Goal: Task Accomplishment & Management: Complete application form

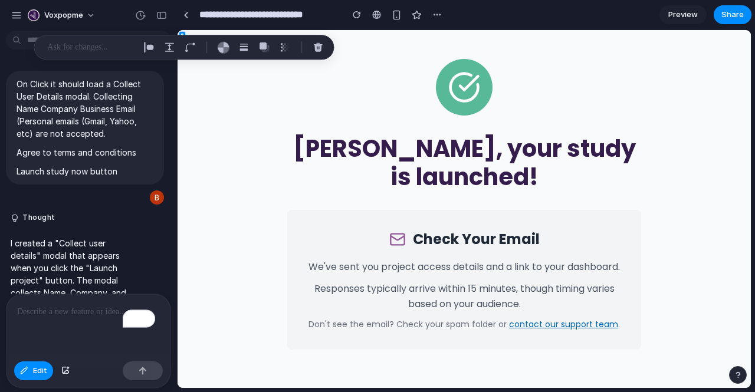
scroll to position [3645, 0]
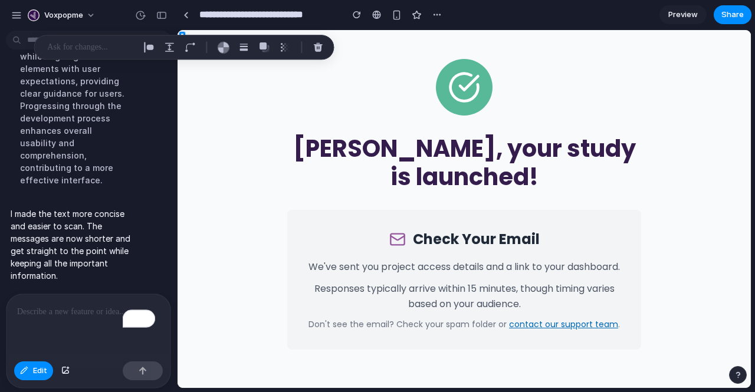
click at [677, 18] on span "Preview" at bounding box center [683, 15] width 30 height 12
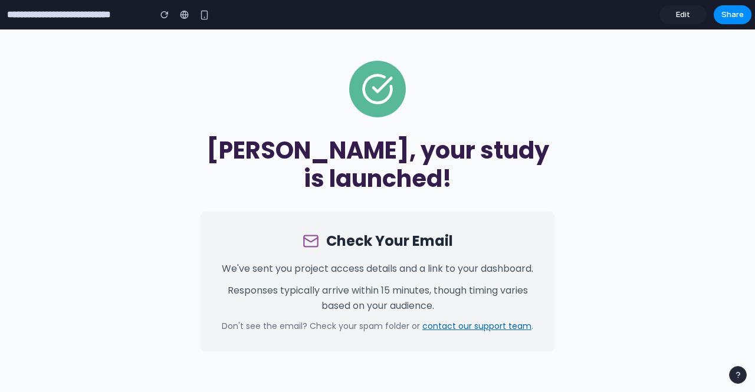
click at [684, 18] on span "Edit" at bounding box center [683, 15] width 14 height 12
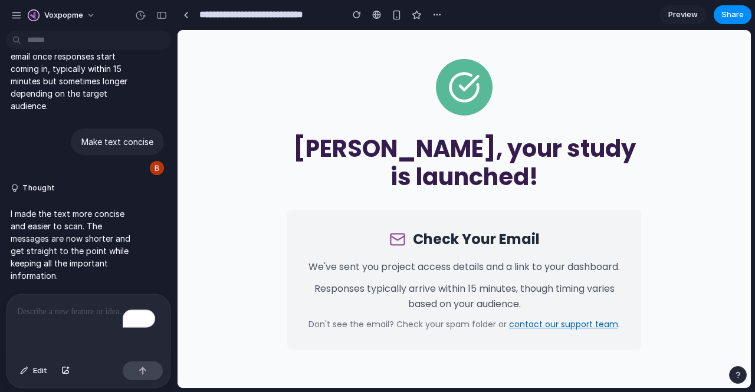
click at [72, 305] on p "To enrich screen reader interactions, please activate Accessibility in Grammarl…" at bounding box center [88, 312] width 143 height 14
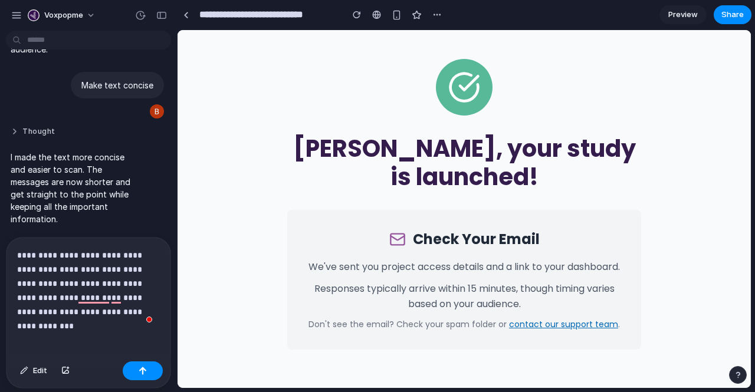
scroll to position [3196, 0]
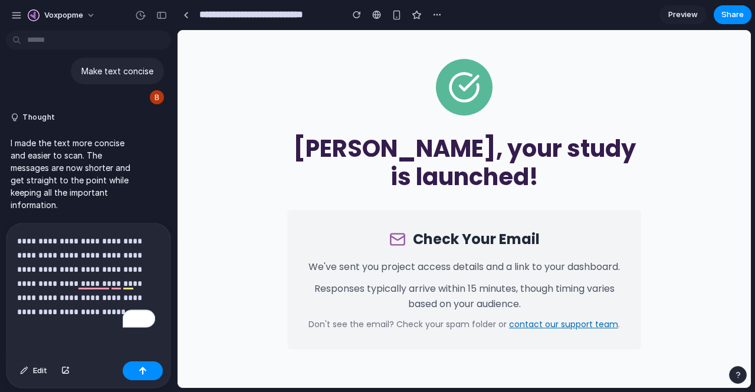
click at [34, 262] on p "**********" at bounding box center [86, 276] width 138 height 85
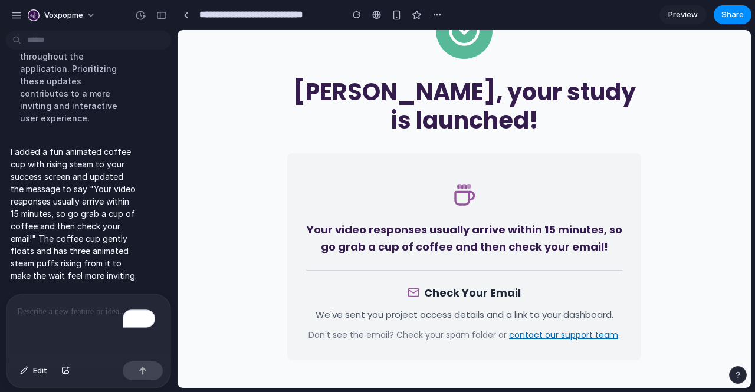
scroll to position [0, 0]
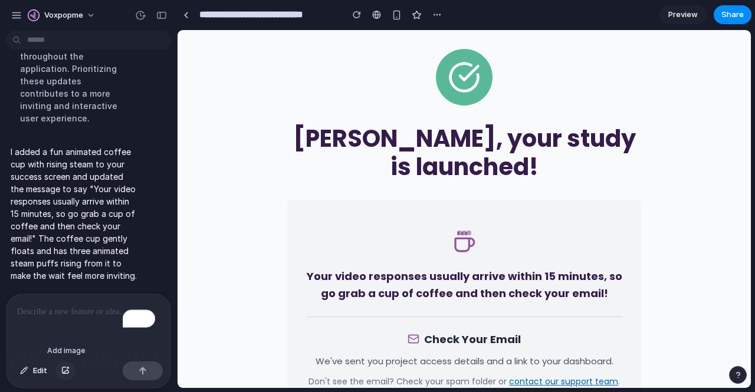
click at [63, 373] on div "button" at bounding box center [65, 371] width 8 height 7
click at [76, 310] on p "To enrich screen reader interactions, please activate Accessibility in Grammarl…" at bounding box center [86, 312] width 138 height 14
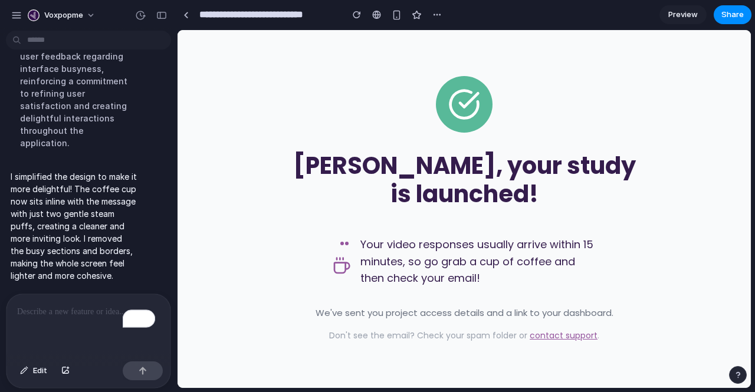
scroll to position [3488, 0]
click at [45, 373] on span "Edit" at bounding box center [40, 371] width 14 height 12
click at [342, 266] on div at bounding box center [464, 209] width 573 height 358
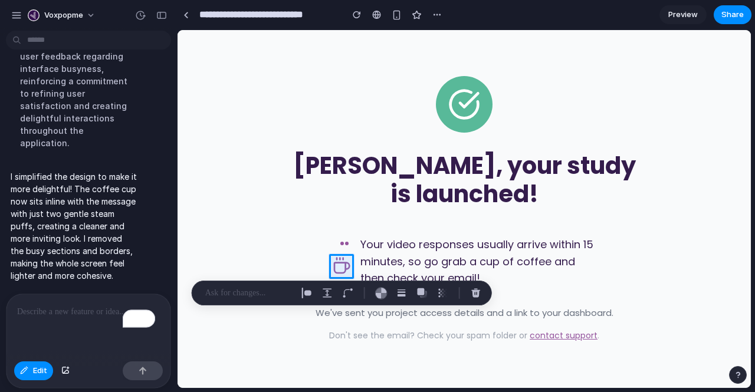
click at [54, 311] on p "To enrich screen reader interactions, please activate Accessibility in Grammarl…" at bounding box center [86, 312] width 138 height 14
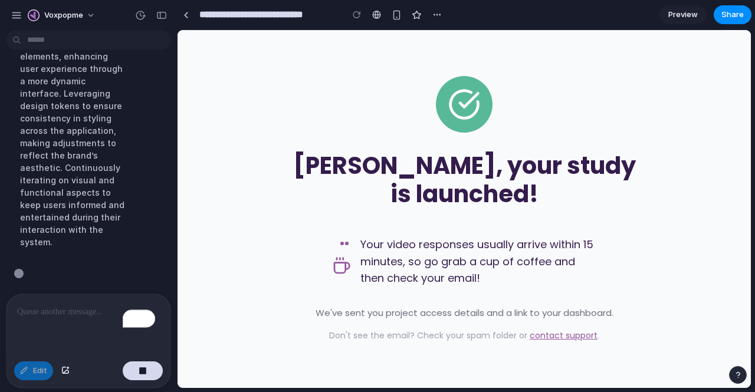
scroll to position [3544, 0]
click at [679, 12] on span "Preview" at bounding box center [683, 15] width 30 height 12
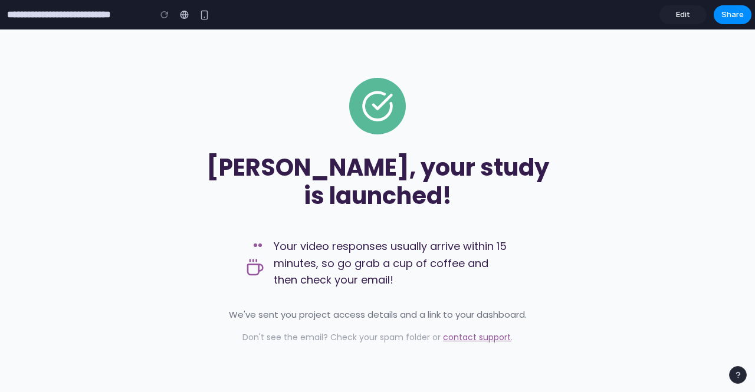
click at [672, 10] on link "Edit" at bounding box center [683, 14] width 47 height 19
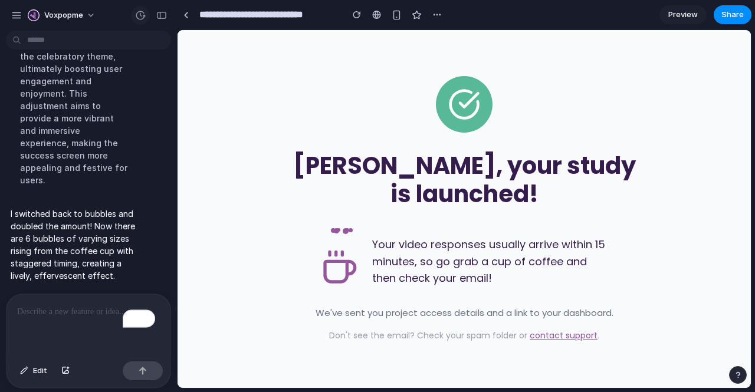
scroll to position [3562, 0]
click at [106, 299] on div "To enrich screen reader interactions, please activate Accessibility in Grammarl…" at bounding box center [88, 325] width 164 height 63
click at [48, 309] on p "To enrich screen reader interactions, please activate Accessibility in Grammarl…" at bounding box center [86, 312] width 138 height 14
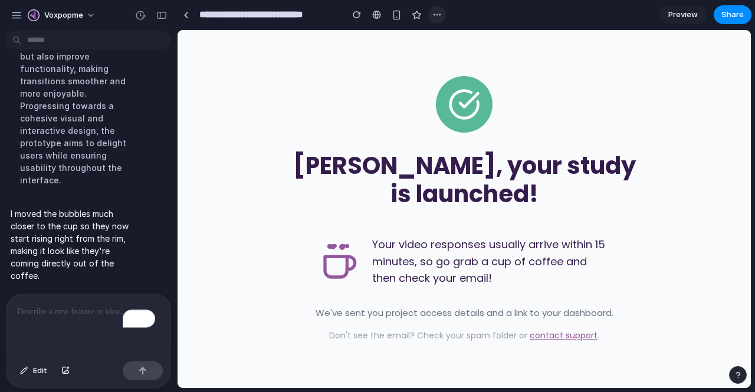
scroll to position [3713, 0]
click at [35, 368] on span "Edit" at bounding box center [40, 371] width 14 height 12
click at [549, 335] on div at bounding box center [464, 209] width 573 height 358
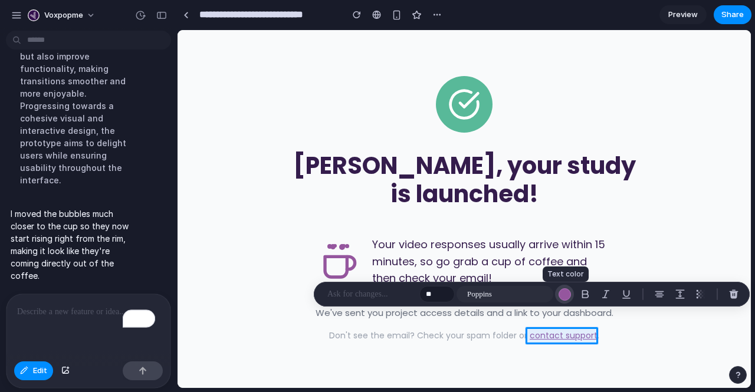
click at [570, 294] on div "button" at bounding box center [565, 295] width 12 height 12
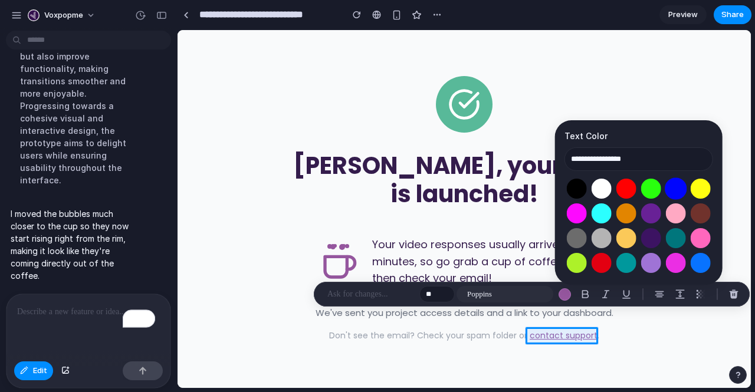
click at [681, 188] on button "Select color oklch(0.45 0.31 264)" at bounding box center [676, 189] width 22 height 22
type input "**********"
click at [83, 313] on p "To enrich screen reader interactions, please activate Accessibility in Grammarl…" at bounding box center [86, 312] width 138 height 14
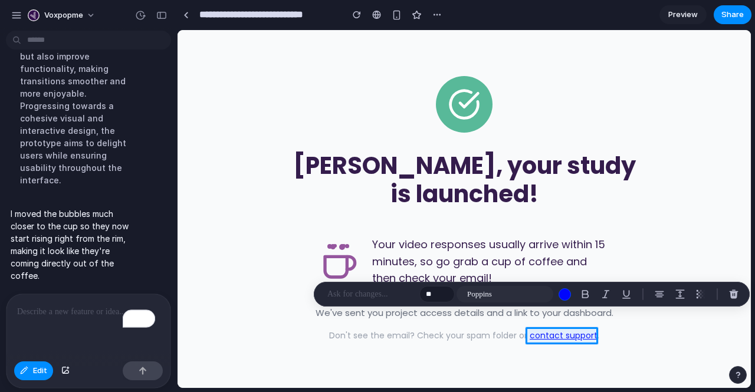
click at [83, 313] on p "To enrich screen reader interactions, please activate Accessibility in Grammarl…" at bounding box center [86, 312] width 138 height 14
click at [40, 373] on span "Edit" at bounding box center [40, 371] width 14 height 12
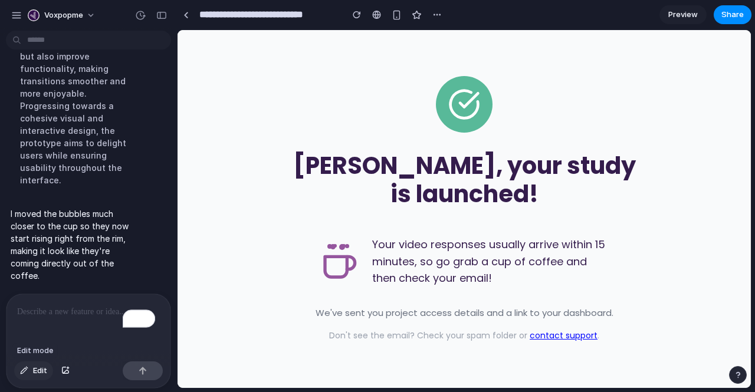
click at [49, 369] on button "Edit" at bounding box center [33, 371] width 39 height 19
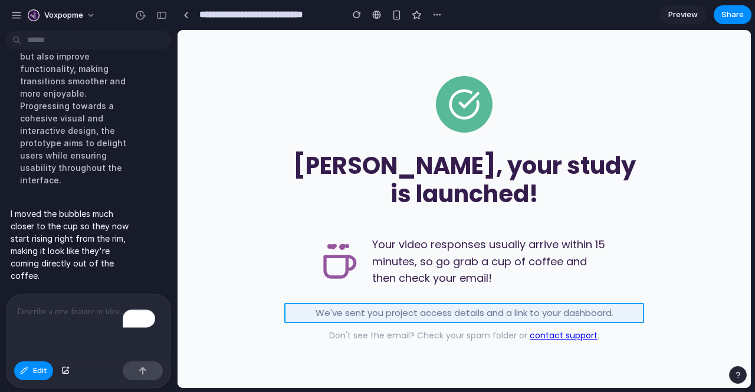
click at [346, 313] on div at bounding box center [464, 209] width 573 height 358
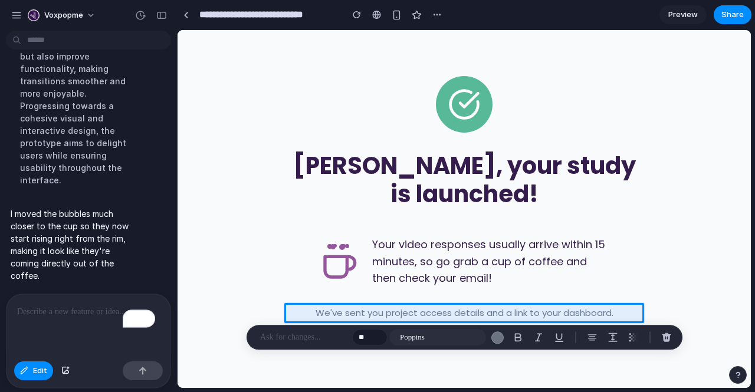
click at [87, 309] on p "To enrich screen reader interactions, please activate Accessibility in Grammarl…" at bounding box center [86, 312] width 138 height 14
click at [282, 338] on p at bounding box center [303, 337] width 87 height 14
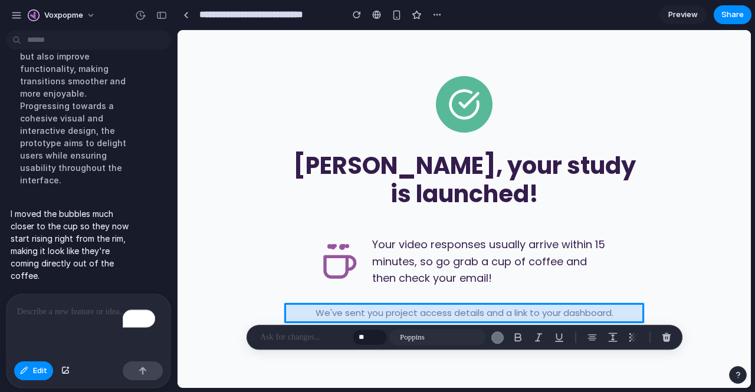
click at [336, 313] on div at bounding box center [464, 209] width 573 height 358
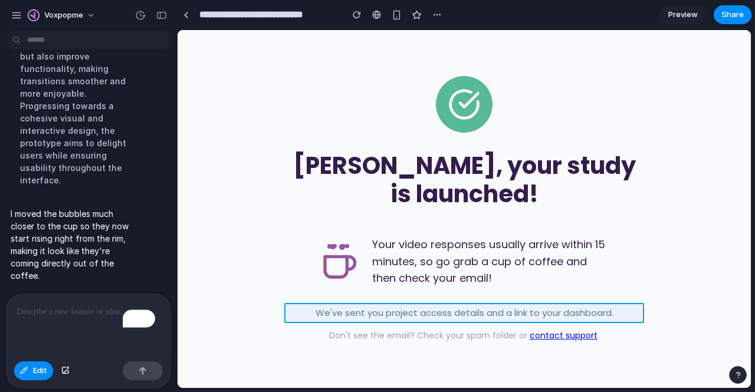
click at [336, 313] on div at bounding box center [464, 209] width 573 height 358
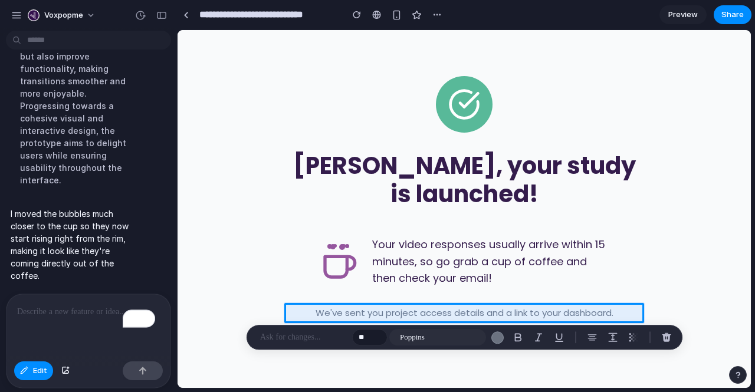
click at [300, 336] on p at bounding box center [303, 337] width 87 height 14
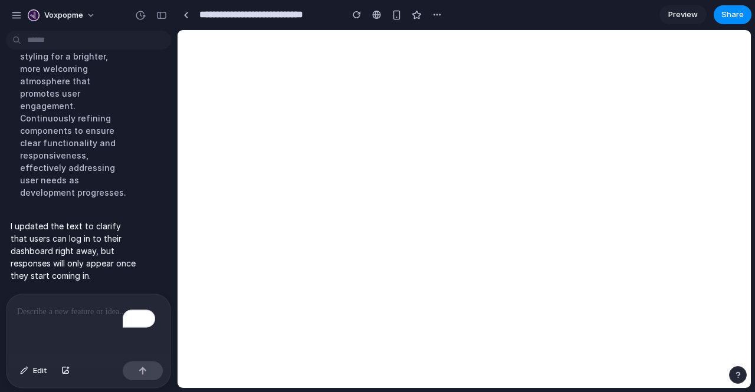
scroll to position [3688, 0]
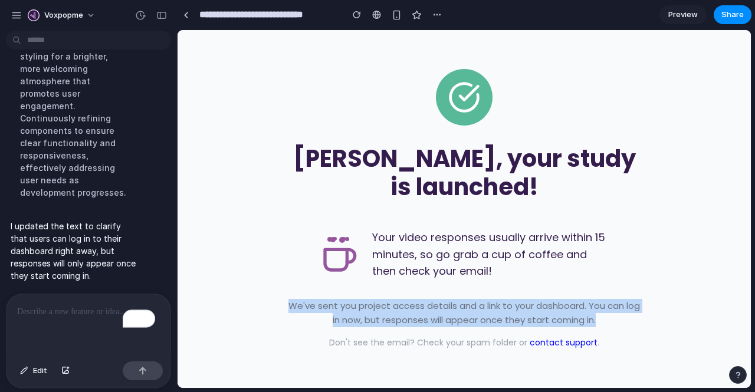
drag, startPoint x: 283, startPoint y: 301, endPoint x: 597, endPoint y: 324, distance: 314.7
click at [597, 324] on div "Sarah , your study is launched! Your video responses usually arrive within 15 m…" at bounding box center [464, 209] width 573 height 358
copy p "We've sent you project access details and a link to your dashboard. You can log…"
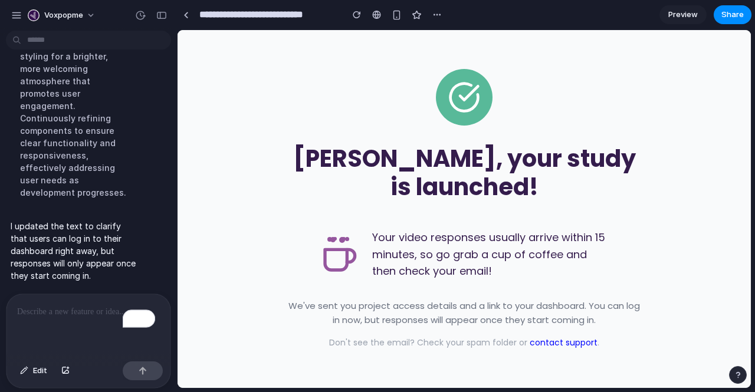
click at [232, 181] on div "Sarah , your study is launched! Your video responses usually arrive within 15 m…" at bounding box center [464, 209] width 573 height 358
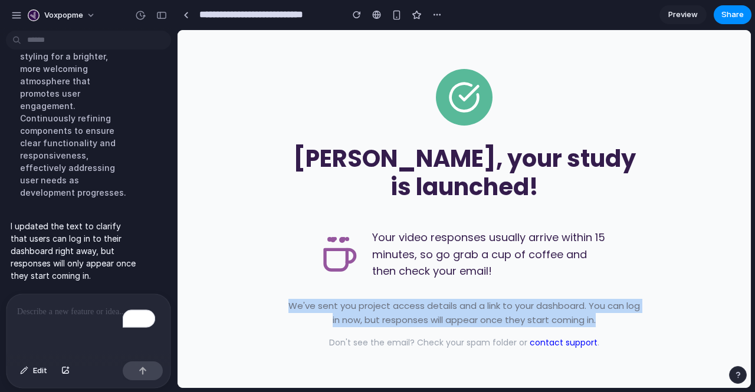
drag, startPoint x: 288, startPoint y: 301, endPoint x: 610, endPoint y: 321, distance: 322.7
click at [610, 321] on p "We've sent you project access details and a link to your dashboard. You can log…" at bounding box center [464, 313] width 354 height 28
copy p "We've sent you project access details and a link to your dashboard. You can log…"
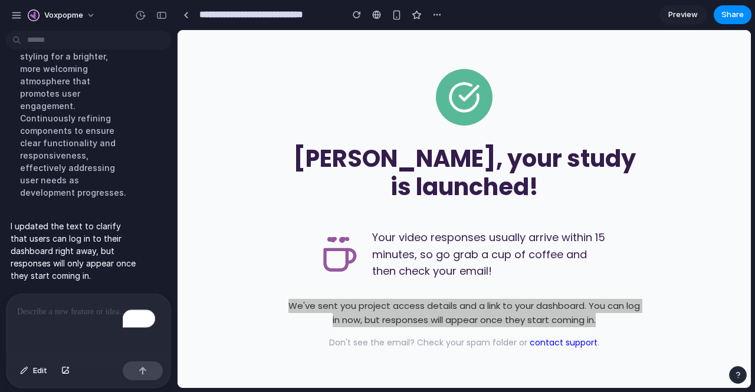
click at [73, 309] on p "To enrich screen reader interactions, please activate Accessibility in Grammarl…" at bounding box center [86, 312] width 138 height 14
click at [31, 372] on button "Edit" at bounding box center [33, 371] width 39 height 19
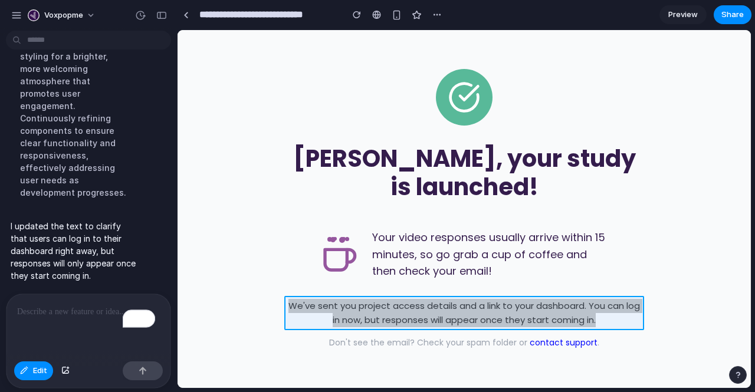
click at [389, 310] on div at bounding box center [464, 209] width 573 height 358
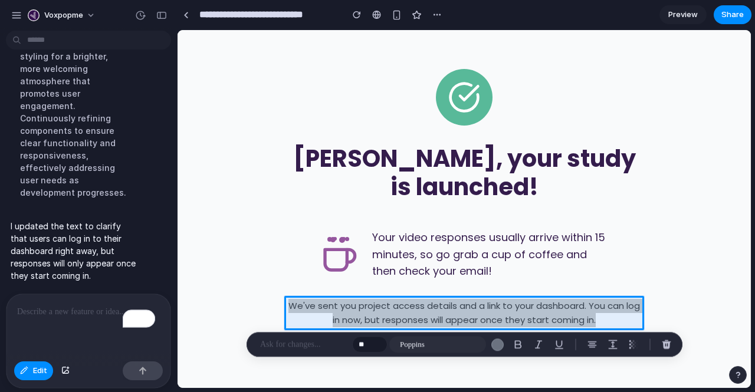
click at [92, 310] on p "To enrich screen reader interactions, please activate Accessibility in Grammarl…" at bounding box center [86, 312] width 138 height 14
click at [31, 372] on button "Edit" at bounding box center [33, 371] width 39 height 19
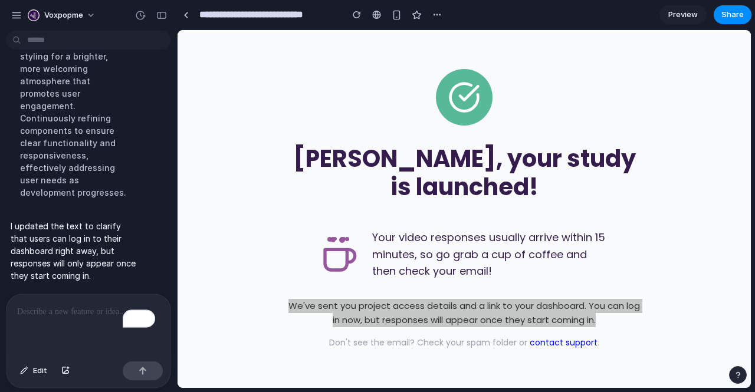
click at [47, 309] on p "To enrich screen reader interactions, please activate Accessibility in Grammarl…" at bounding box center [86, 312] width 138 height 14
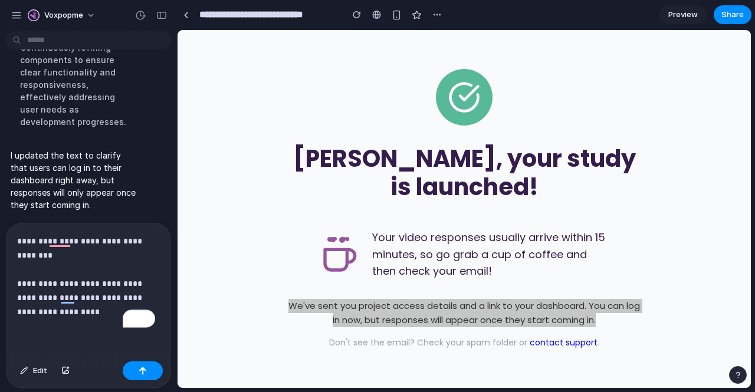
click at [62, 248] on p "**********" at bounding box center [86, 276] width 138 height 85
click at [133, 372] on button "button" at bounding box center [143, 371] width 40 height 19
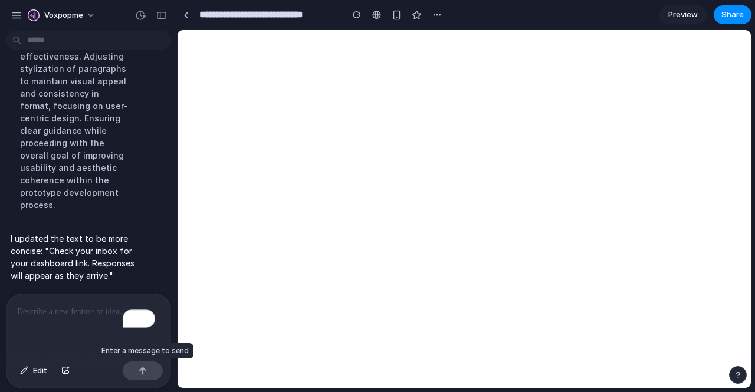
scroll to position [3620, 0]
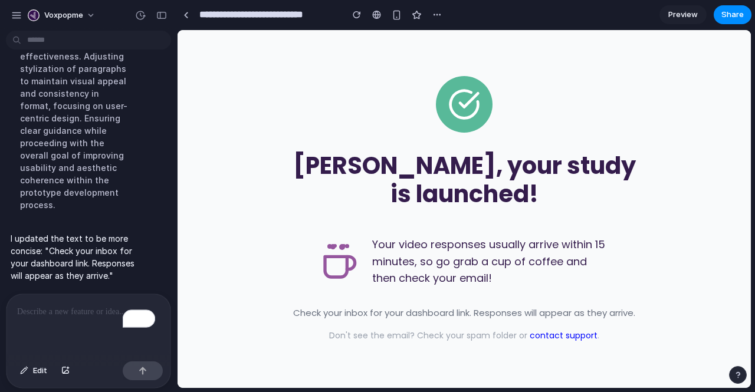
click at [59, 305] on p "To enrich screen reader interactions, please activate Accessibility in Grammarl…" at bounding box center [86, 312] width 138 height 14
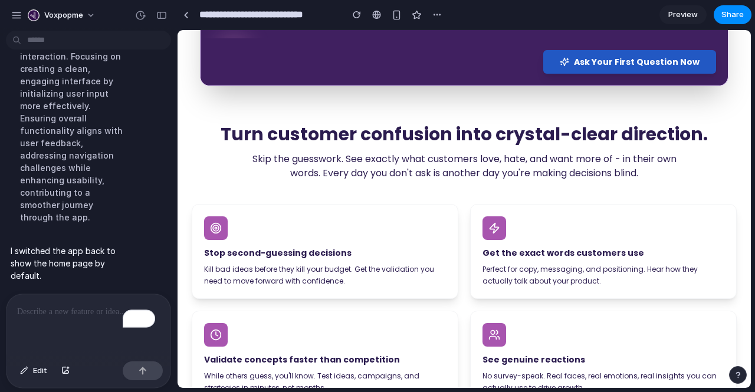
scroll to position [428, 0]
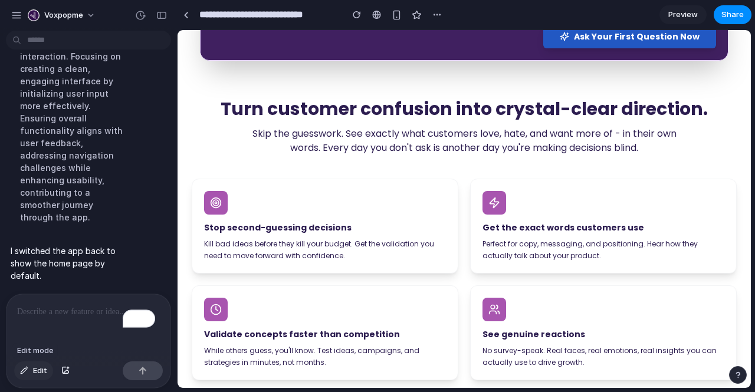
click at [40, 365] on button "Edit" at bounding box center [33, 371] width 39 height 19
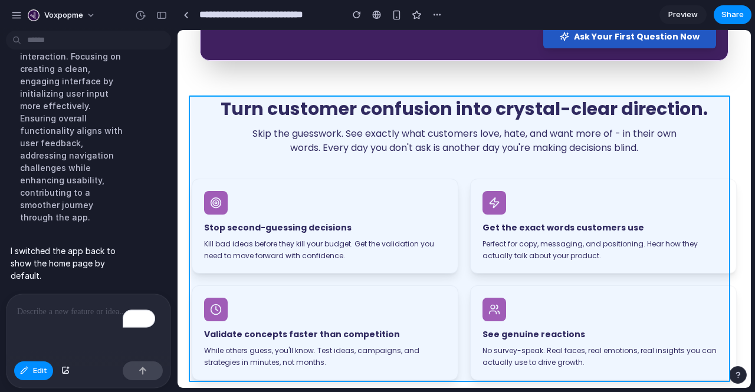
click at [210, 161] on div at bounding box center [464, 209] width 573 height 358
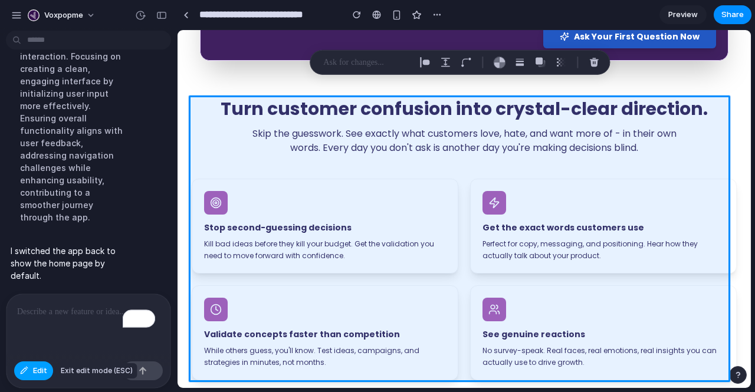
click at [35, 373] on span "Edit" at bounding box center [40, 371] width 14 height 12
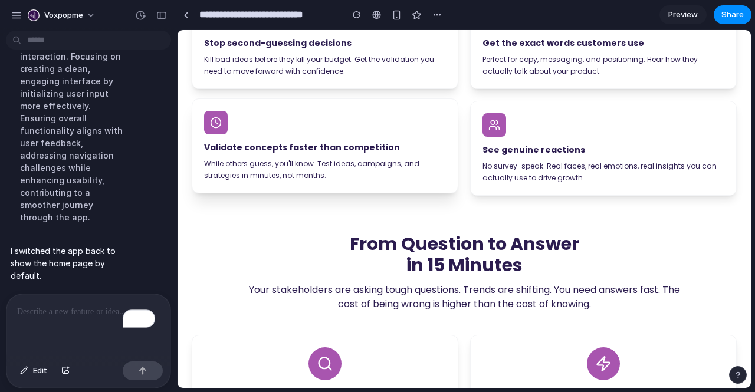
scroll to position [612, 0]
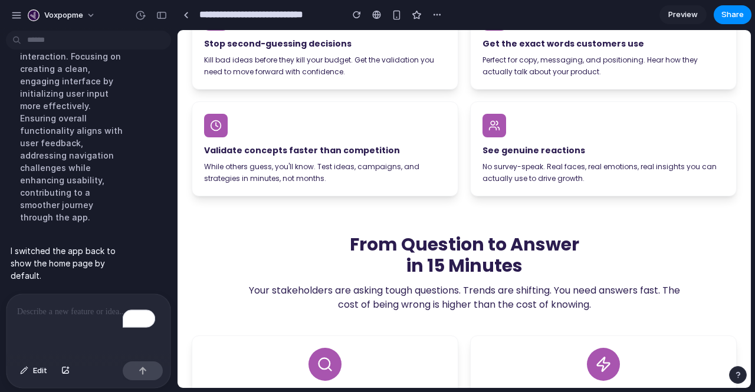
click at [57, 307] on p "To enrich screen reader interactions, please activate Accessibility in Grammarl…" at bounding box center [86, 312] width 138 height 14
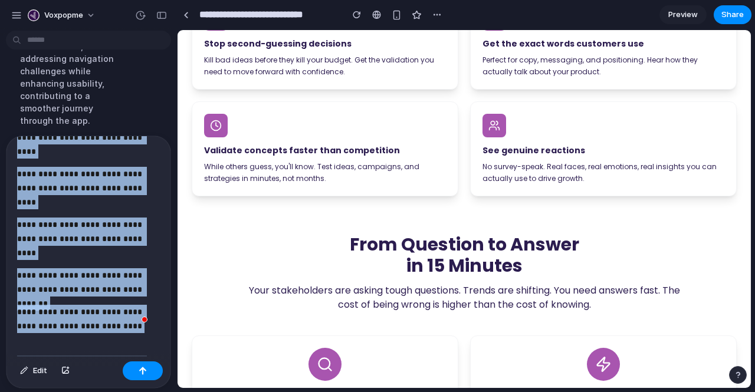
scroll to position [625, 0]
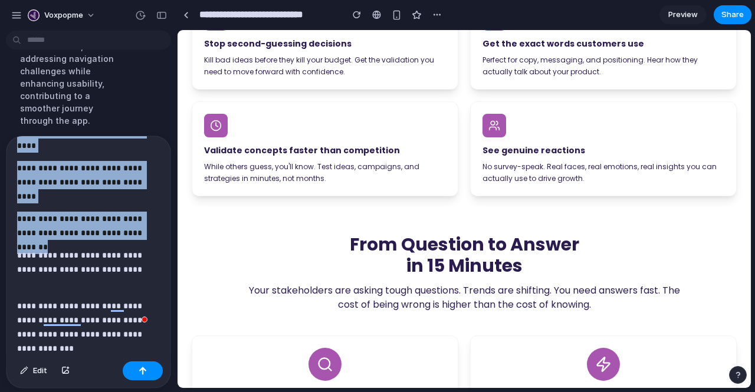
drag, startPoint x: 80, startPoint y: 225, endPoint x: 152, endPoint y: 229, distance: 72.1
click at [152, 229] on div "**********" at bounding box center [85, 246] width 159 height 221
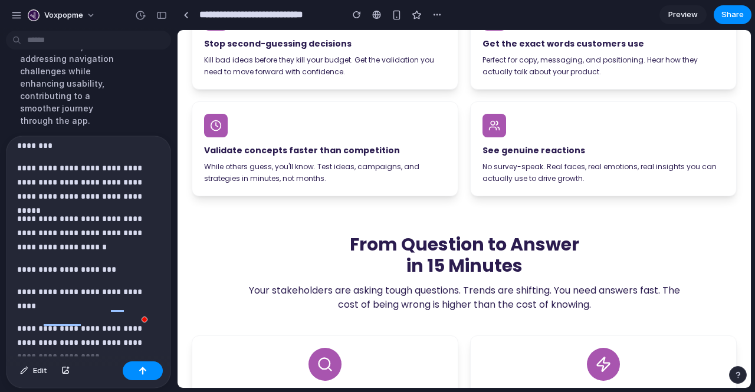
scroll to position [400, 0]
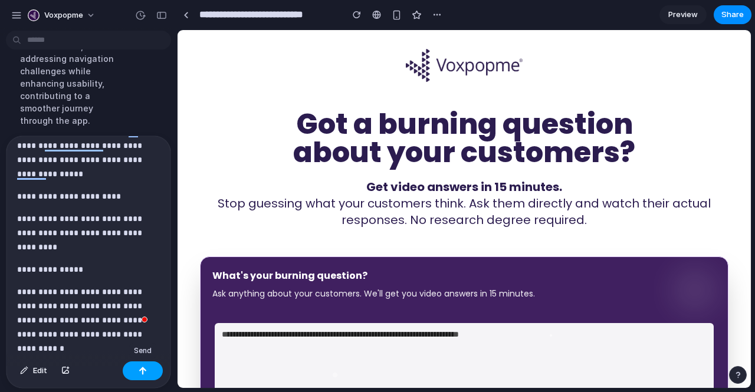
click at [137, 368] on button "button" at bounding box center [143, 371] width 40 height 19
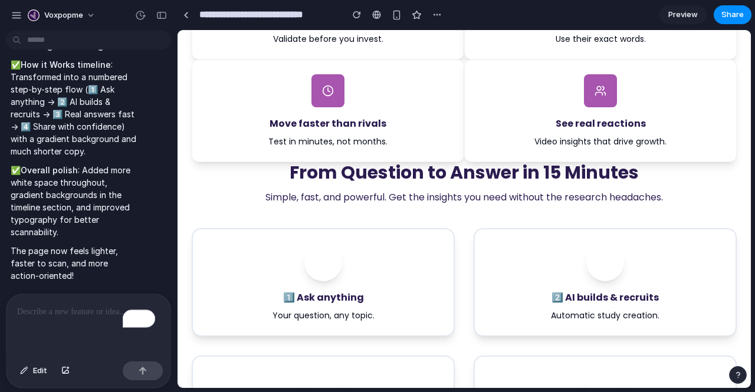
scroll to position [595, 0]
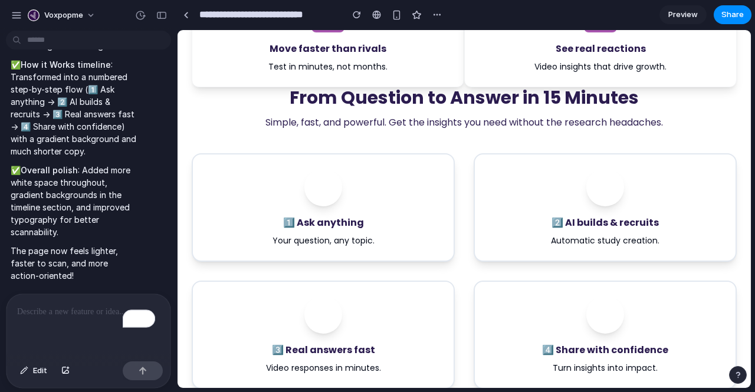
click at [63, 299] on div "To enrich screen reader interactions, please activate Accessibility in Grammarl…" at bounding box center [85, 325] width 159 height 63
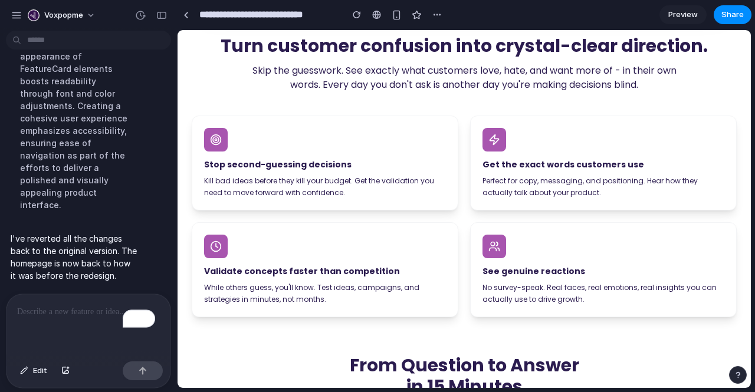
scroll to position [493, 0]
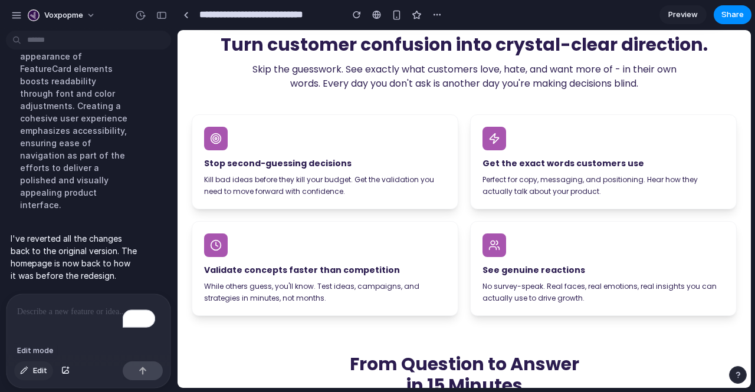
click at [32, 375] on button "Edit" at bounding box center [33, 371] width 39 height 19
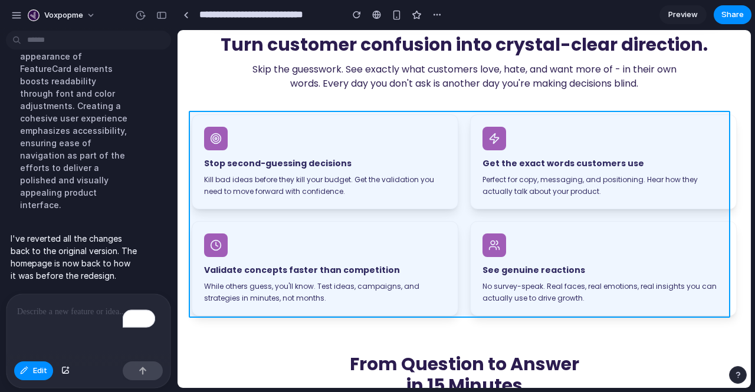
click at [457, 214] on div at bounding box center [464, 209] width 573 height 358
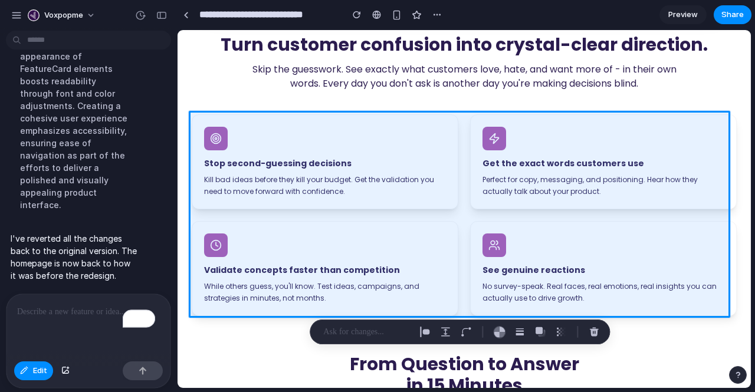
click at [48, 305] on p "To enrich screen reader interactions, please activate Accessibility in Grammarl…" at bounding box center [86, 312] width 138 height 14
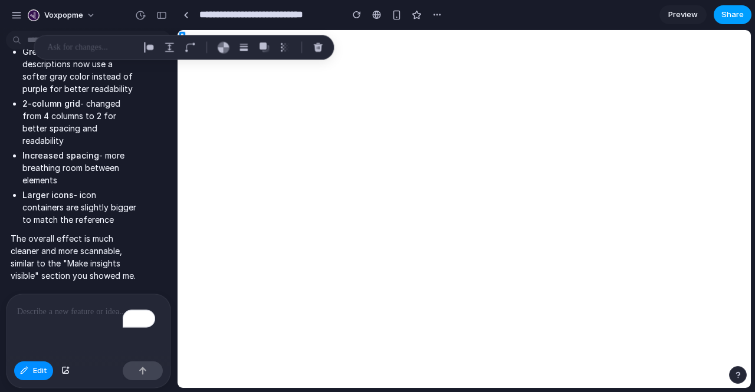
scroll to position [5039, 0]
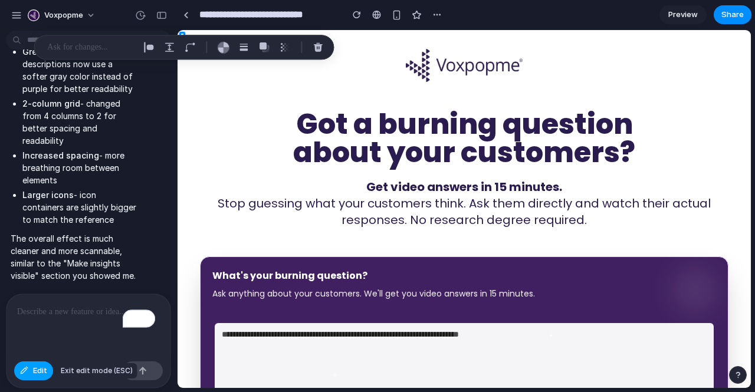
click at [41, 369] on span "Edit" at bounding box center [40, 371] width 14 height 12
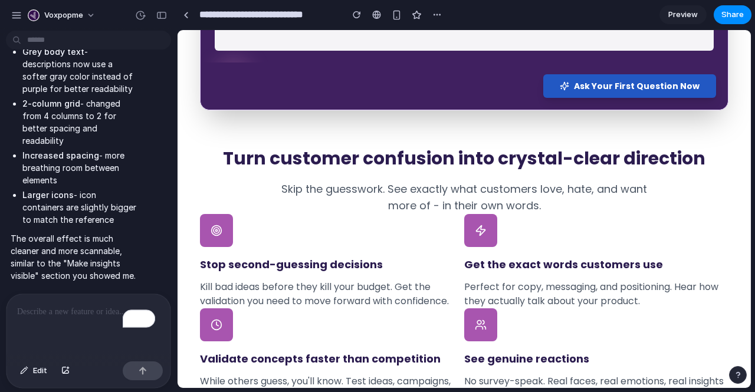
scroll to position [378, 0]
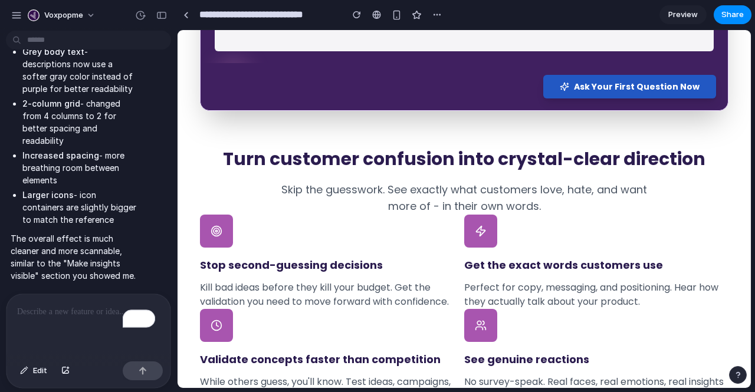
click at [58, 309] on p "To enrich screen reader interactions, please activate Accessibility in Grammarl…" at bounding box center [86, 312] width 138 height 14
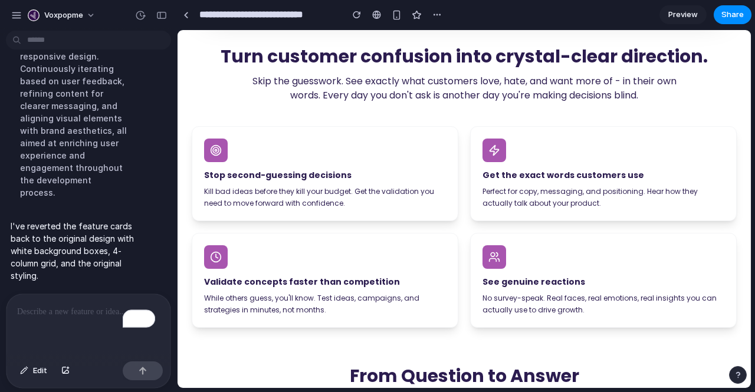
scroll to position [481, 0]
click at [32, 369] on button "Edit" at bounding box center [33, 371] width 39 height 19
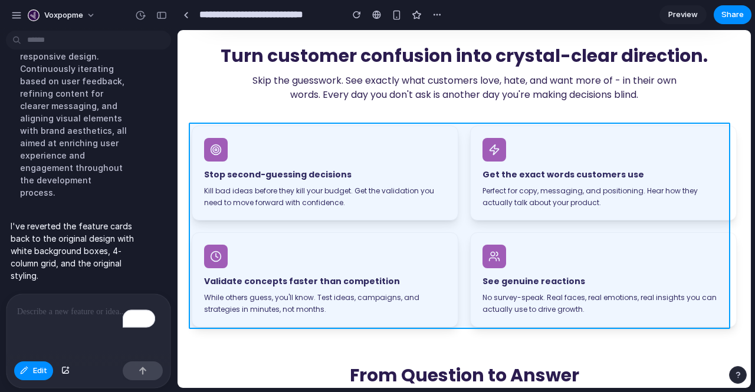
click at [459, 229] on div at bounding box center [464, 209] width 573 height 358
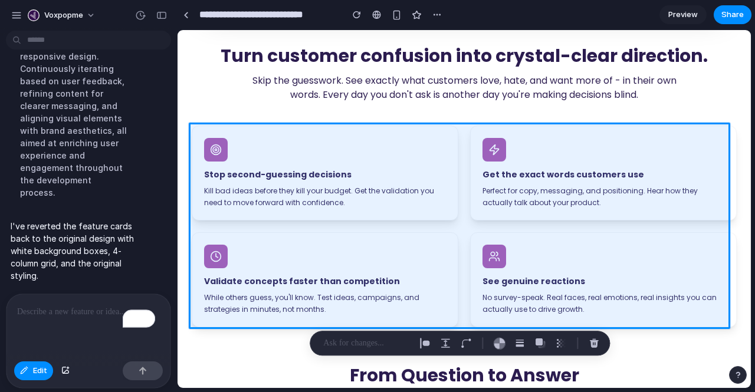
click at [42, 305] on p "To enrich screen reader interactions, please activate Accessibility in Grammarl…" at bounding box center [86, 312] width 138 height 14
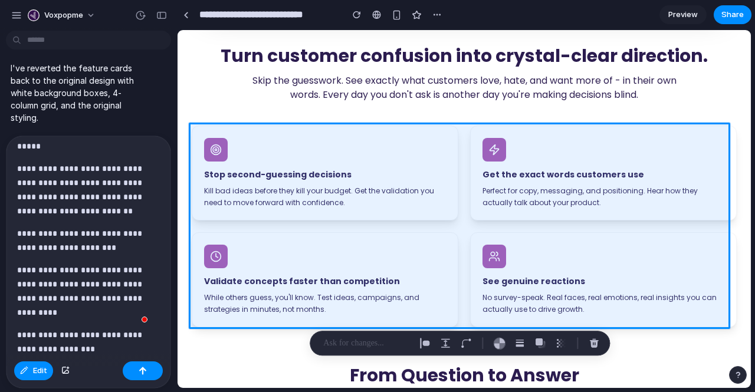
click at [119, 343] on p "**********" at bounding box center [83, 356] width 133 height 57
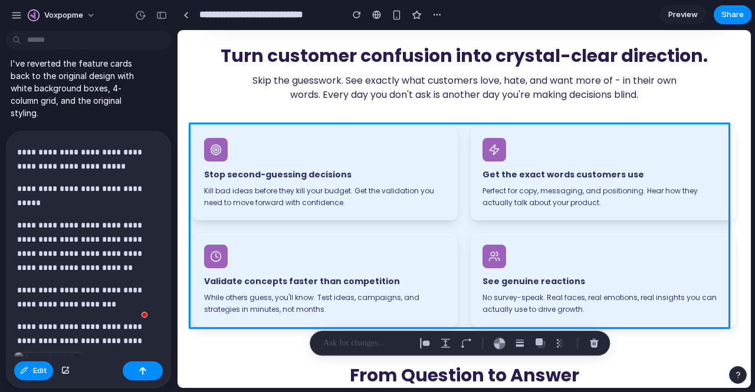
scroll to position [690, 0]
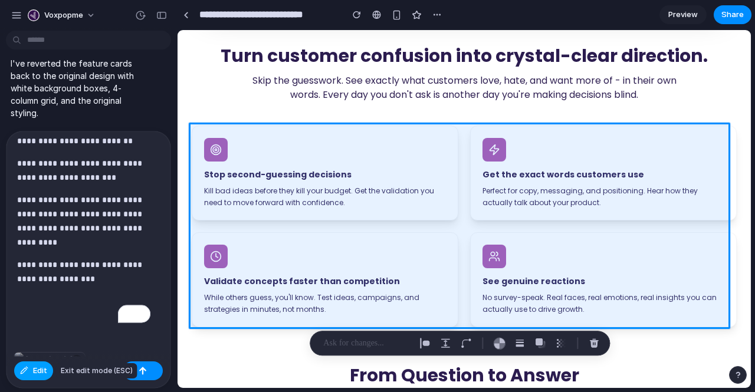
click at [42, 369] on span "Edit" at bounding box center [40, 371] width 14 height 12
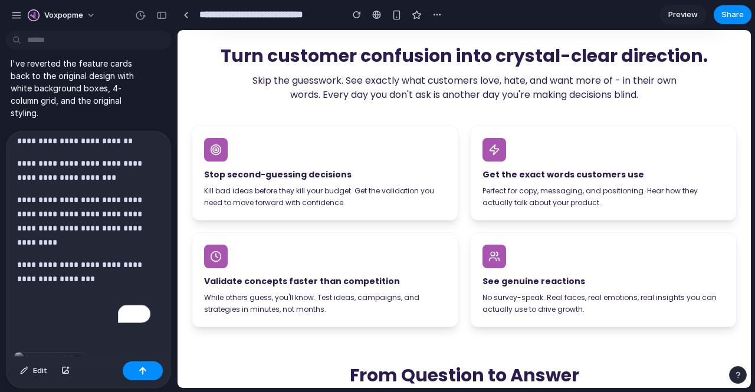
click at [113, 284] on p "**********" at bounding box center [83, 286] width 133 height 57
click at [36, 372] on span "Edit" at bounding box center [40, 371] width 14 height 12
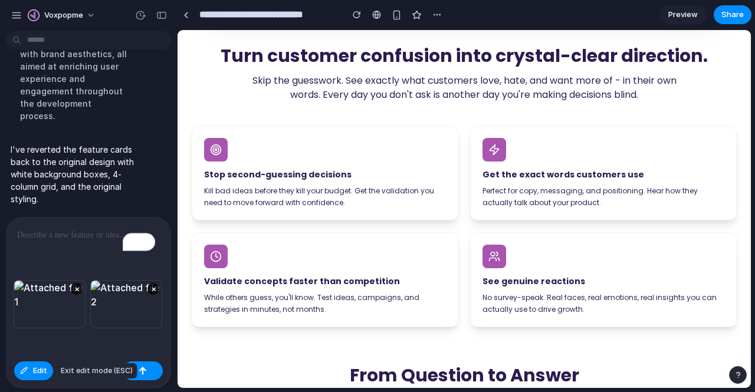
scroll to position [0, 0]
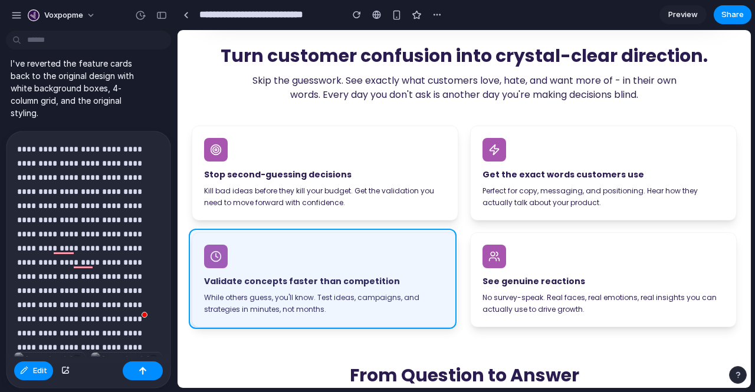
click at [411, 232] on div at bounding box center [464, 209] width 573 height 358
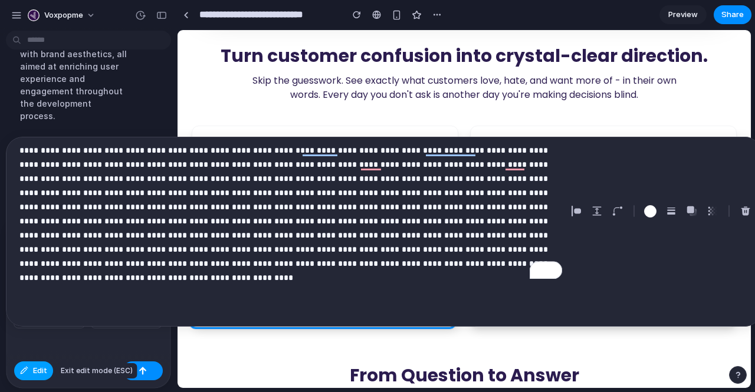
click at [35, 372] on span "Edit" at bounding box center [40, 371] width 14 height 12
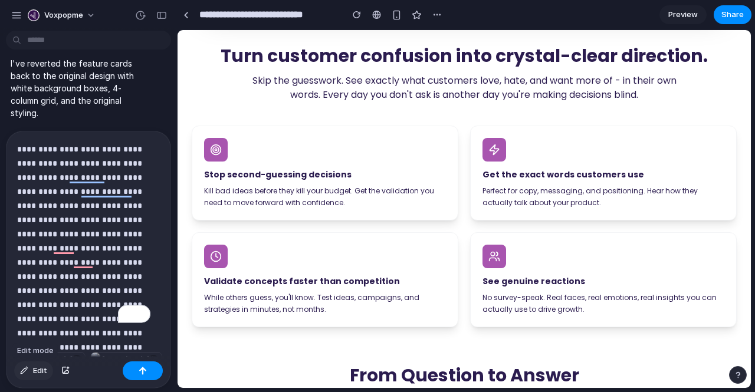
click at [30, 366] on button "Edit" at bounding box center [33, 371] width 39 height 19
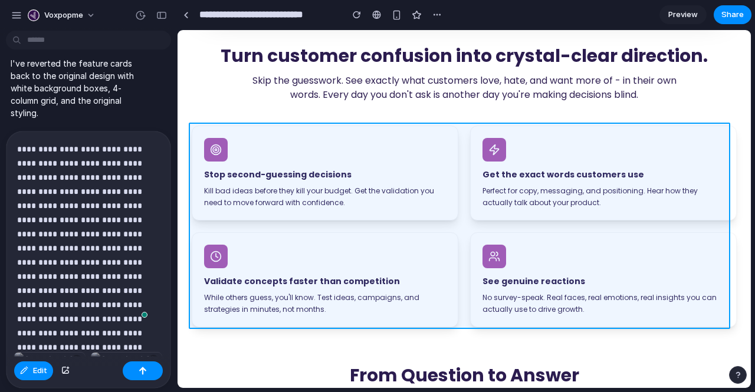
click at [457, 217] on div at bounding box center [464, 209] width 573 height 358
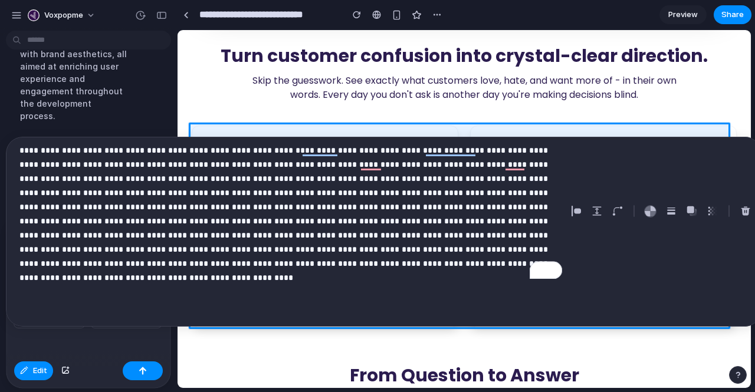
click at [116, 348] on div "× ×" at bounding box center [88, 318] width 164 height 77
click at [134, 369] on button "button" at bounding box center [143, 371] width 40 height 19
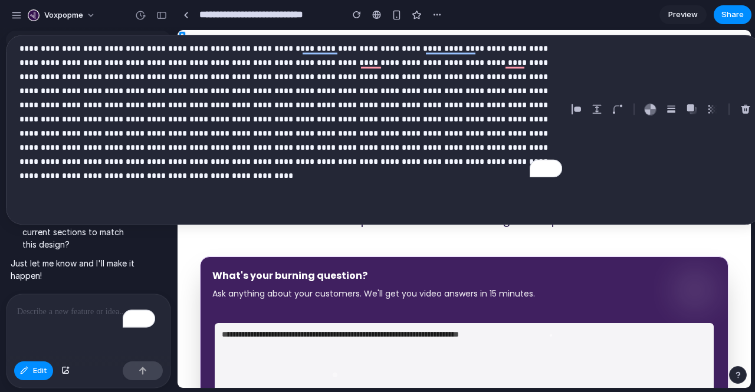
click at [162, 252] on div "I can see the images showing two content sections with headings, descriptions, …" at bounding box center [85, 180] width 170 height 218
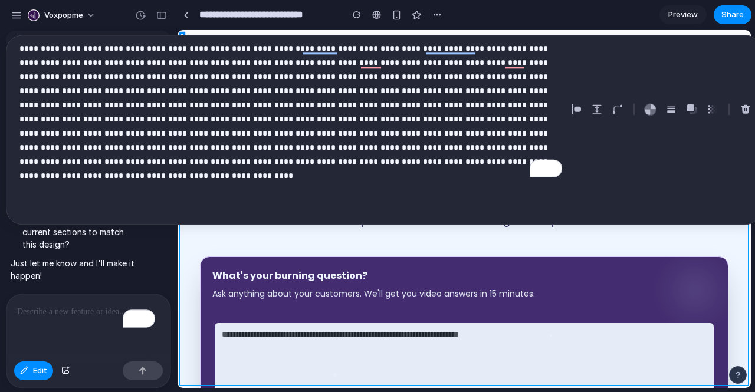
click at [237, 247] on div at bounding box center [464, 209] width 573 height 358
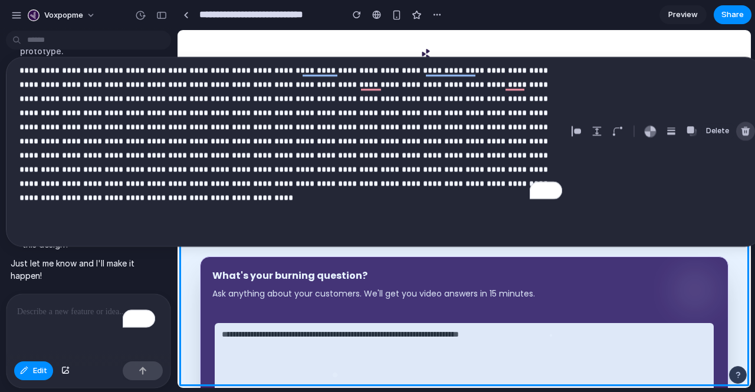
click at [743, 128] on div "button" at bounding box center [745, 131] width 11 height 11
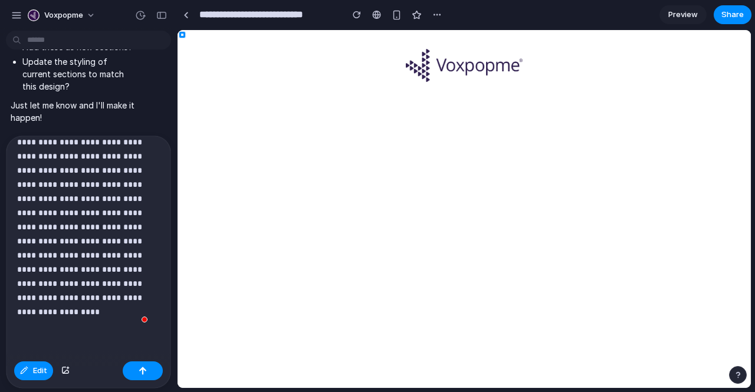
scroll to position [5582, 0]
click at [152, 364] on button "button" at bounding box center [143, 371] width 40 height 19
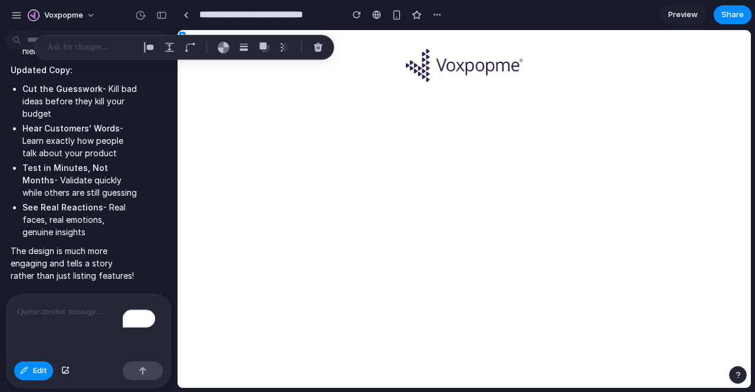
scroll to position [6723, 0]
click at [61, 305] on p "To enrich screen reader interactions, please activate Accessibility in Grammarl…" at bounding box center [86, 312] width 138 height 14
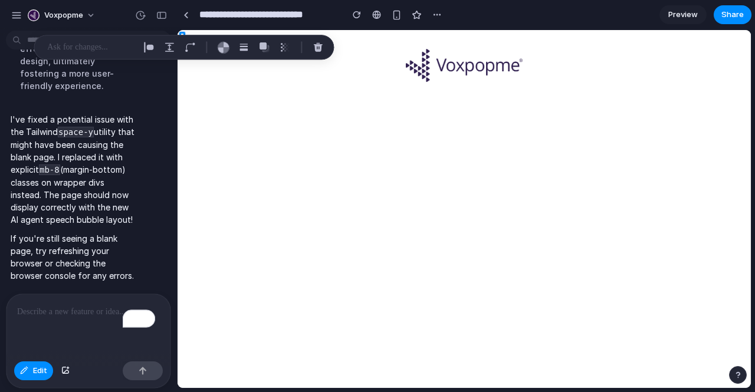
scroll to position [0, 0]
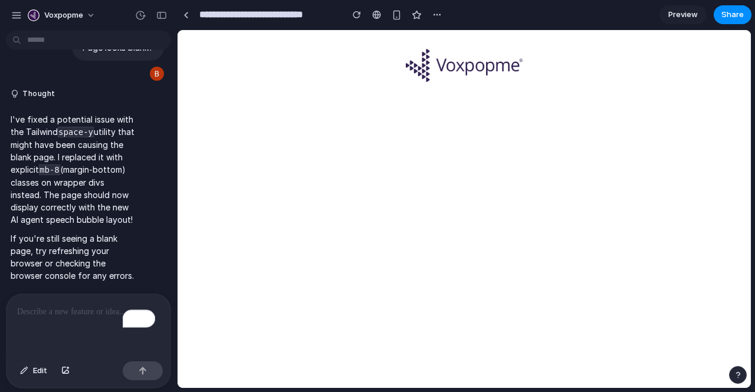
click at [47, 312] on p "To enrich screen reader interactions, please activate Accessibility in Grammarl…" at bounding box center [88, 312] width 143 height 14
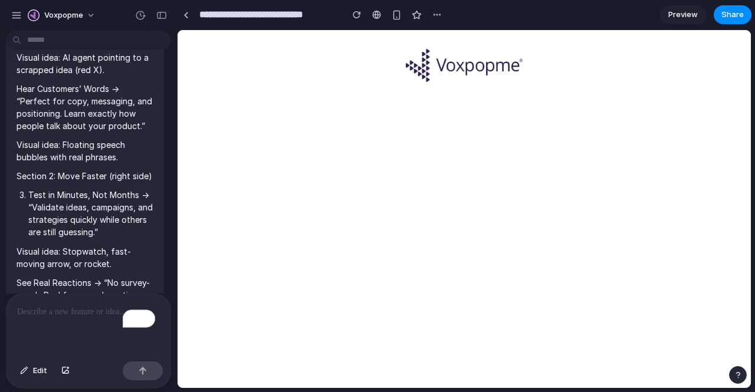
scroll to position [4544, 0]
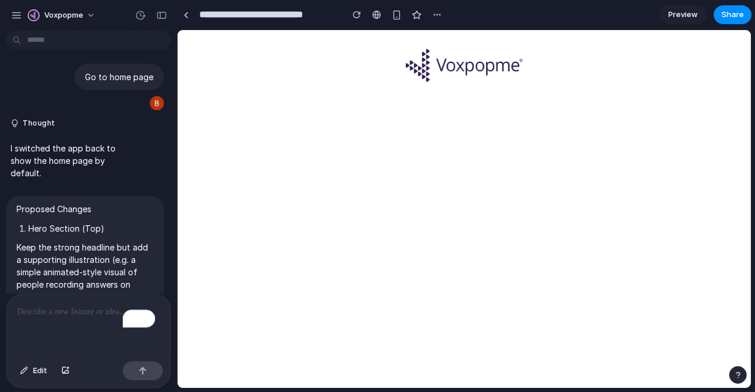
scroll to position [1500, 0]
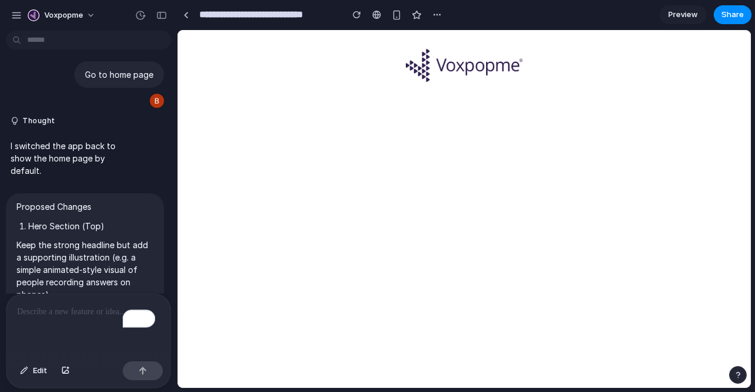
click at [74, 177] on p "I switched the app back to show the home page by default." at bounding box center [74, 158] width 126 height 37
click at [44, 126] on button "Thought" at bounding box center [74, 121] width 126 height 10
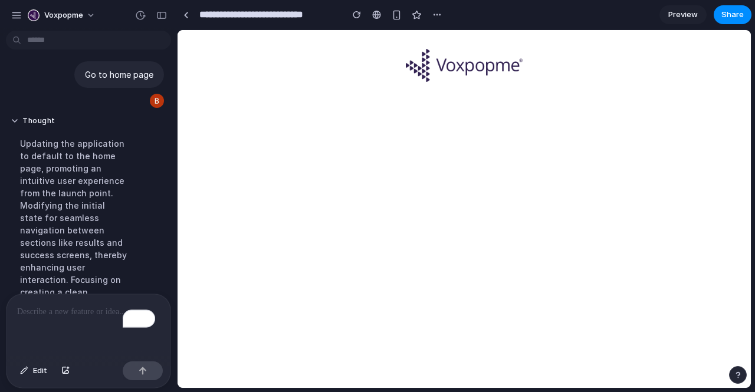
drag, startPoint x: 5, startPoint y: 183, endPoint x: 117, endPoint y: 225, distance: 119.5
click at [117, 225] on div "Thought Updating the application to default to the home page, promoting an intu…" at bounding box center [74, 285] width 126 height 339
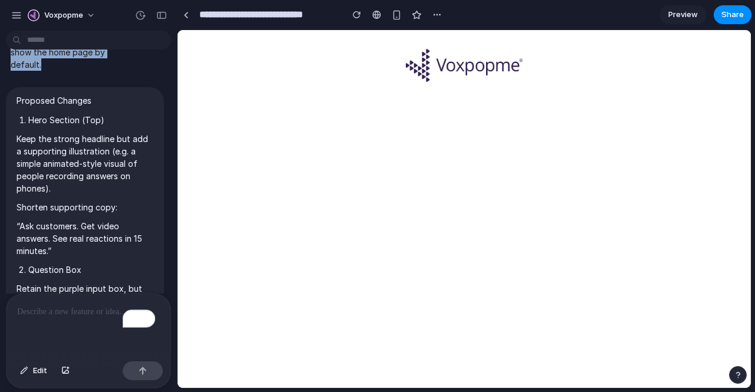
drag, startPoint x: 47, startPoint y: 169, endPoint x: 120, endPoint y: 124, distance: 86.0
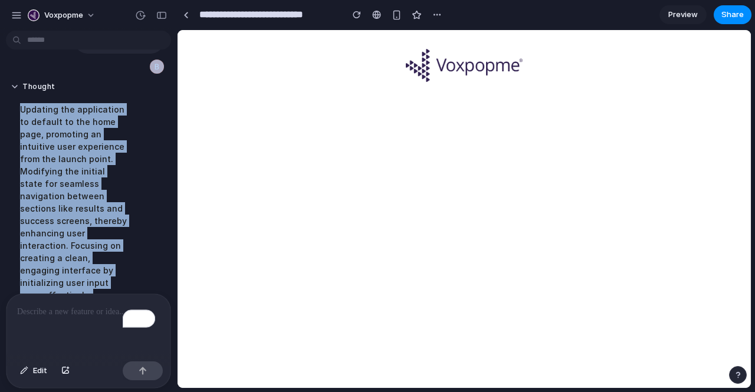
scroll to position [1492, 0]
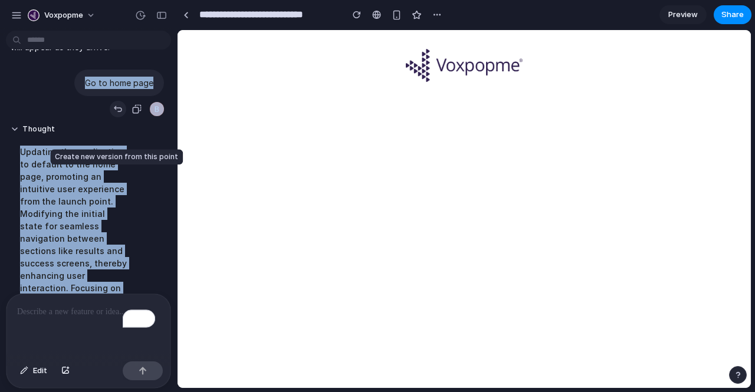
click at [113, 114] on div "button" at bounding box center [117, 108] width 9 height 9
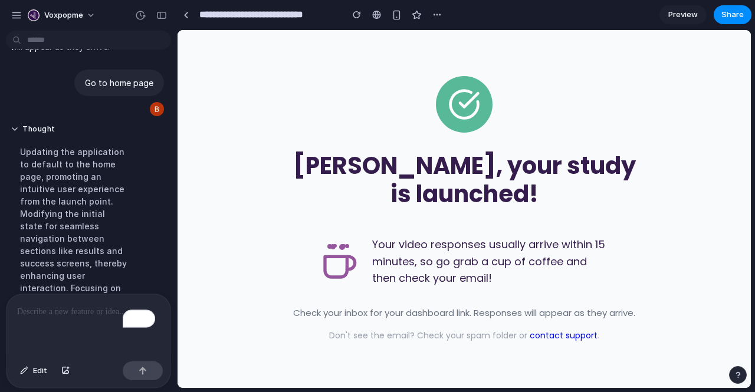
scroll to position [7022, 0]
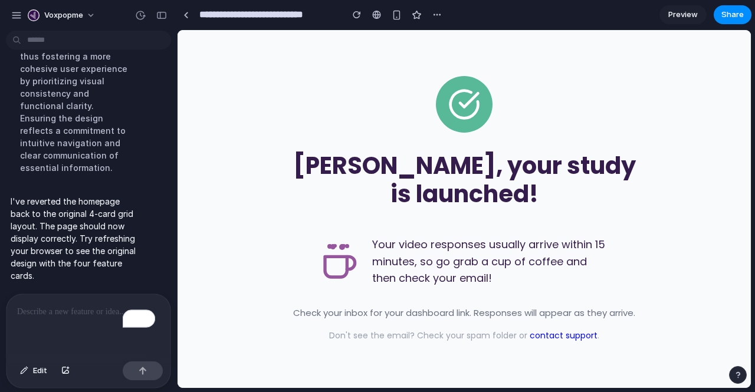
click at [79, 305] on p "To enrich screen reader interactions, please activate Accessibility in Grammarl…" at bounding box center [86, 312] width 138 height 14
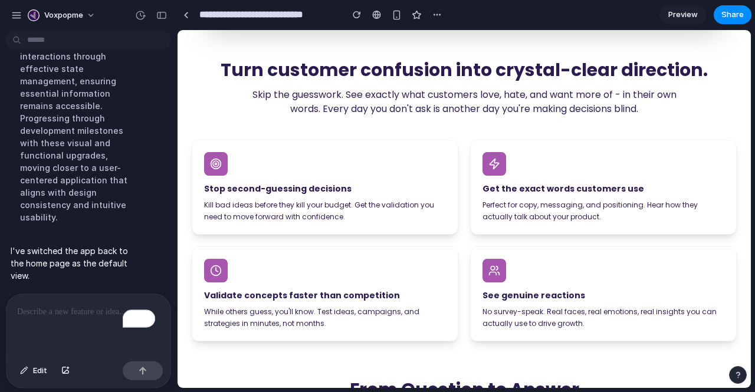
scroll to position [469, 0]
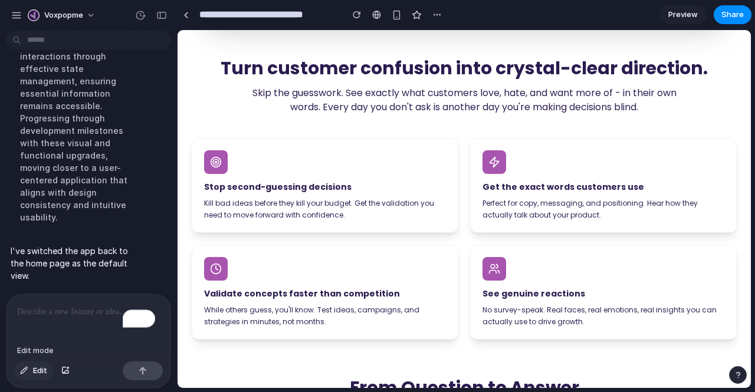
click at [44, 371] on span "Edit" at bounding box center [40, 371] width 14 height 12
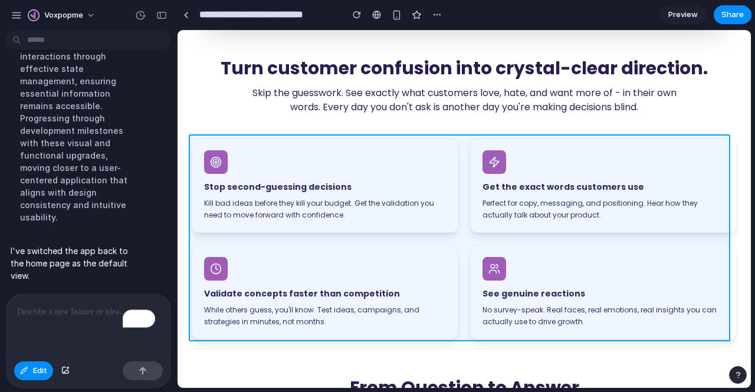
click at [455, 234] on div at bounding box center [464, 209] width 573 height 358
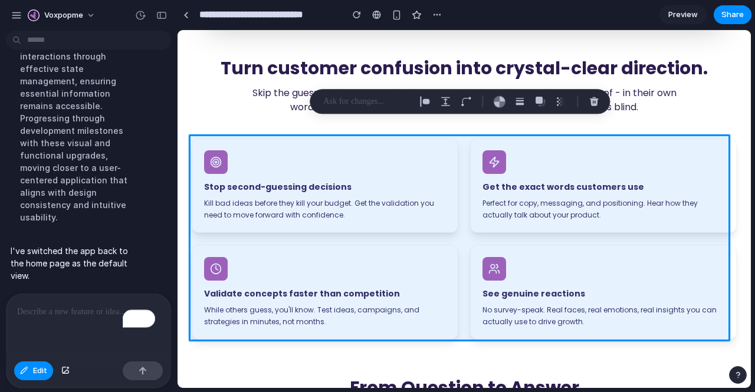
click at [71, 307] on p "To enrich screen reader interactions, please activate Accessibility in Grammarl…" at bounding box center [86, 312] width 138 height 14
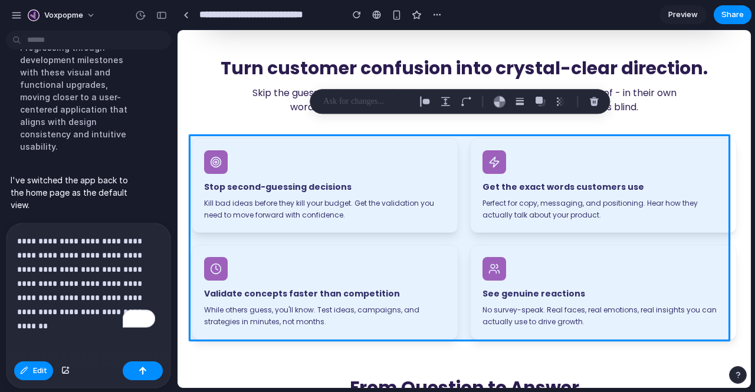
click at [94, 310] on p "**********" at bounding box center [86, 276] width 138 height 85
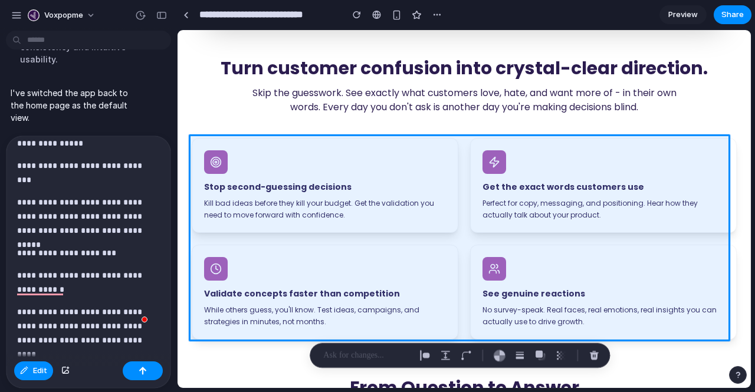
scroll to position [0, 0]
click at [149, 225] on p "**********" at bounding box center [83, 217] width 133 height 42
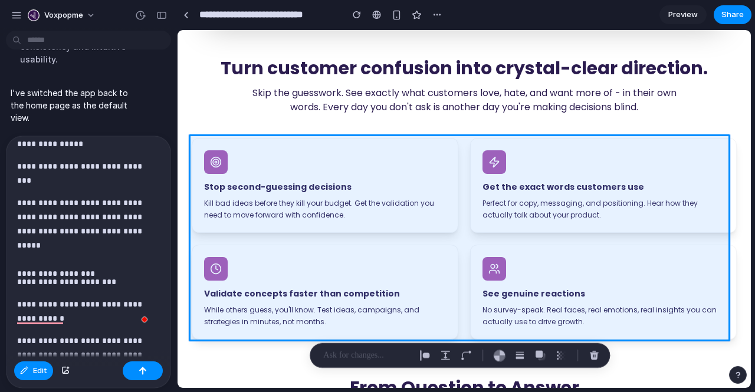
click at [131, 276] on p "**********" at bounding box center [83, 282] width 133 height 14
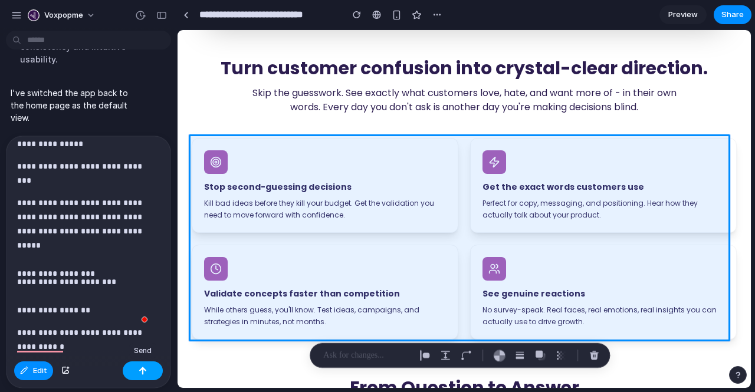
click at [139, 369] on div "button" at bounding box center [143, 371] width 8 height 8
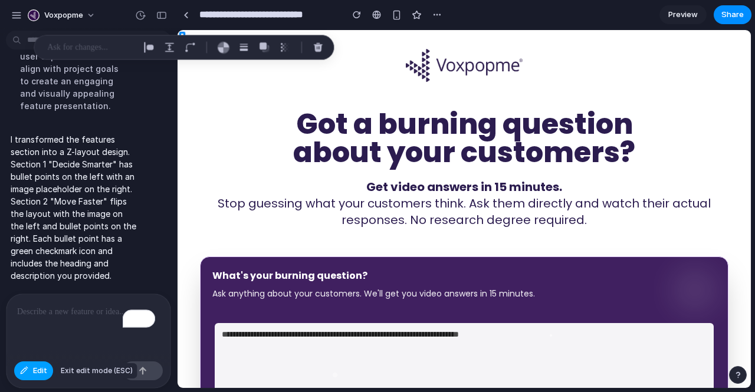
click at [41, 369] on span "Edit" at bounding box center [40, 371] width 14 height 12
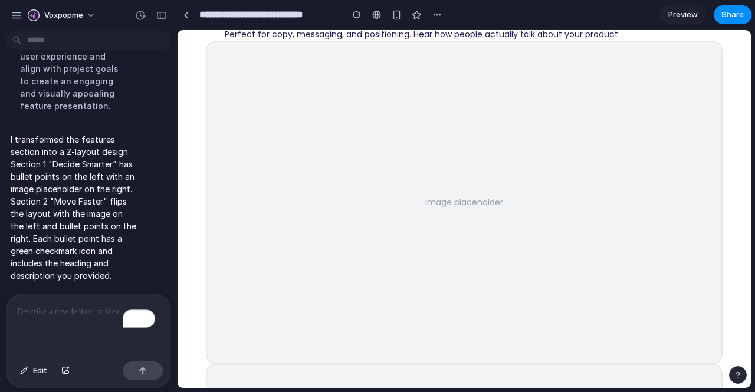
scroll to position [594, 0]
click at [673, 17] on span "Preview" at bounding box center [683, 15] width 30 height 12
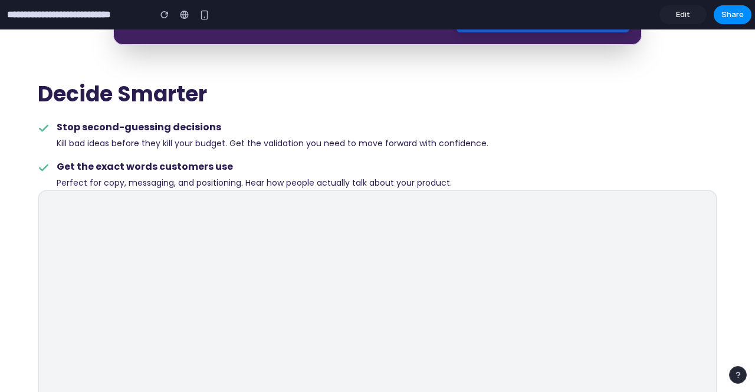
scroll to position [444, 0]
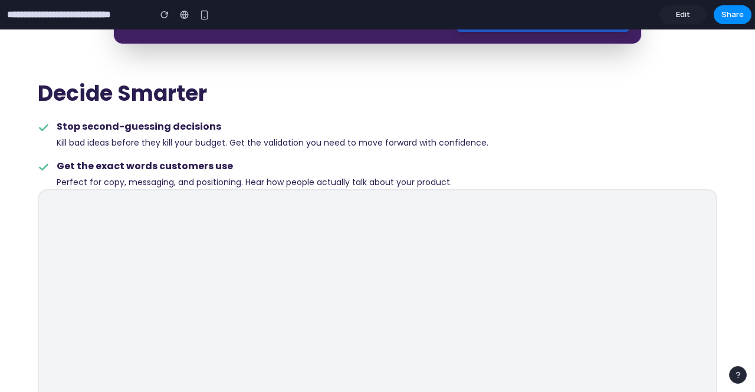
click at [691, 12] on link "Edit" at bounding box center [683, 14] width 47 height 19
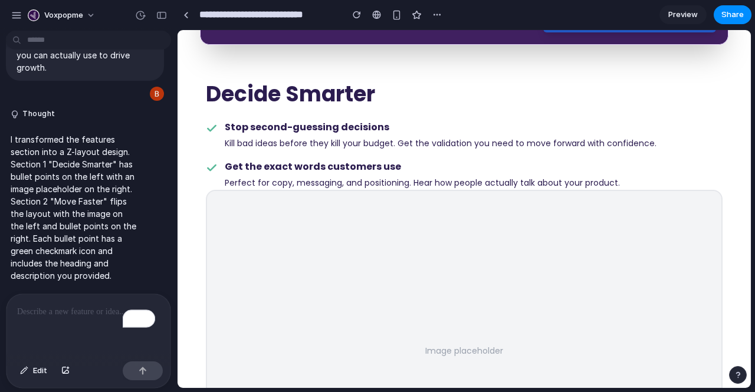
click at [48, 310] on p "To enrich screen reader interactions, please activate Accessibility in Grammarl…" at bounding box center [88, 312] width 143 height 14
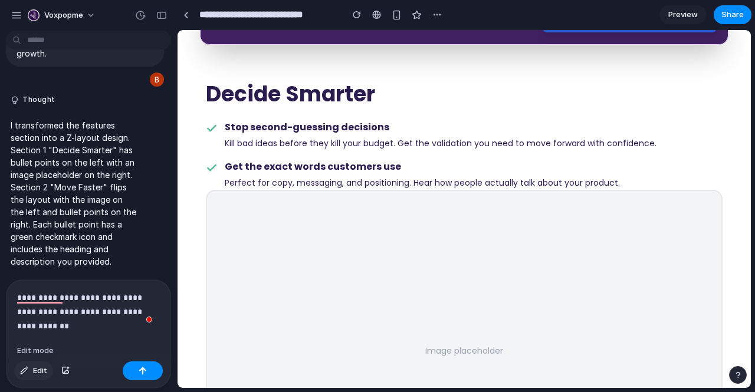
scroll to position [6757, 0]
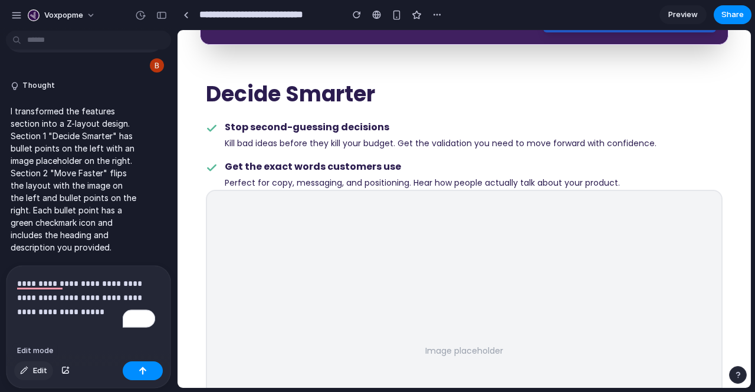
click at [43, 369] on span "Edit" at bounding box center [40, 371] width 14 height 12
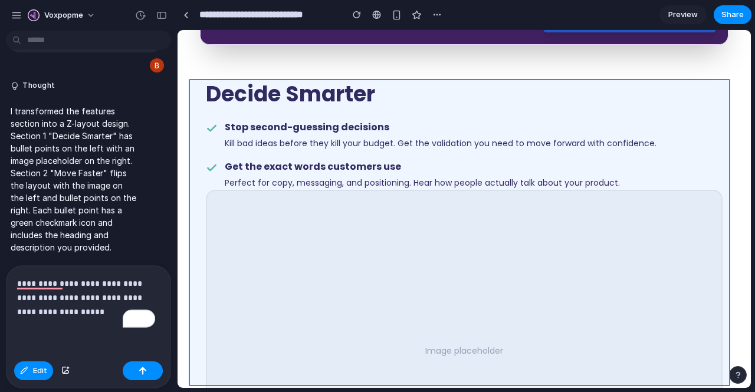
click at [199, 159] on div at bounding box center [464, 209] width 573 height 358
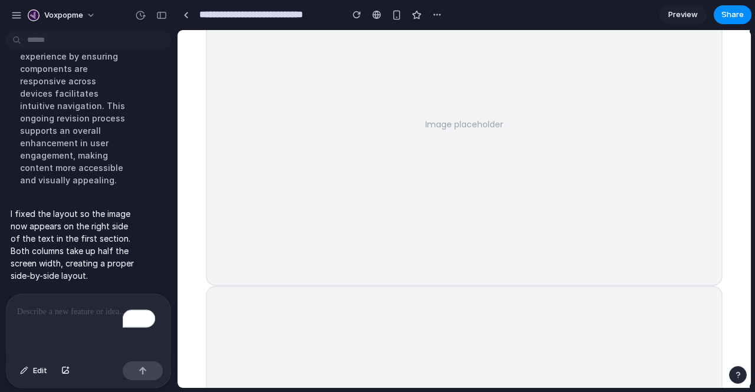
scroll to position [670, 0]
click at [51, 294] on div "To enrich screen reader interactions, please activate Accessibility in Grammarl…" at bounding box center [88, 325] width 164 height 63
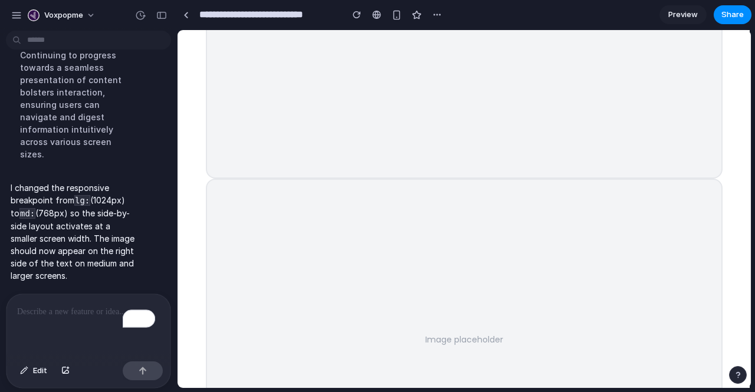
scroll to position [779, 0]
click at [681, 11] on span "Preview" at bounding box center [683, 15] width 30 height 12
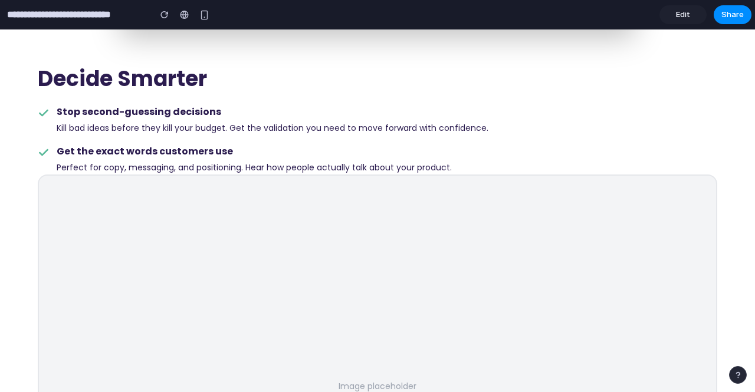
scroll to position [460, 0]
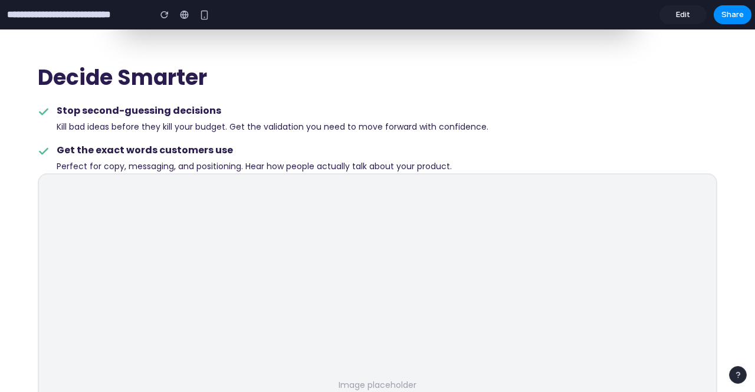
click at [683, 16] on span "Edit" at bounding box center [683, 15] width 14 height 12
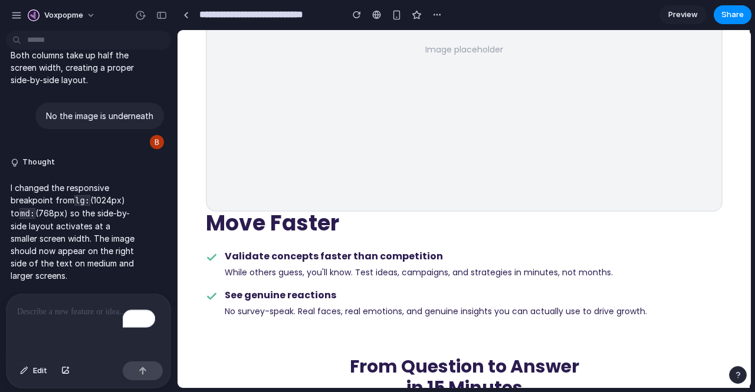
scroll to position [1151, 0]
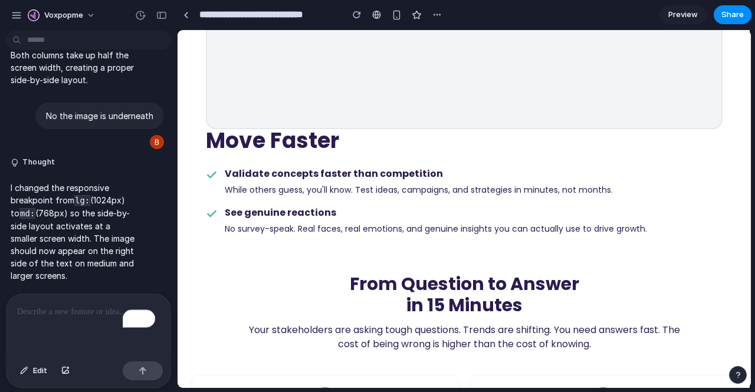
click at [45, 305] on p "To enrich screen reader interactions, please activate Accessibility in Grammarl…" at bounding box center [88, 312] width 143 height 14
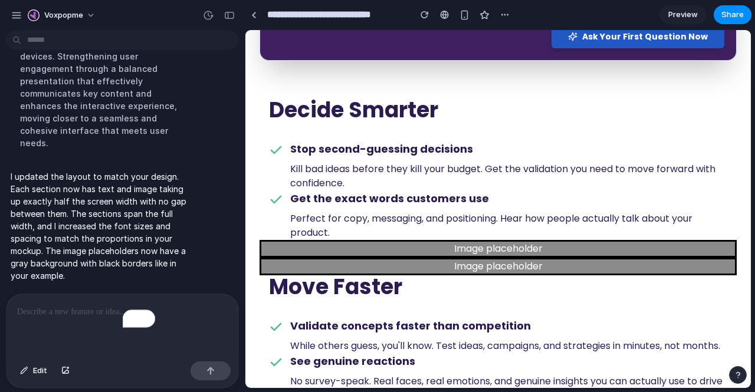
scroll to position [5833, 0]
drag, startPoint x: 175, startPoint y: 156, endPoint x: 245, endPoint y: 180, distance: 74.3
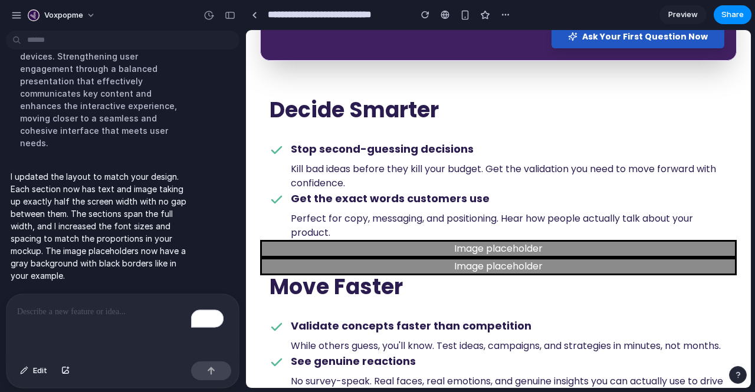
click at [67, 305] on p "To enrich screen reader interactions, please activate Accessibility in Grammarl…" at bounding box center [120, 312] width 207 height 14
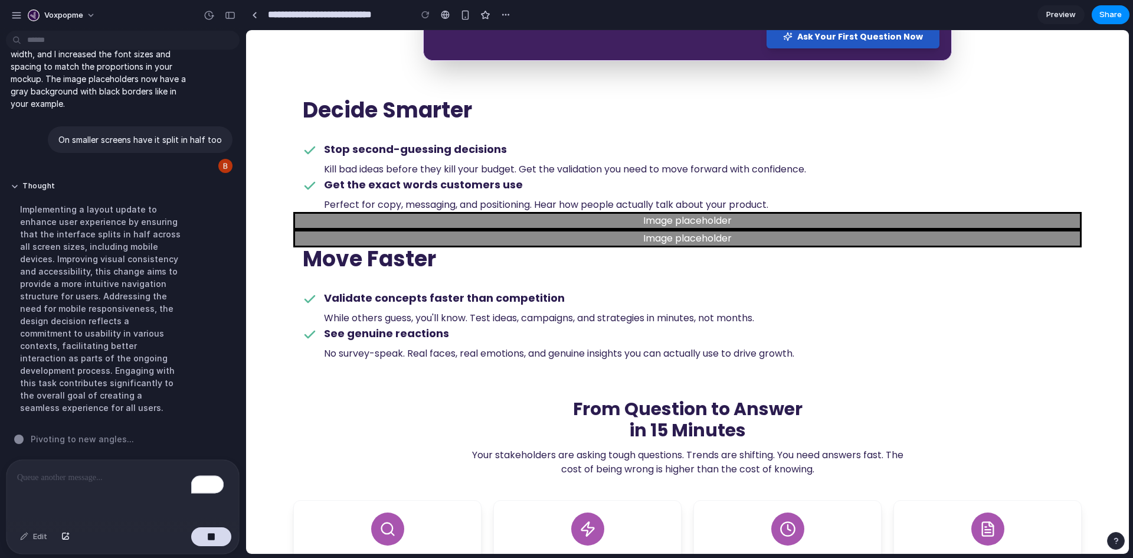
scroll to position [5727, 0]
click at [755, 18] on span "Preview" at bounding box center [1061, 15] width 30 height 12
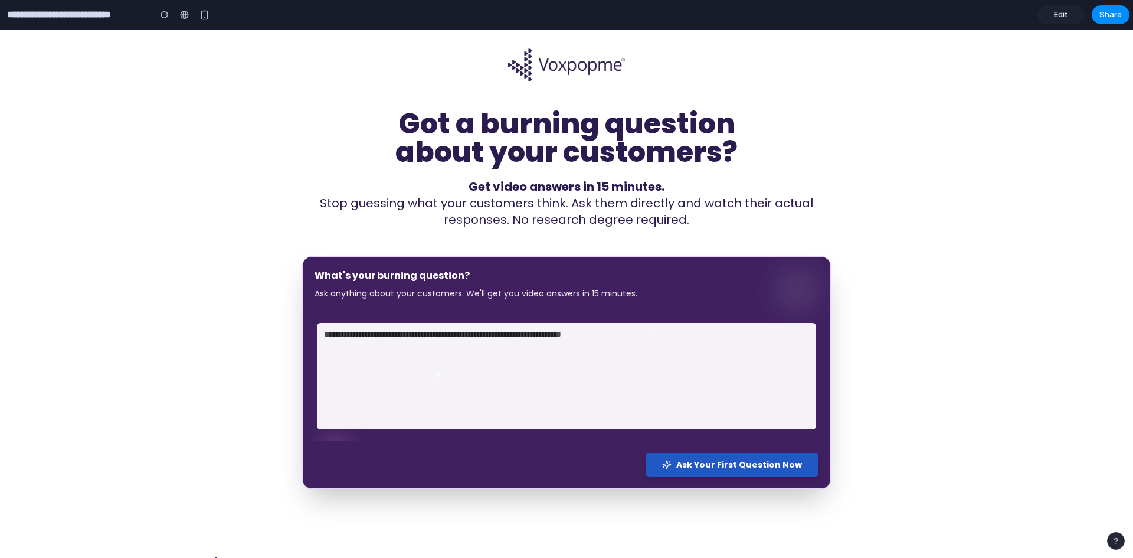
click at [755, 18] on span "Edit" at bounding box center [1061, 15] width 14 height 12
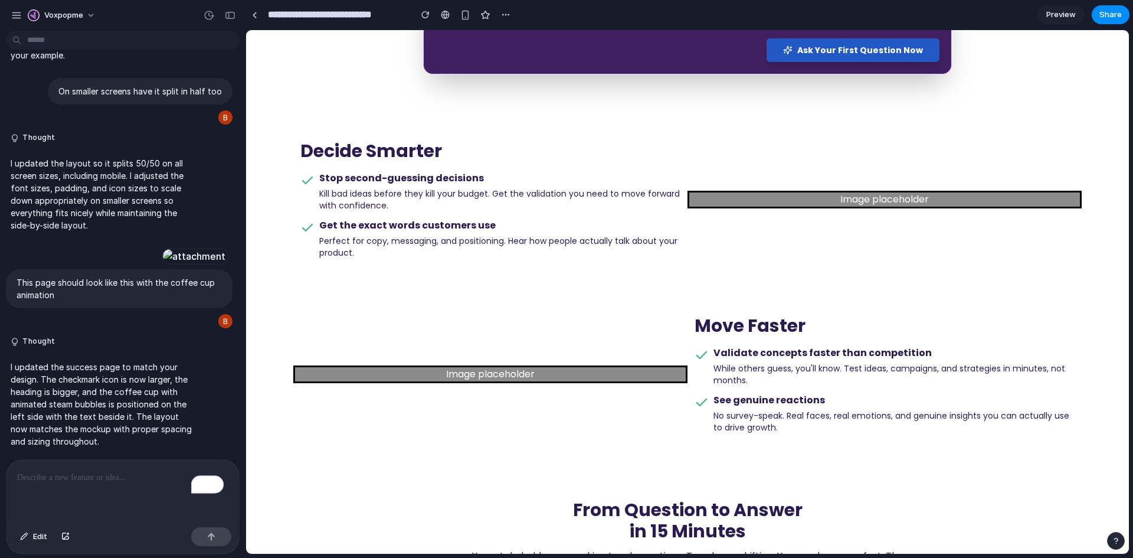
click at [755, 14] on span "Preview" at bounding box center [1061, 15] width 30 height 12
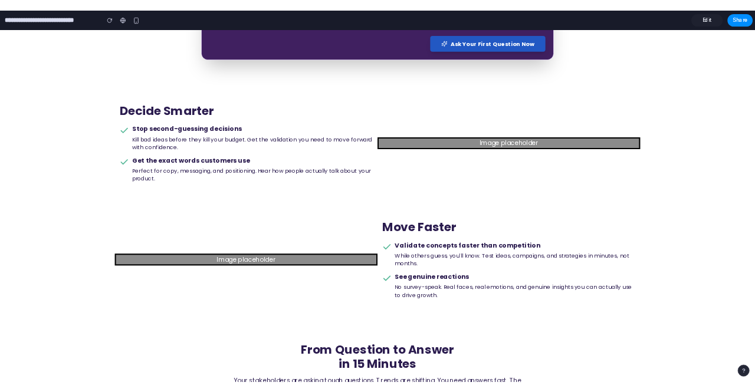
scroll to position [415, 0]
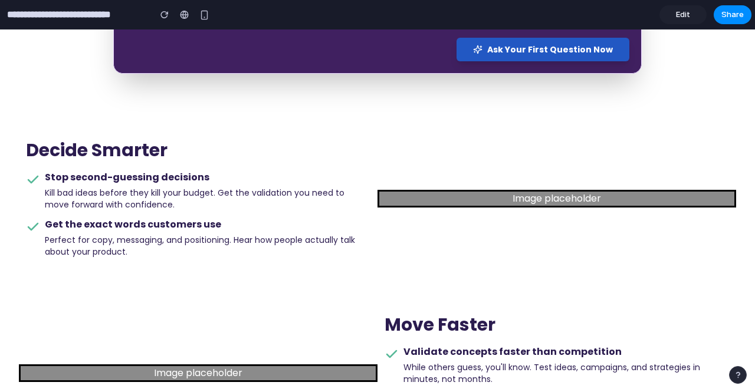
click at [680, 15] on span "Edit" at bounding box center [683, 15] width 14 height 12
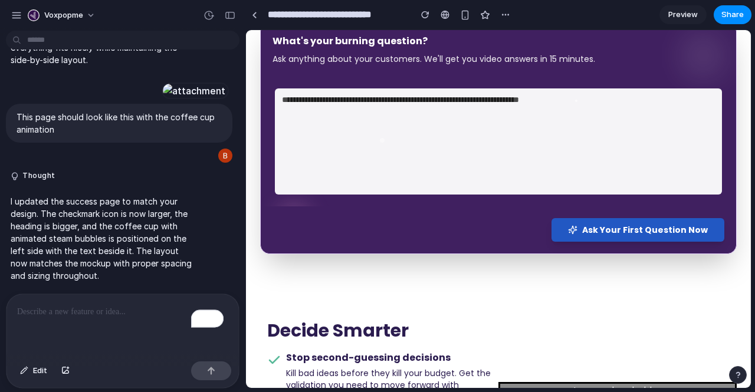
scroll to position [233, 0]
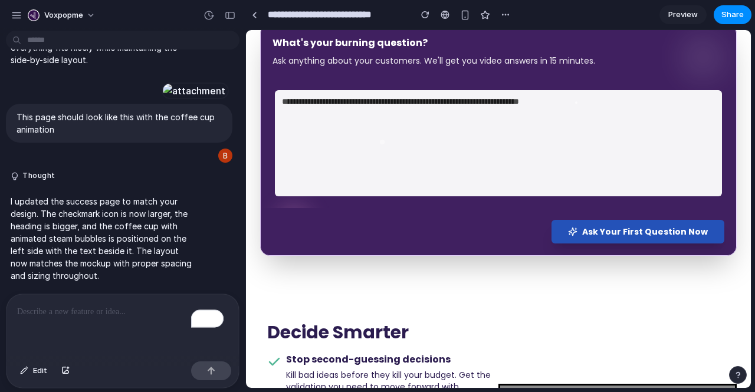
click at [592, 236] on span "Ask Your First Question Now" at bounding box center [645, 232] width 126 height 12
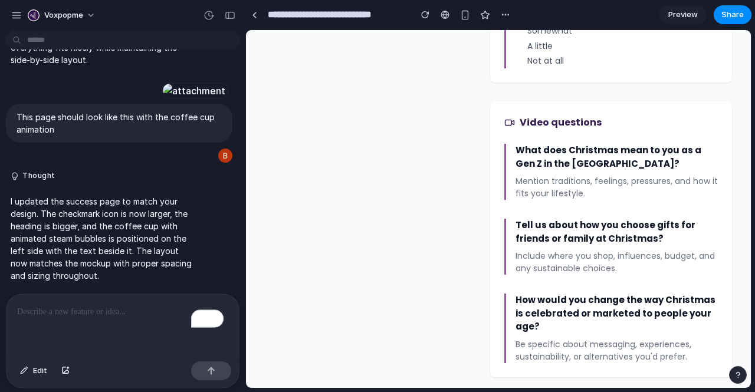
scroll to position [1164, 0]
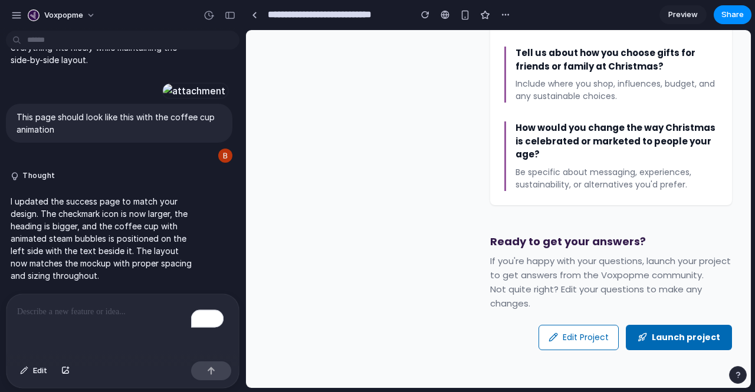
click at [651, 340] on button "Launch project" at bounding box center [679, 337] width 106 height 25
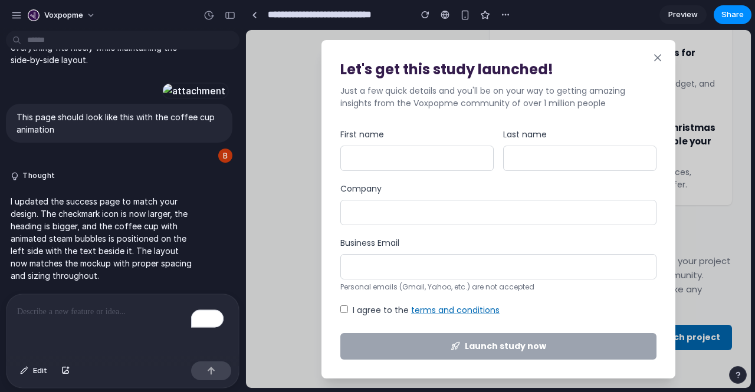
click at [431, 167] on input "First name" at bounding box center [416, 158] width 153 height 25
type input "*****"
type input "********"
type input "**********"
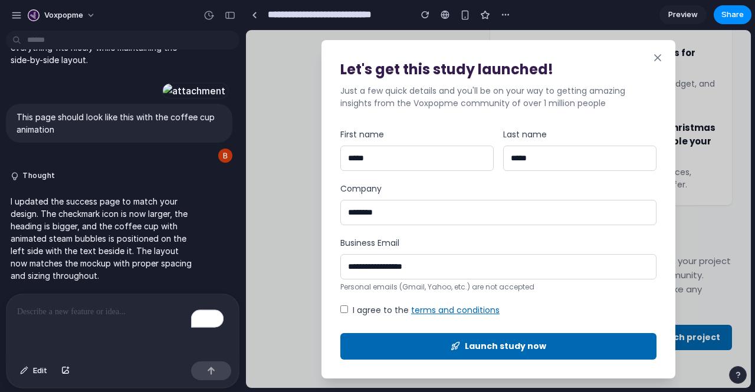
click at [408, 348] on button "Launch study now" at bounding box center [498, 346] width 316 height 27
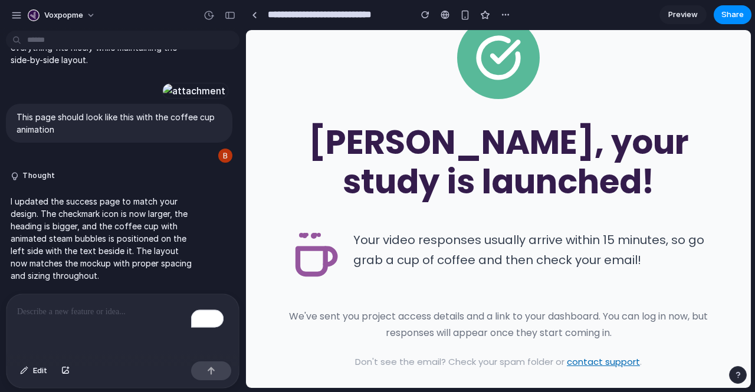
scroll to position [0, 0]
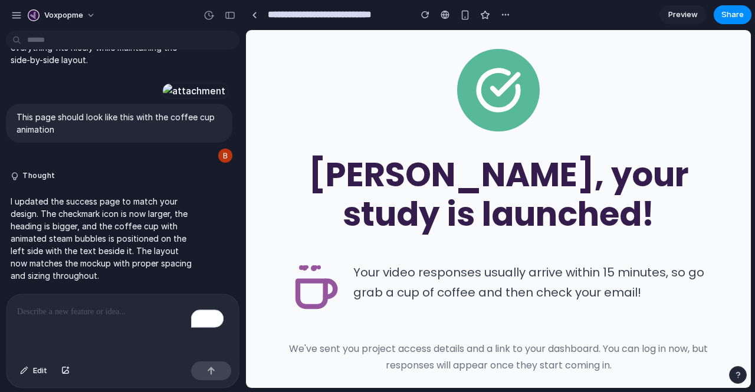
click at [681, 20] on span "Preview" at bounding box center [683, 15] width 30 height 12
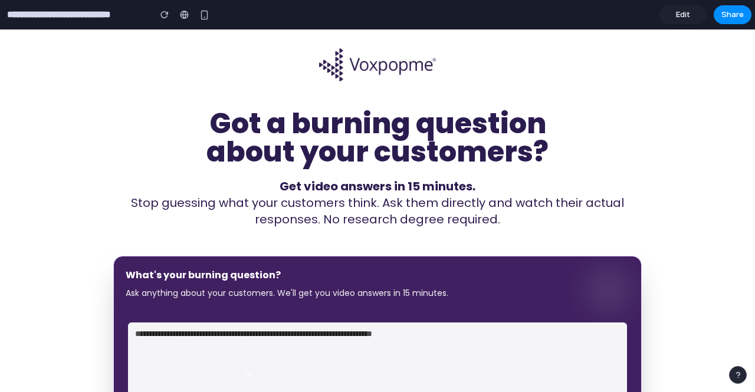
click at [681, 18] on span "Edit" at bounding box center [683, 15] width 14 height 12
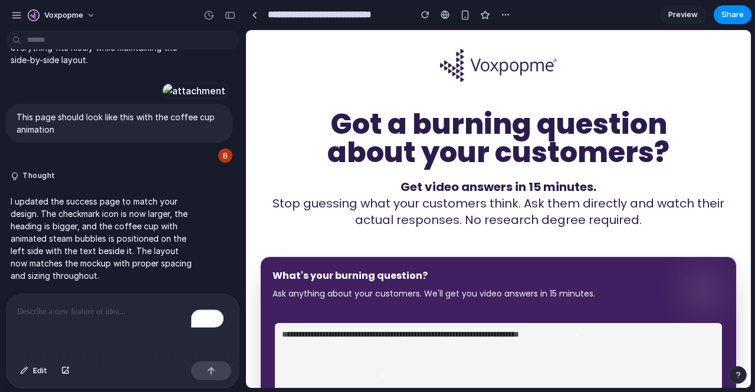
click at [105, 307] on p "To enrich screen reader interactions, please activate Accessibility in Grammarl…" at bounding box center [122, 312] width 211 height 14
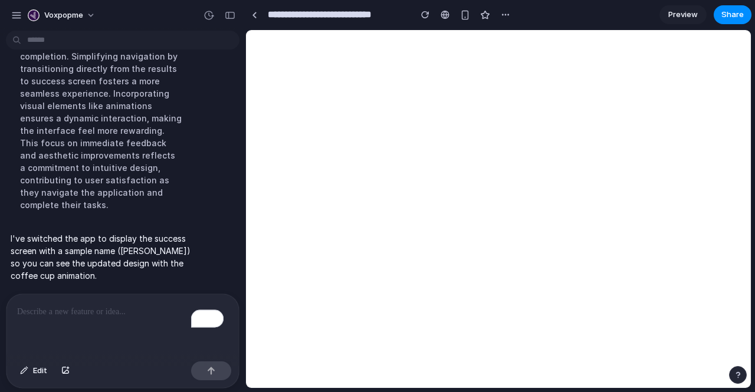
scroll to position [6029, 0]
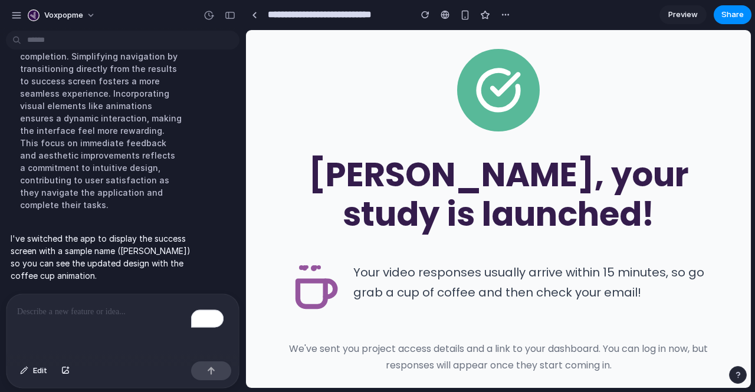
click at [72, 310] on p "To enrich screen reader interactions, please activate Accessibility in Grammarl…" at bounding box center [120, 312] width 207 height 14
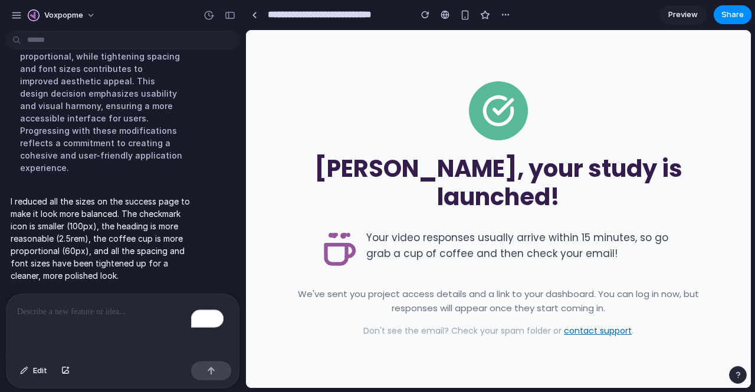
scroll to position [5581, 0]
click at [686, 17] on span "Preview" at bounding box center [683, 15] width 30 height 12
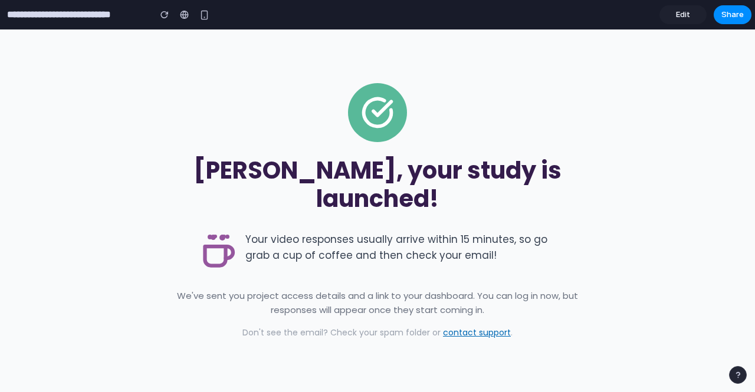
click at [677, 14] on span "Edit" at bounding box center [683, 15] width 14 height 12
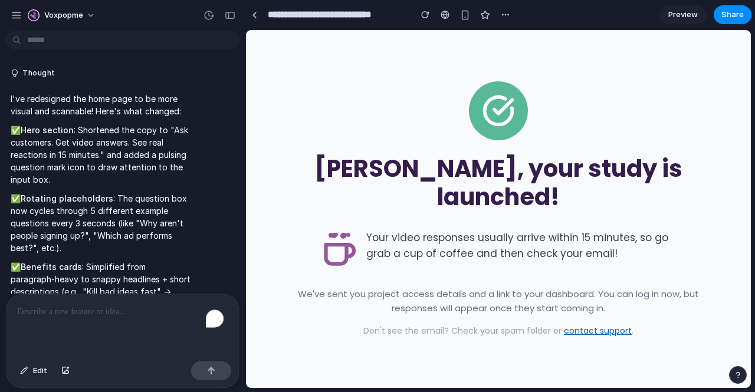
scroll to position [5364, 0]
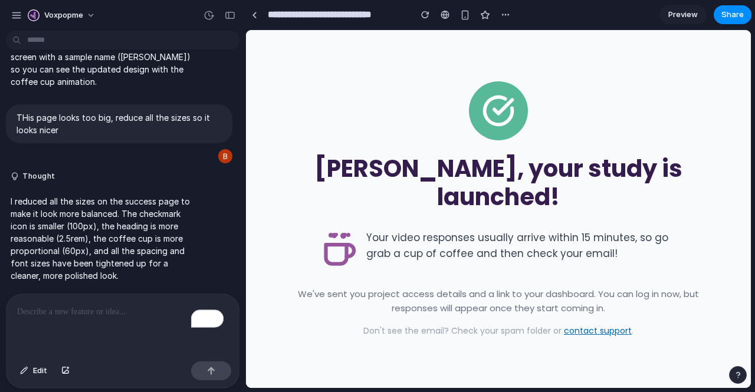
click at [67, 294] on div "To enrich screen reader interactions, please activate Accessibility in Grammarl…" at bounding box center [122, 325] width 232 height 63
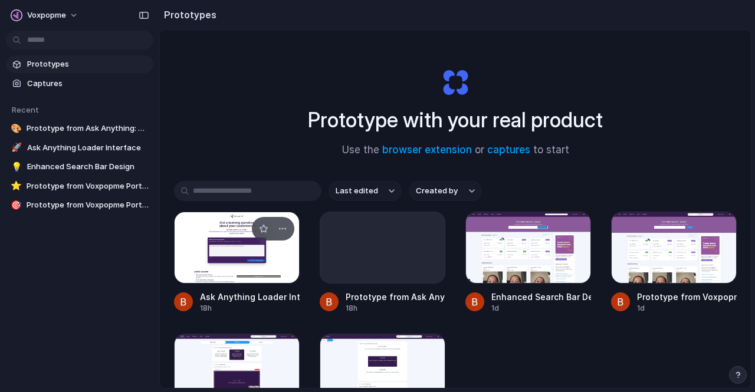
click at [232, 225] on div at bounding box center [237, 248] width 126 height 72
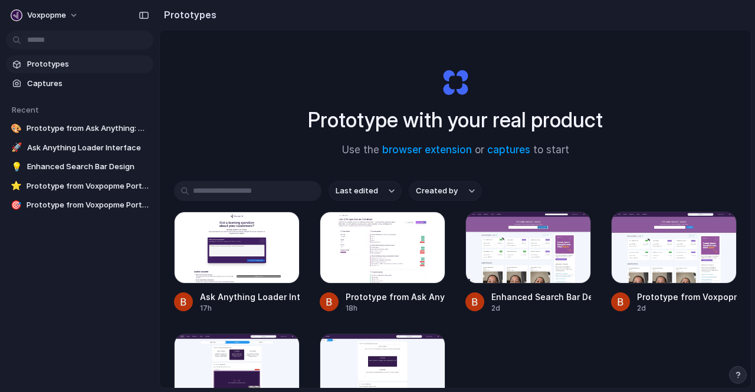
click at [394, 189] on button "Last edited" at bounding box center [365, 191] width 73 height 20
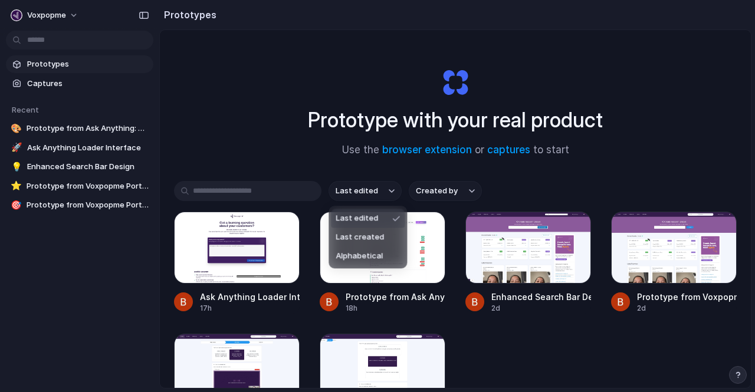
click at [371, 218] on span "Last edited" at bounding box center [357, 219] width 42 height 12
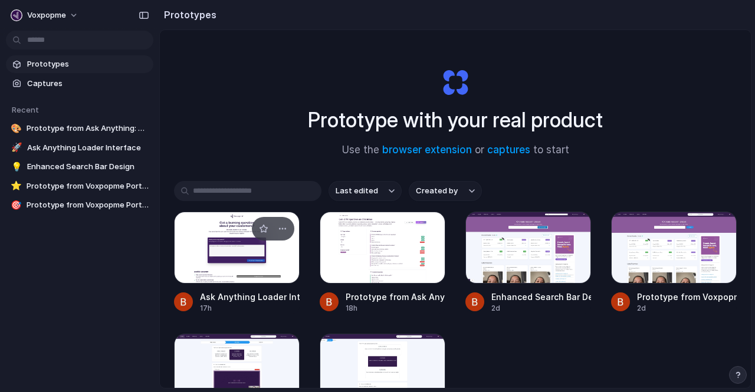
click at [241, 250] on div at bounding box center [237, 248] width 126 height 72
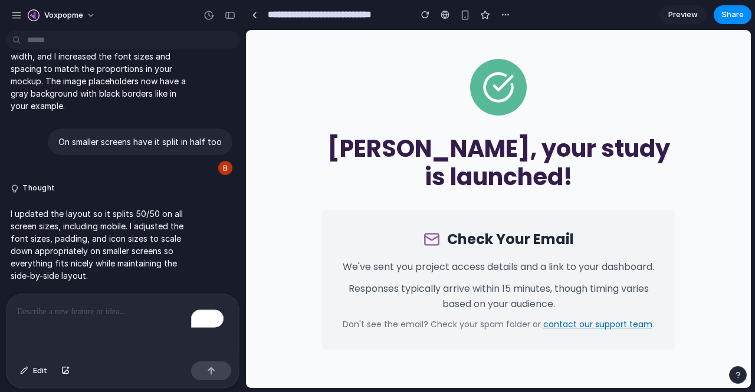
click at [124, 305] on p "To enrich screen reader interactions, please activate Accessibility in Grammarl…" at bounding box center [122, 312] width 211 height 14
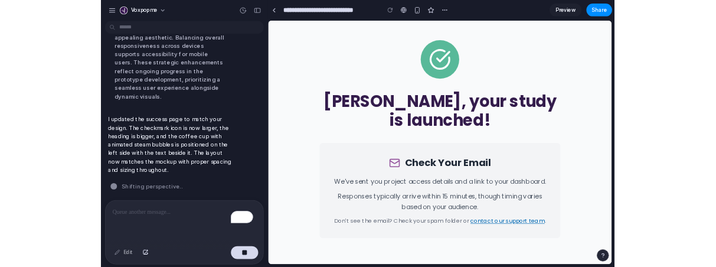
scroll to position [6195, 0]
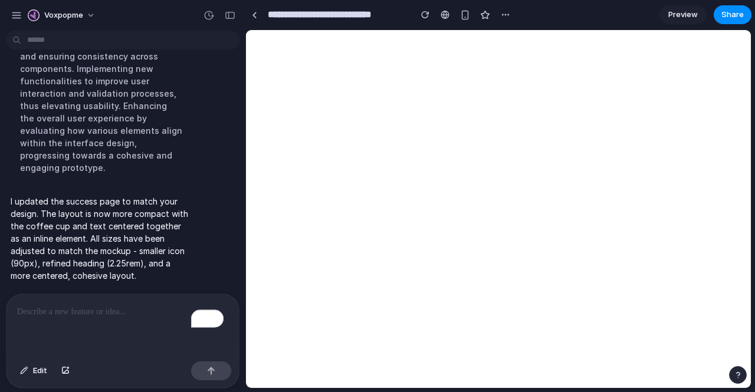
scroll to position [5390, 0]
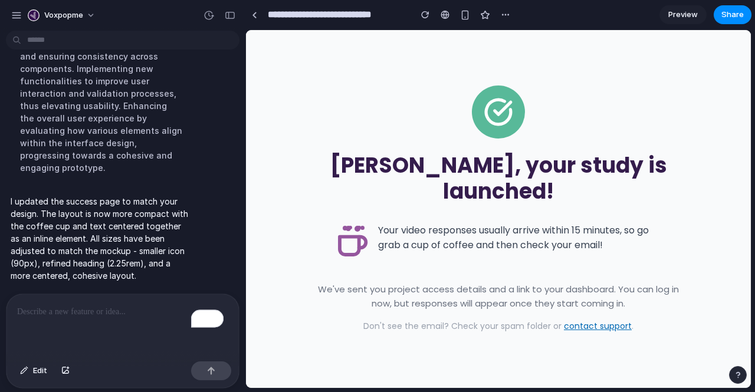
click at [45, 316] on div "To enrich screen reader interactions, please activate Accessibility in Grammarl…" at bounding box center [122, 325] width 232 height 63
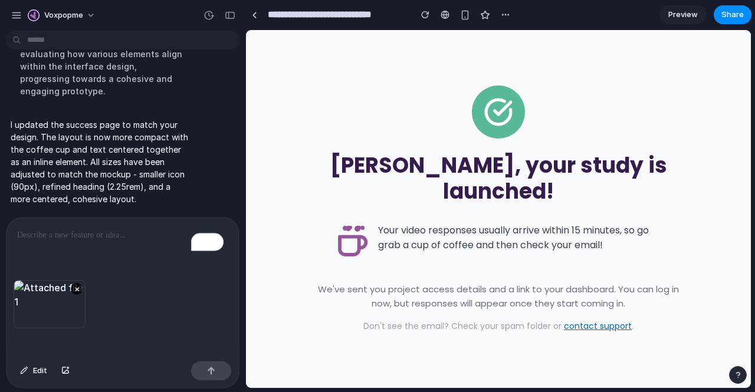
scroll to position [5416, 0]
click at [40, 365] on span "Edit" at bounding box center [40, 371] width 14 height 12
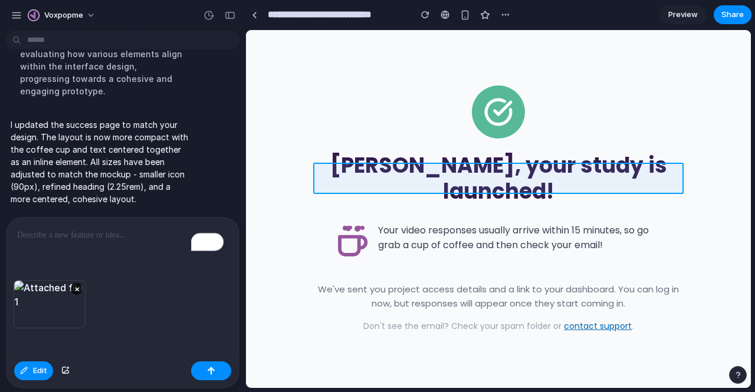
click at [368, 186] on div at bounding box center [498, 209] width 504 height 358
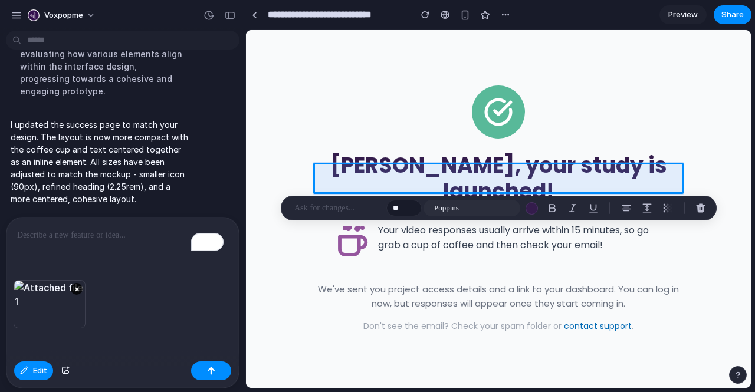
click at [112, 236] on p "To enrich screen reader interactions, please activate Accessibility in Grammarl…" at bounding box center [120, 235] width 207 height 14
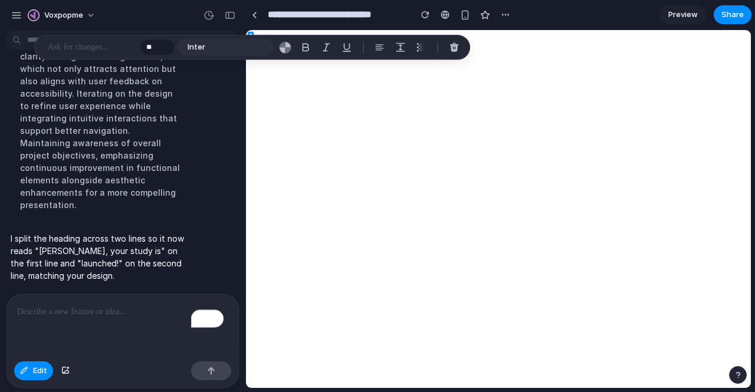
scroll to position [5470, 0]
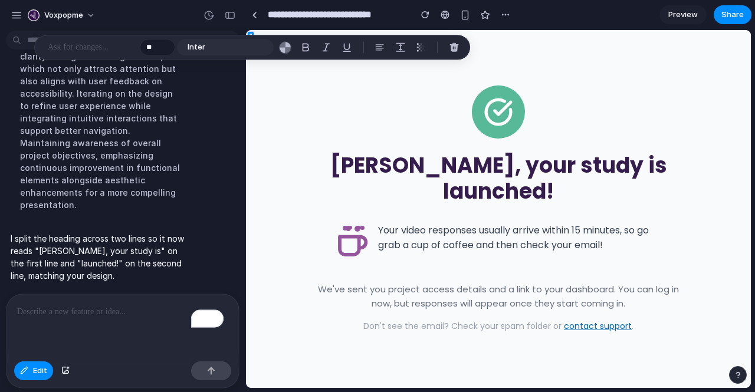
click at [144, 313] on p "To enrich screen reader interactions, please activate Accessibility in Grammarl…" at bounding box center [120, 312] width 207 height 14
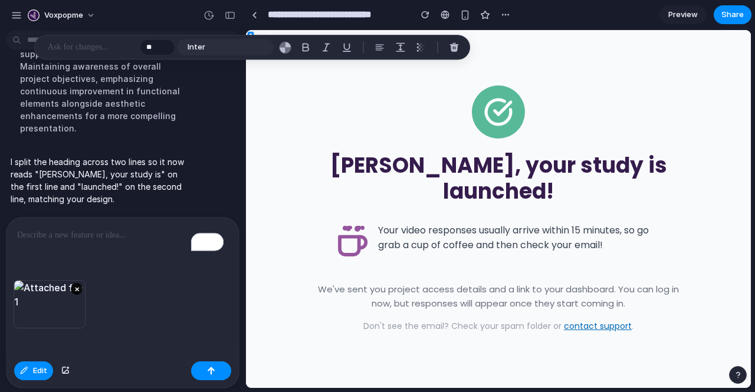
click at [74, 283] on button "×" at bounding box center [77, 289] width 12 height 12
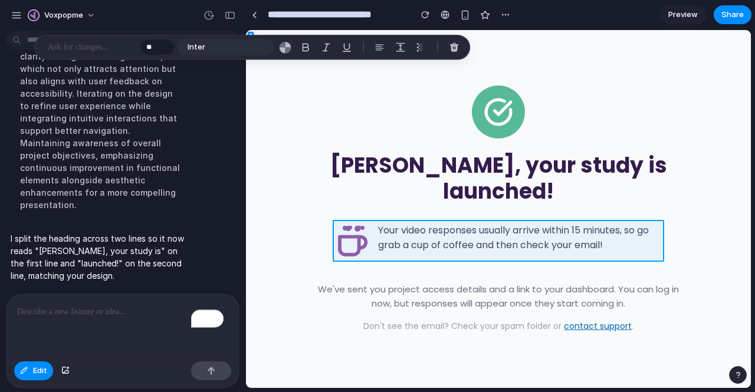
click at [373, 247] on div at bounding box center [498, 209] width 504 height 358
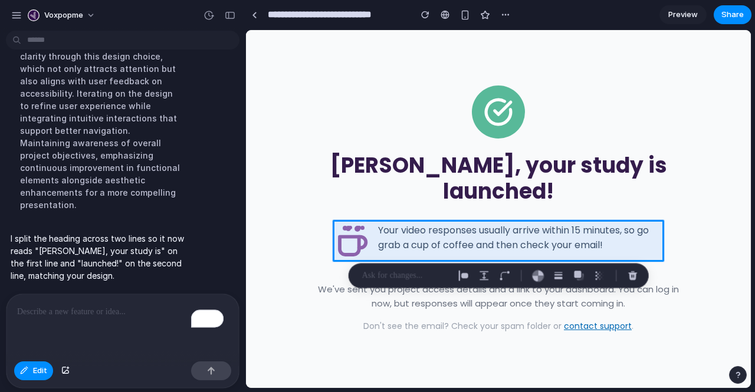
click at [122, 309] on p "To enrich screen reader interactions, please activate Accessibility in Grammarl…" at bounding box center [120, 312] width 207 height 14
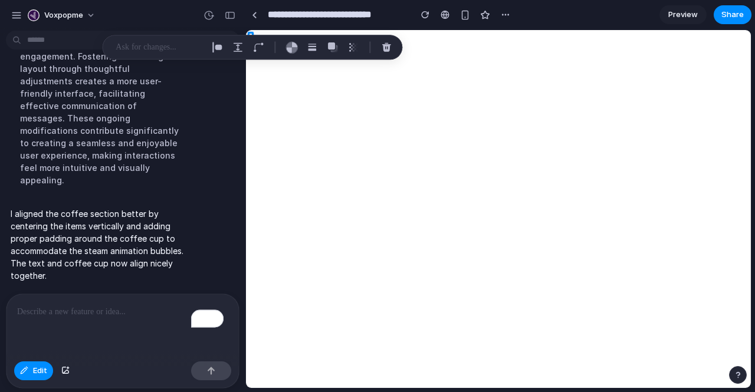
scroll to position [5284, 0]
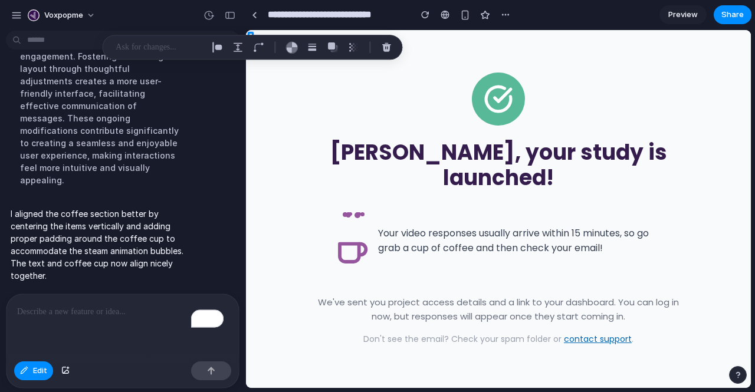
click at [127, 305] on p "To enrich screen reader interactions, please activate Accessibility in Grammarl…" at bounding box center [120, 312] width 207 height 14
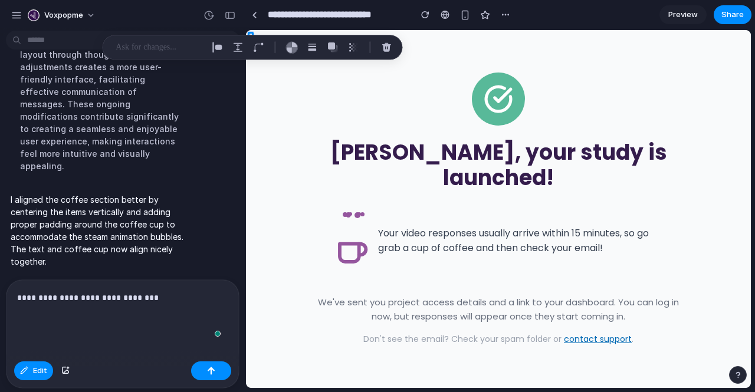
scroll to position [5310, 0]
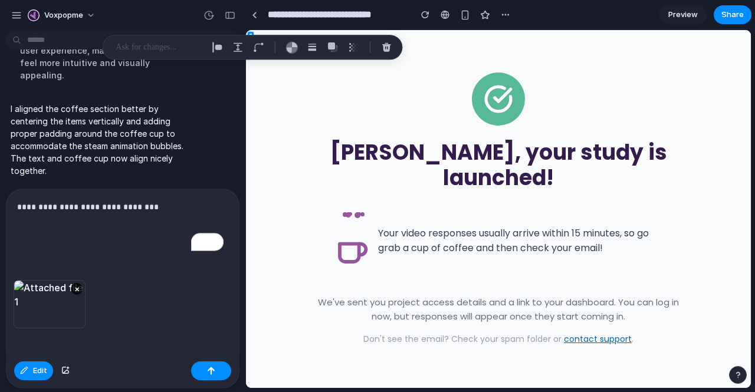
click at [162, 200] on p "**********" at bounding box center [120, 221] width 207 height 42
click at [160, 206] on p "**********" at bounding box center [120, 221] width 207 height 42
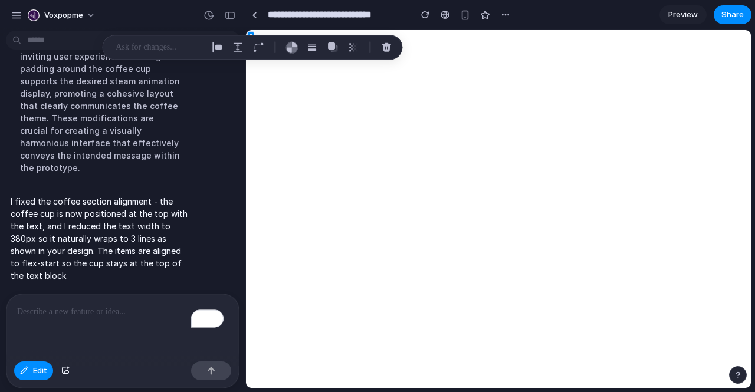
scroll to position [4924, 0]
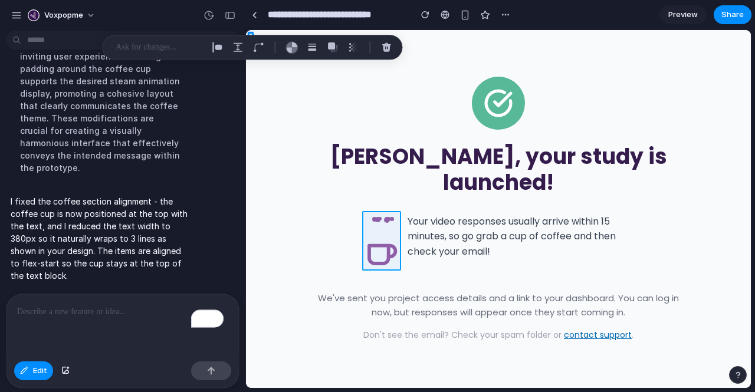
click at [369, 224] on div at bounding box center [498, 209] width 504 height 358
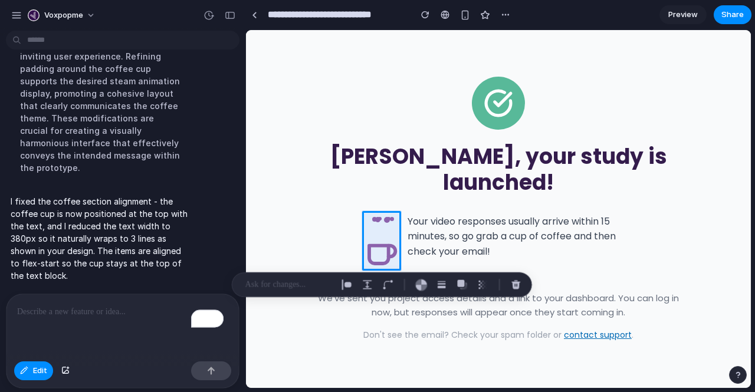
click at [140, 305] on p "To enrich screen reader interactions, please activate Accessibility in Grammarl…" at bounding box center [120, 312] width 207 height 14
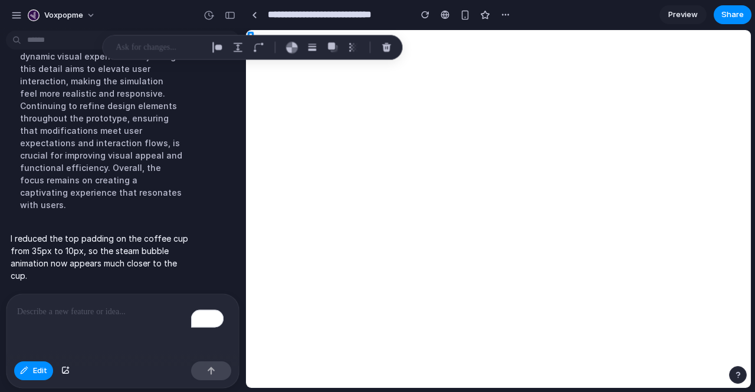
scroll to position [4310, 0]
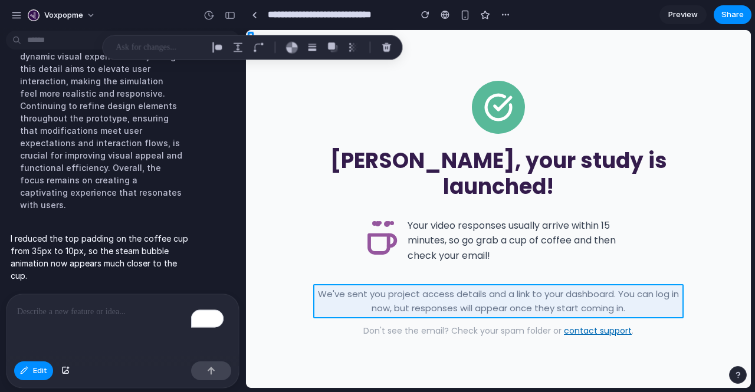
click at [405, 293] on div at bounding box center [498, 209] width 504 height 358
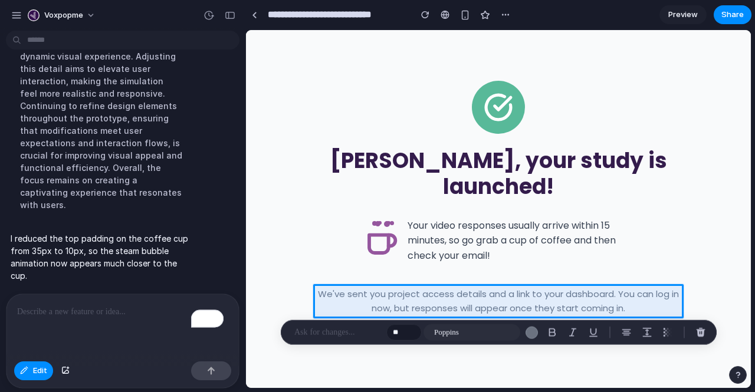
click at [110, 307] on p "To enrich screen reader interactions, please activate Accessibility in Grammarl…" at bounding box center [120, 312] width 207 height 14
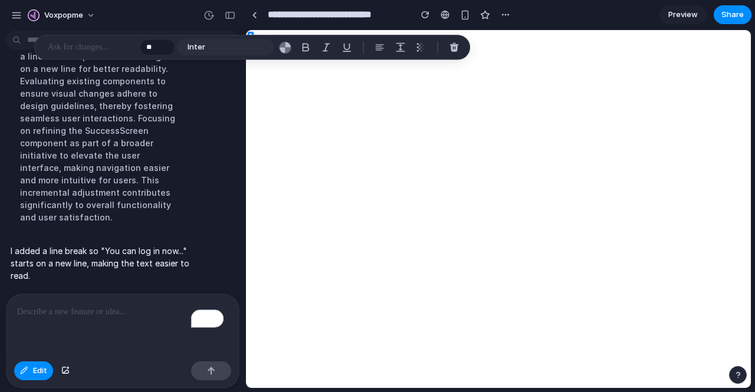
scroll to position [3913, 0]
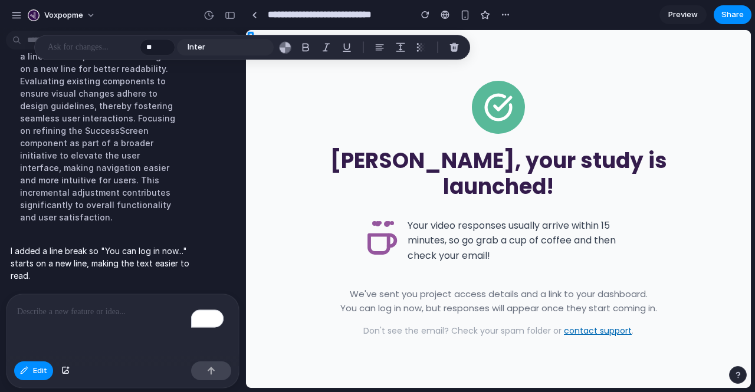
click at [93, 306] on p "To enrich screen reader interactions, please activate Accessibility in Grammarl…" at bounding box center [120, 312] width 207 height 14
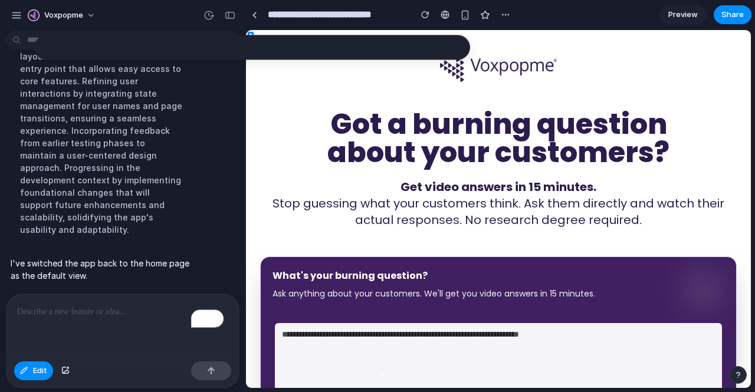
scroll to position [3794, 0]
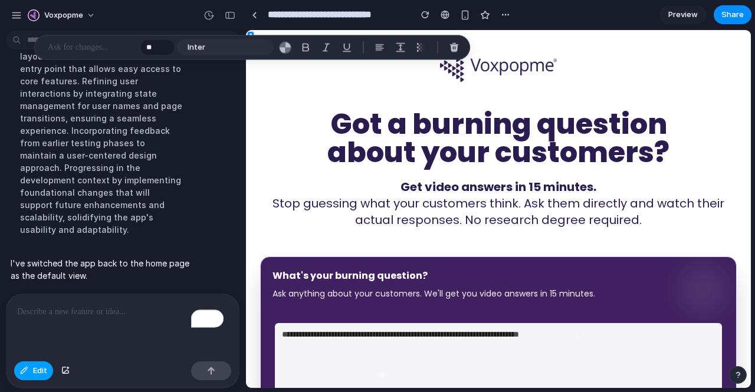
click at [44, 369] on span "Edit" at bounding box center [40, 371] width 14 height 12
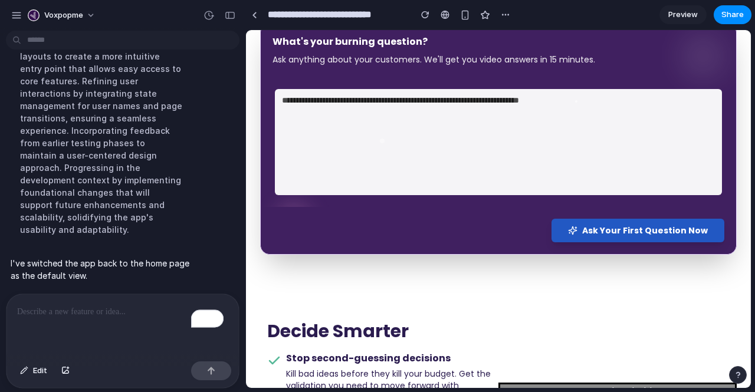
scroll to position [489, 0]
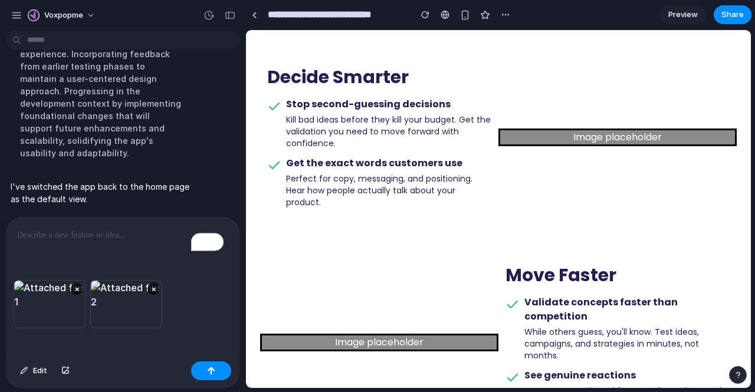
click at [74, 231] on p "To enrich screen reader interactions, please activate Accessibility in Grammarl…" at bounding box center [120, 235] width 207 height 14
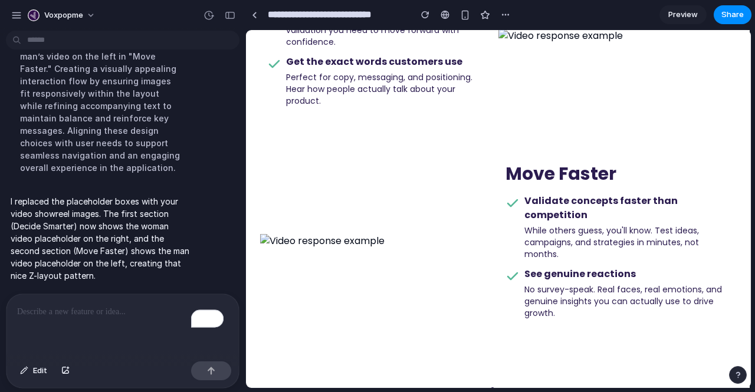
scroll to position [498, 0]
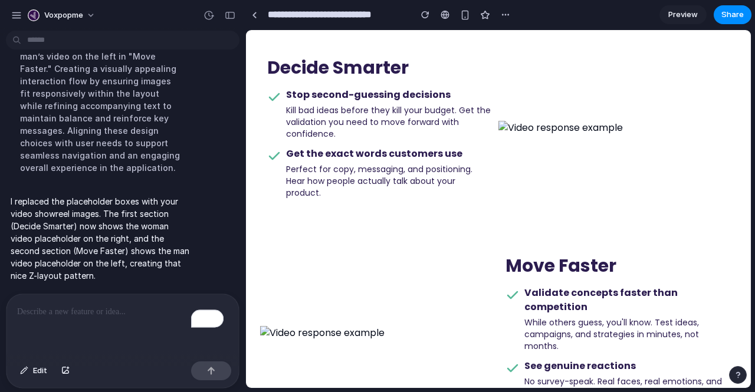
click at [124, 305] on p "To enrich screen reader interactions, please activate Accessibility in Grammarl…" at bounding box center [120, 312] width 207 height 14
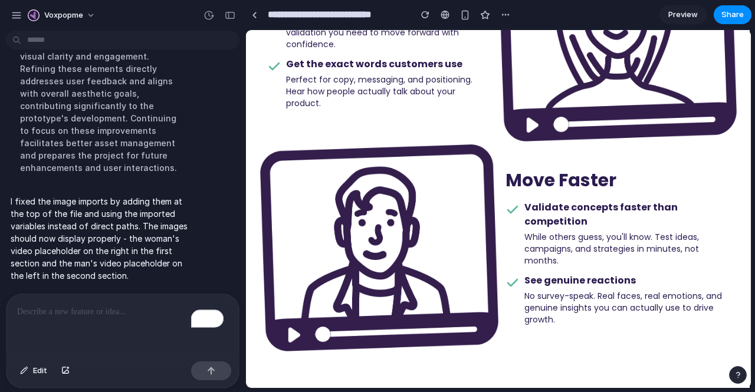
scroll to position [502, 0]
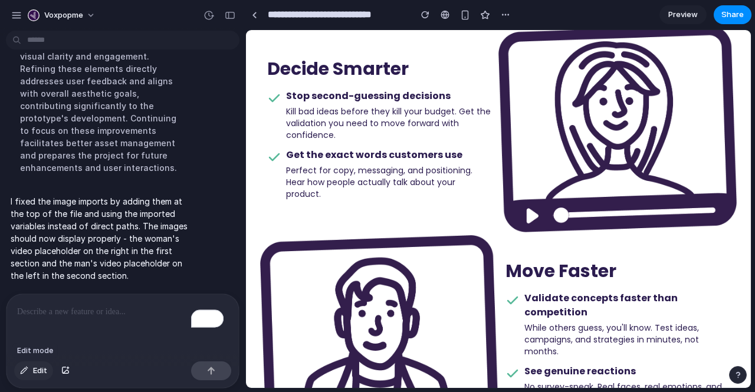
click at [24, 370] on div "button" at bounding box center [24, 371] width 8 height 7
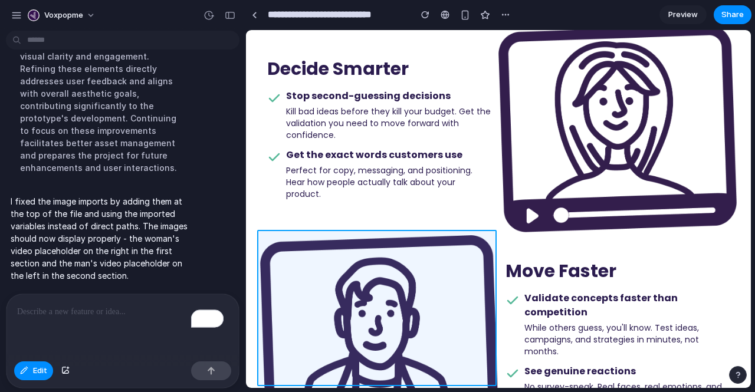
click at [369, 284] on div at bounding box center [498, 209] width 504 height 358
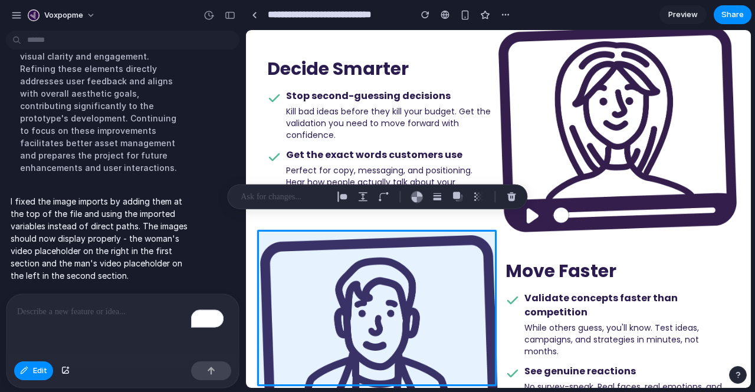
click at [58, 312] on p "To enrich screen reader interactions, please activate Accessibility in Grammarl…" at bounding box center [120, 312] width 207 height 14
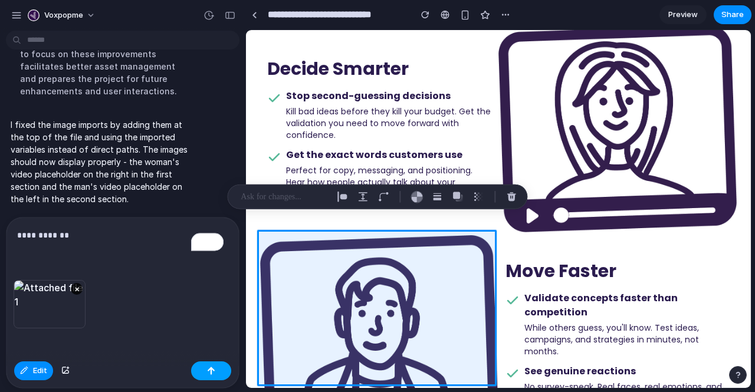
click at [214, 375] on button "button" at bounding box center [211, 371] width 40 height 19
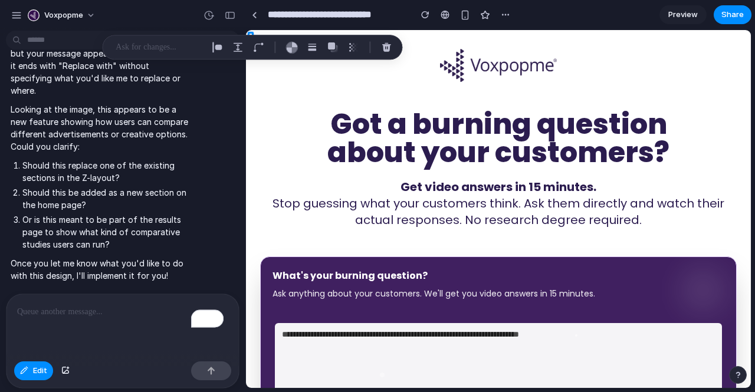
scroll to position [4286, 0]
click at [40, 367] on span "Edit" at bounding box center [40, 371] width 14 height 12
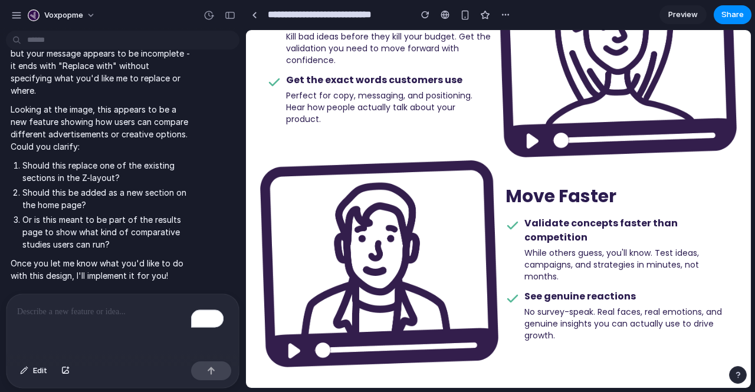
scroll to position [577, 0]
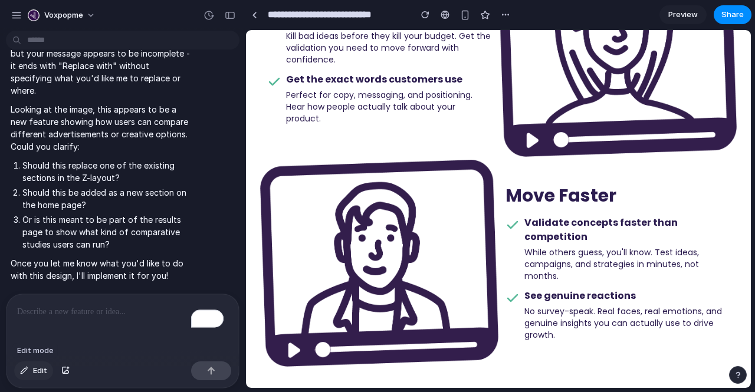
click at [45, 373] on span "Edit" at bounding box center [40, 371] width 14 height 12
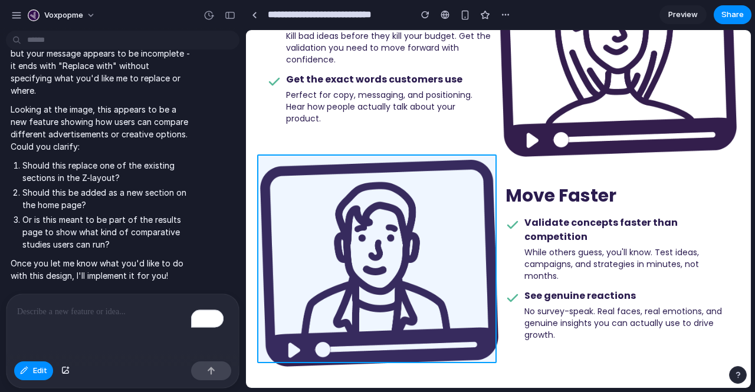
click at [324, 227] on div at bounding box center [498, 209] width 504 height 358
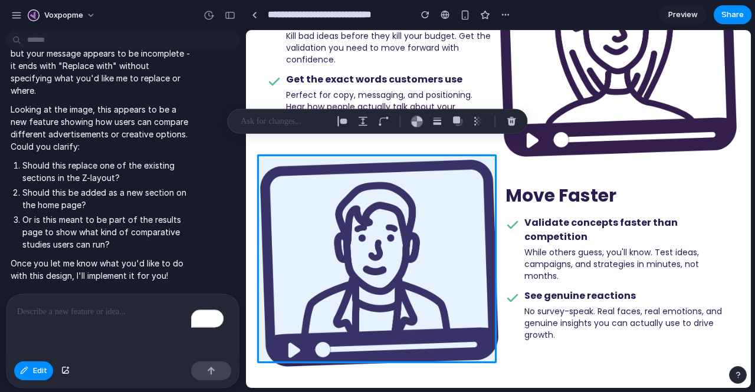
click at [96, 311] on p "To enrich screen reader interactions, please activate Accessibility in Grammarl…" at bounding box center [120, 312] width 207 height 14
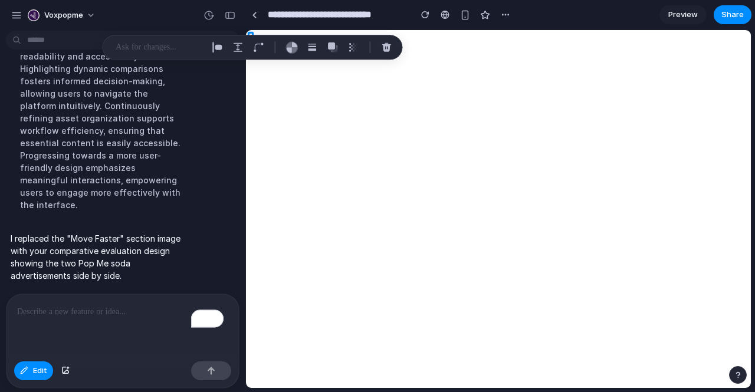
scroll to position [4286, 0]
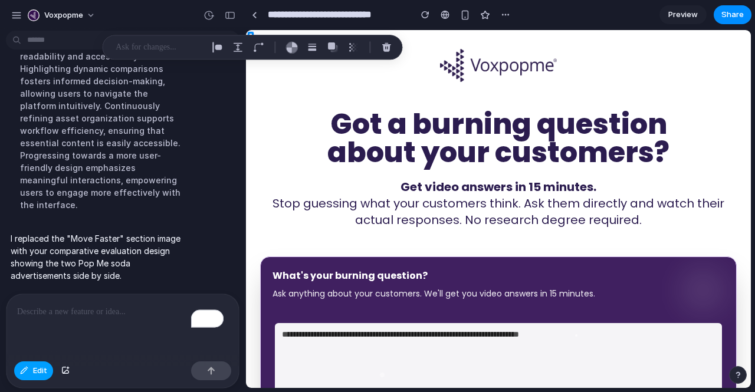
click at [34, 372] on span "Edit" at bounding box center [40, 371] width 14 height 12
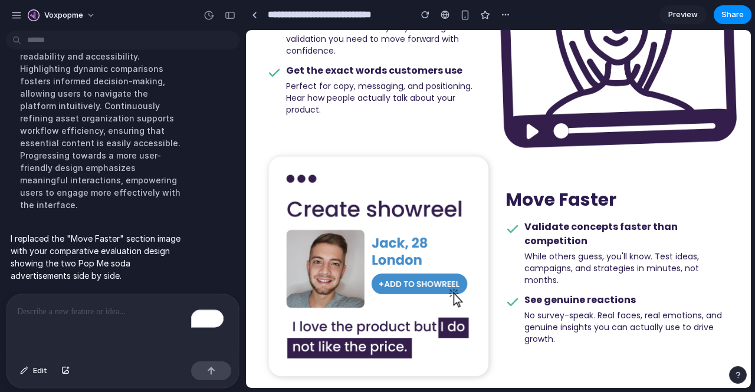
scroll to position [586, 0]
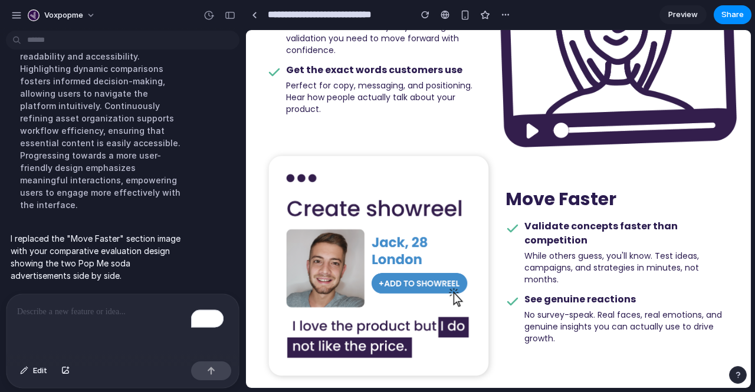
click at [90, 306] on p "To enrich screen reader interactions, please activate Accessibility in Grammarl…" at bounding box center [120, 312] width 207 height 14
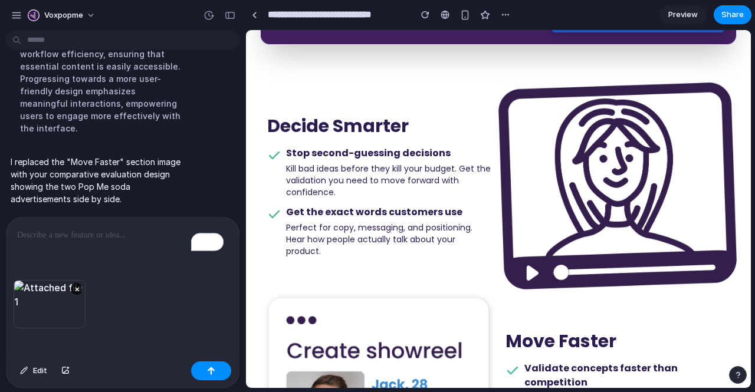
scroll to position [444, 0]
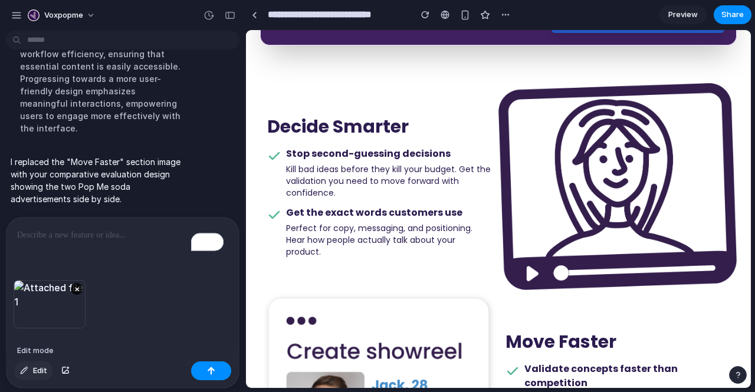
click at [31, 371] on button "Edit" at bounding box center [33, 371] width 39 height 19
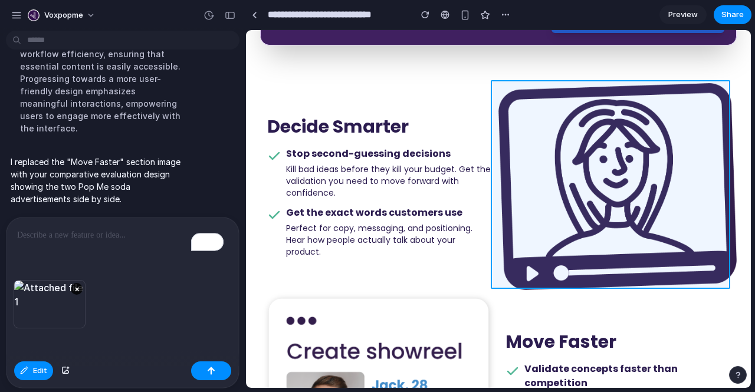
click at [514, 142] on div at bounding box center [498, 209] width 504 height 358
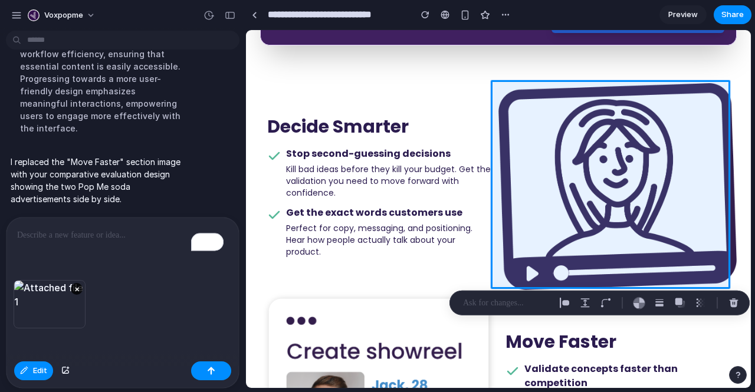
click at [71, 241] on div "To enrich screen reader interactions, please activate Accessibility in Grammarl…" at bounding box center [122, 249] width 232 height 63
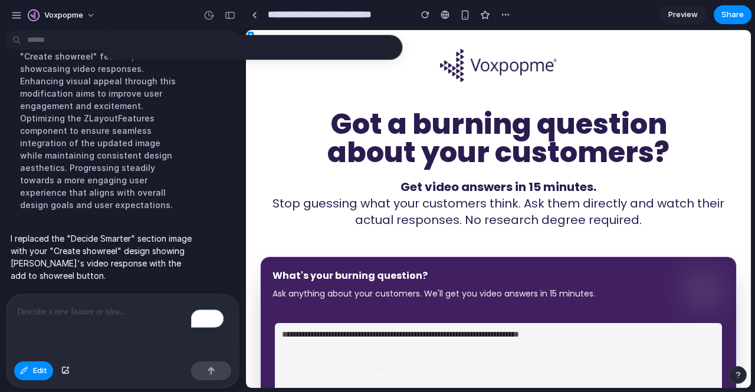
scroll to position [0, 0]
click at [694, 12] on span "Preview" at bounding box center [683, 15] width 30 height 12
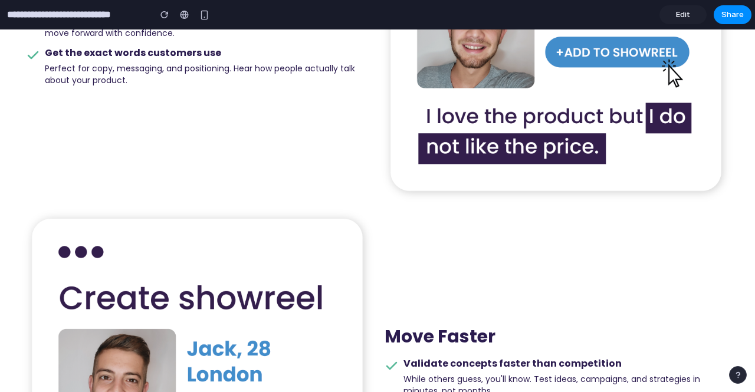
scroll to position [678, 0]
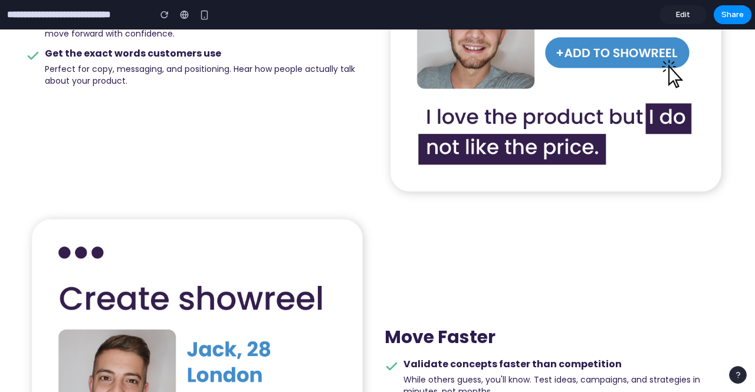
click at [676, 11] on link "Edit" at bounding box center [683, 14] width 47 height 19
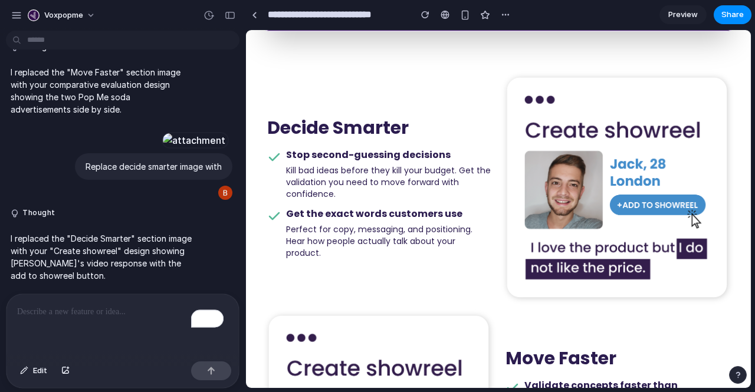
scroll to position [457, 0]
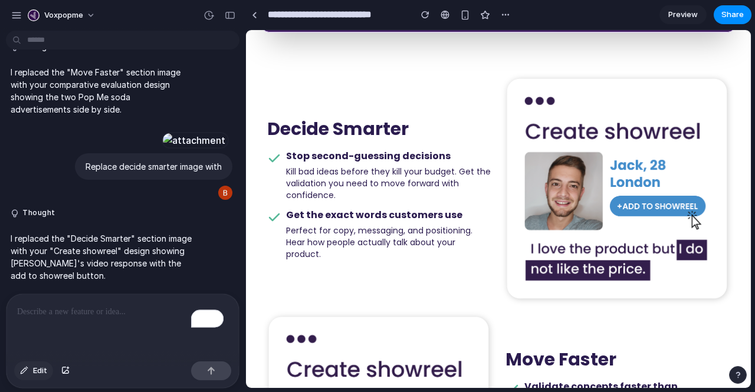
click at [41, 369] on span "Edit" at bounding box center [40, 371] width 14 height 12
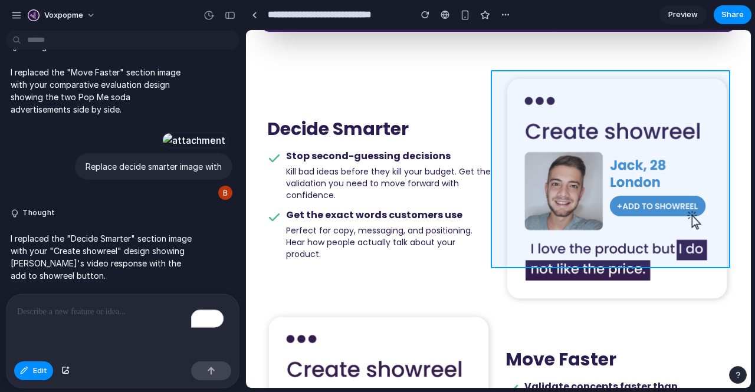
click at [584, 123] on div at bounding box center [498, 209] width 504 height 358
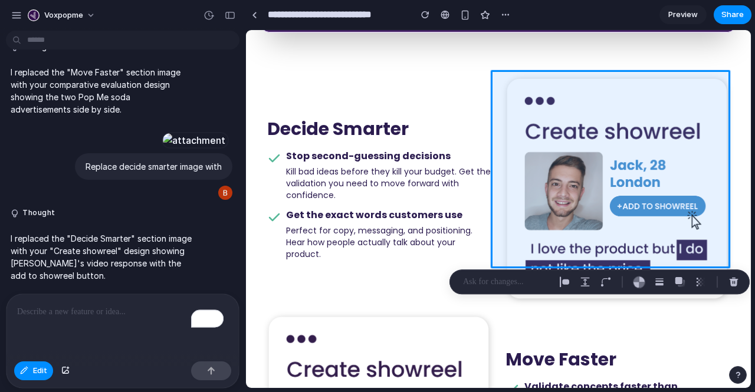
click at [116, 311] on p "To enrich screen reader interactions, please activate Accessibility in Grammarl…" at bounding box center [122, 312] width 211 height 14
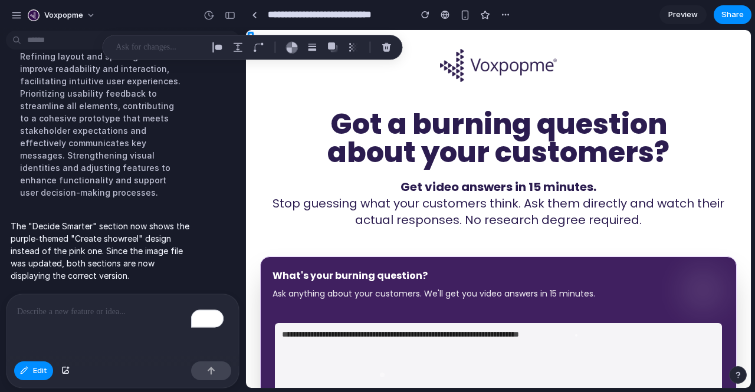
scroll to position [4520, 0]
click at [44, 372] on span "Edit" at bounding box center [40, 371] width 14 height 12
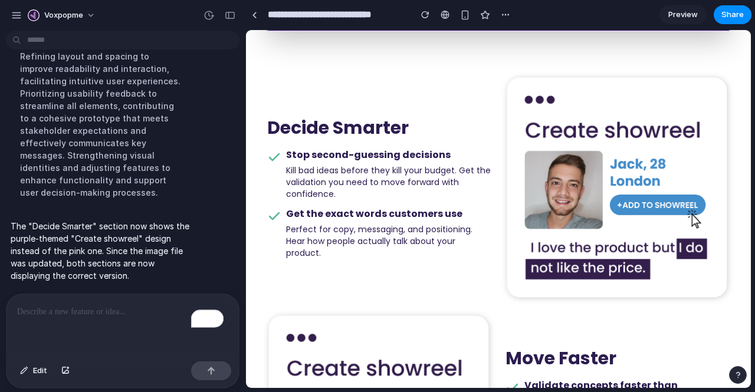
scroll to position [457, 0]
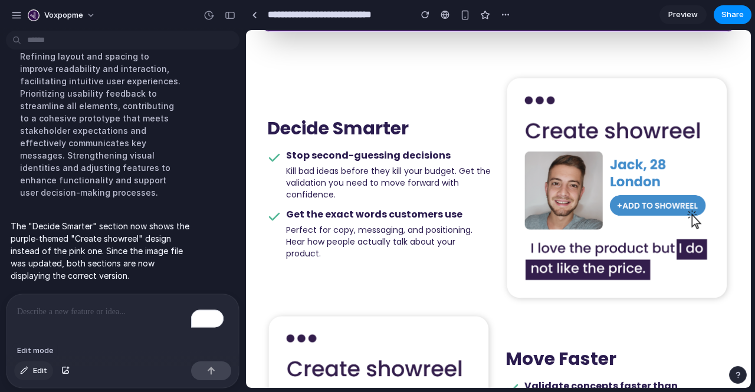
click at [36, 373] on span "Edit" at bounding box center [40, 371] width 14 height 12
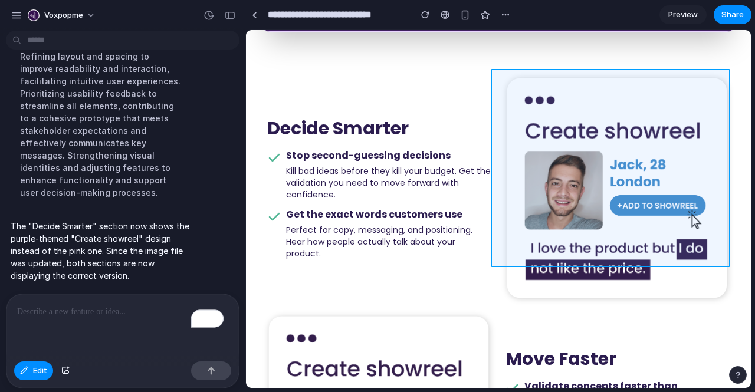
click at [590, 172] on div at bounding box center [498, 209] width 504 height 358
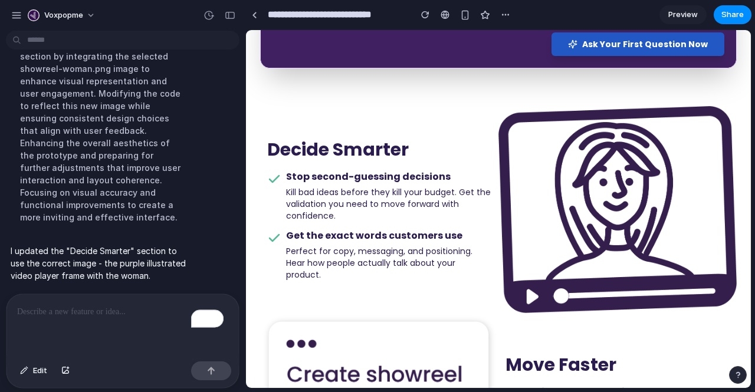
scroll to position [429, 0]
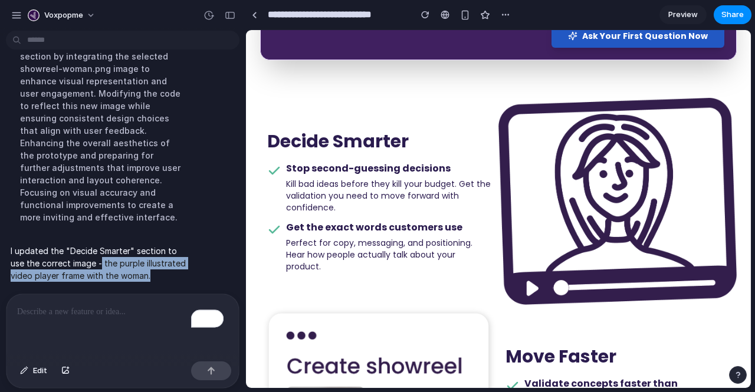
drag, startPoint x: 156, startPoint y: 268, endPoint x: 100, endPoint y: 258, distance: 57.0
click at [100, 258] on p "I updated the "Decide Smarter" section to use the correct image - the purple il…" at bounding box center [101, 263] width 181 height 37
copy p "the purple illustrated video player frame with the woman."
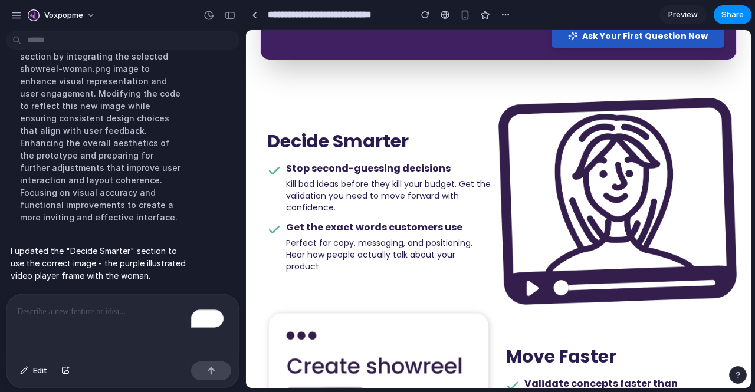
click at [103, 316] on div "To enrich screen reader interactions, please activate Accessibility in Grammarl…" at bounding box center [122, 325] width 232 height 63
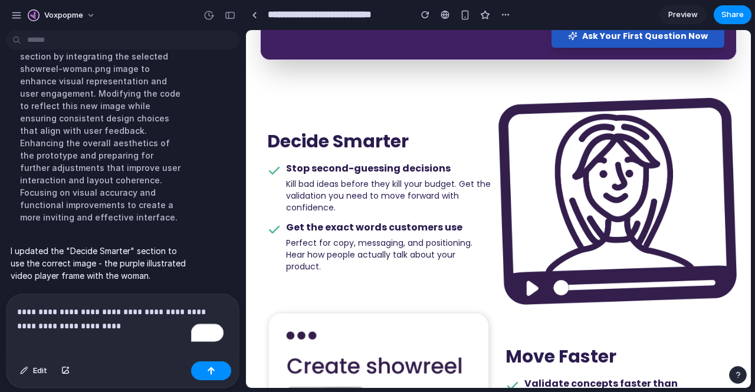
scroll to position [4232, 0]
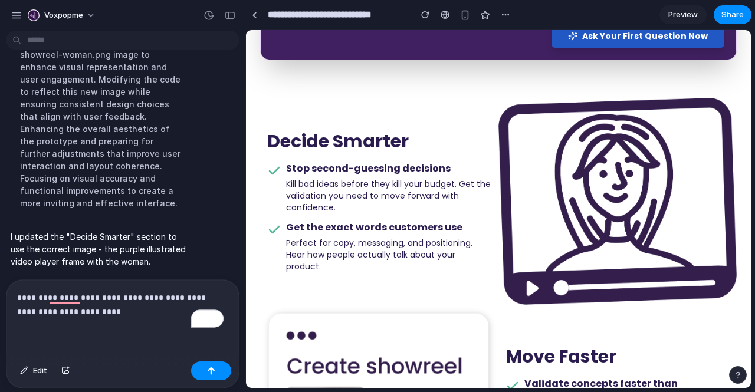
click at [105, 322] on div "**********" at bounding box center [122, 318] width 232 height 77
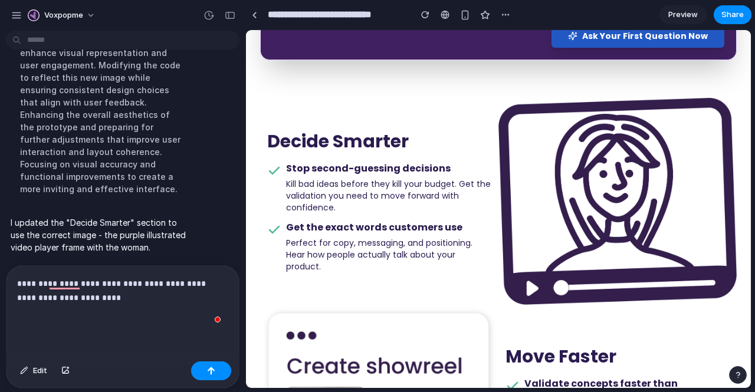
scroll to position [4245, 0]
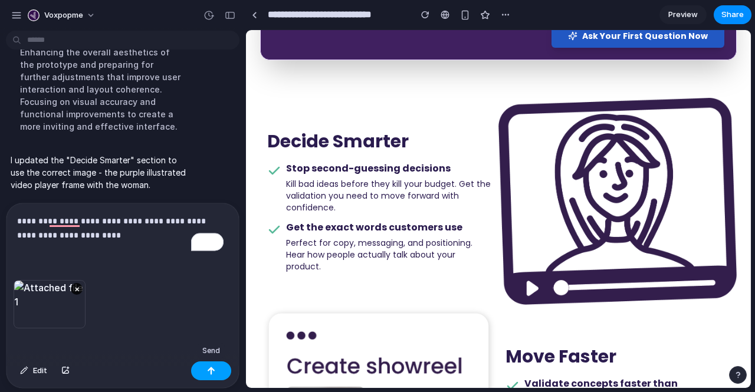
click at [211, 365] on button "button" at bounding box center [211, 371] width 40 height 19
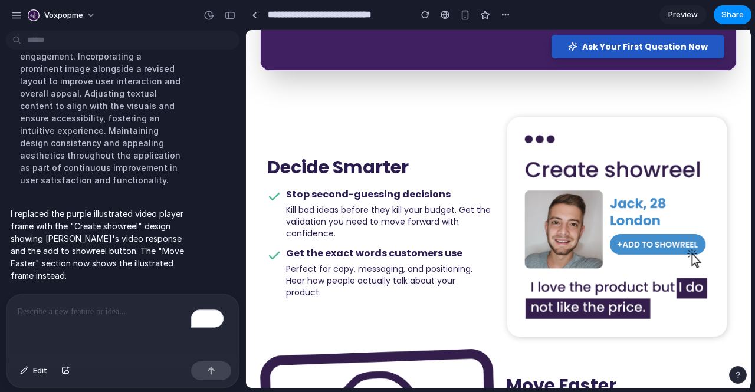
scroll to position [420, 0]
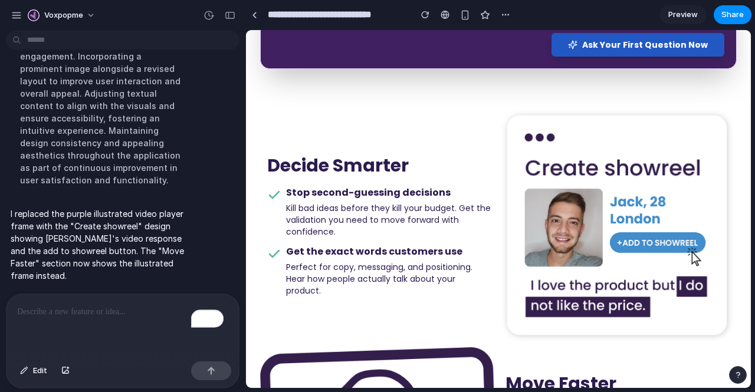
click at [48, 309] on p "To enrich screen reader interactions, please activate Accessibility in Grammarl…" at bounding box center [120, 312] width 207 height 14
click at [682, 5] on div "Preview Share" at bounding box center [706, 14] width 92 height 19
click at [679, 15] on span "Preview" at bounding box center [683, 15] width 30 height 12
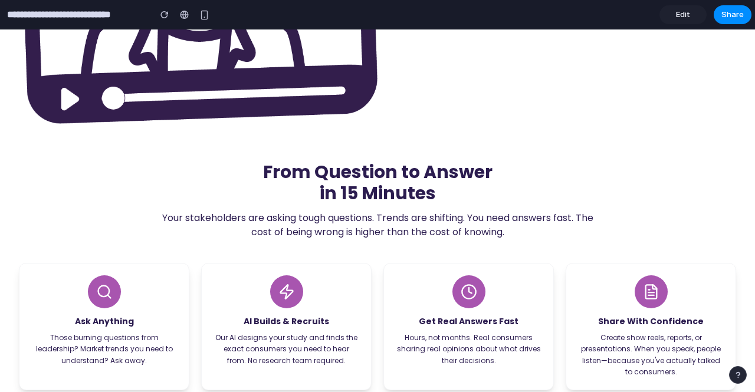
scroll to position [1065, 0]
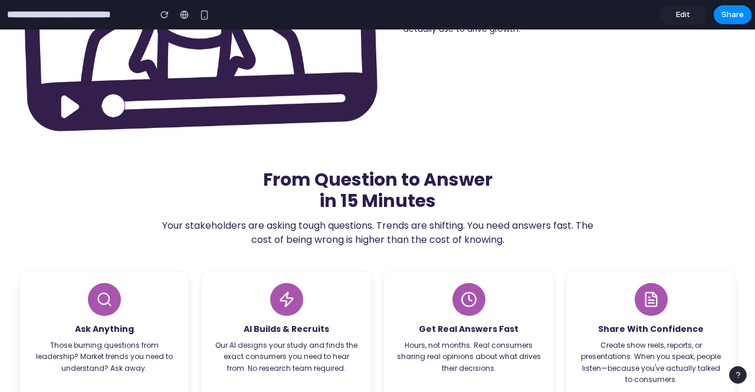
click at [680, 13] on span "Edit" at bounding box center [683, 15] width 14 height 12
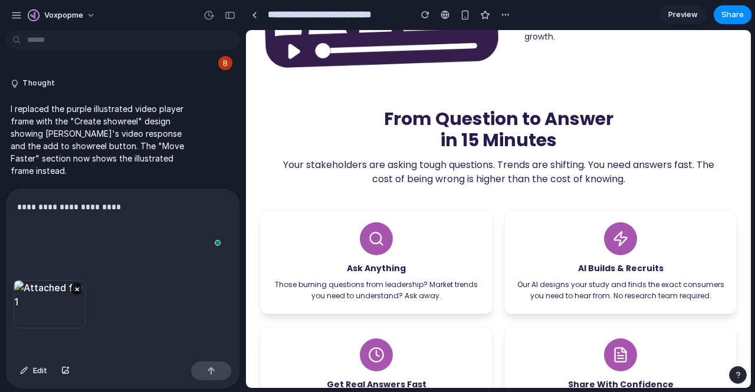
scroll to position [4347, 0]
click at [152, 284] on div "×" at bounding box center [122, 318] width 232 height 77
click at [150, 227] on p "**********" at bounding box center [120, 221] width 207 height 42
click at [150, 225] on p "**********" at bounding box center [120, 221] width 207 height 42
paste div "To enrich screen reader interactions, please activate Accessibility in Grammarl…"
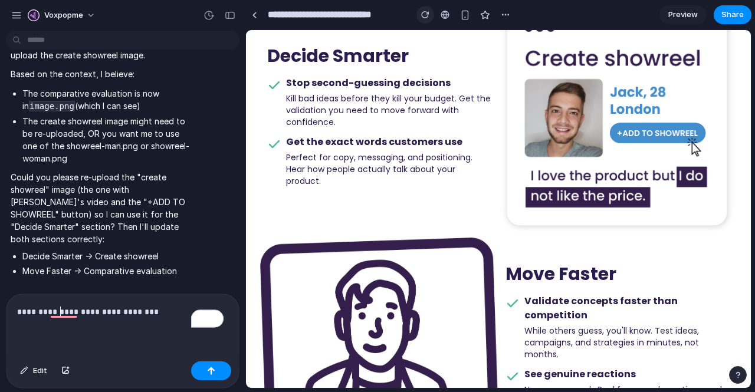
scroll to position [5261, 0]
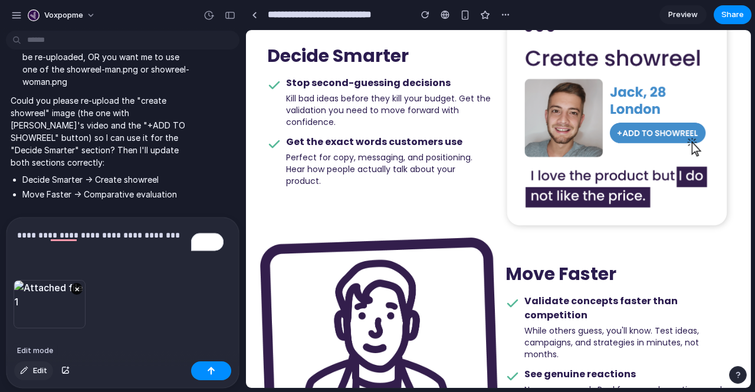
click at [37, 369] on span "Edit" at bounding box center [40, 371] width 14 height 12
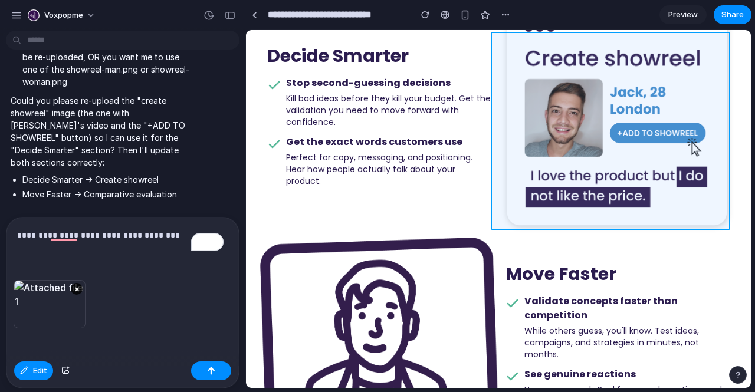
click at [572, 97] on div at bounding box center [498, 209] width 504 height 358
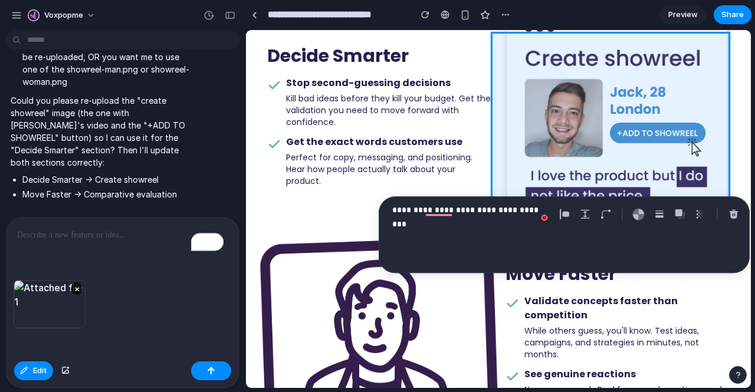
click at [96, 236] on p "To enrich screen reader interactions, please activate Accessibility in Grammarl…" at bounding box center [120, 235] width 207 height 14
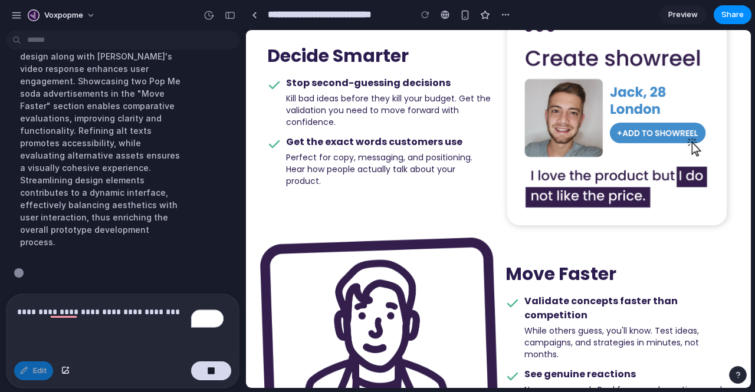
scroll to position [5534, 0]
click at [725, 173] on img at bounding box center [618, 116] width 238 height 238
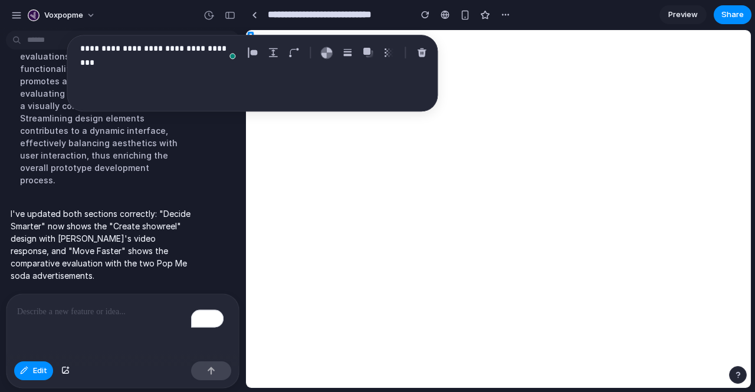
scroll to position [5281, 0]
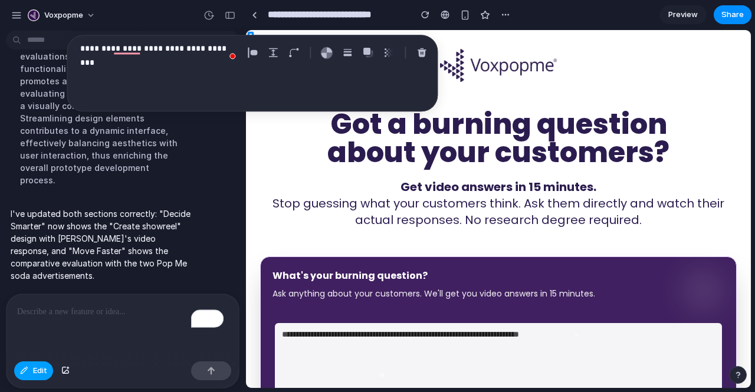
click at [31, 373] on button "Edit" at bounding box center [33, 371] width 39 height 19
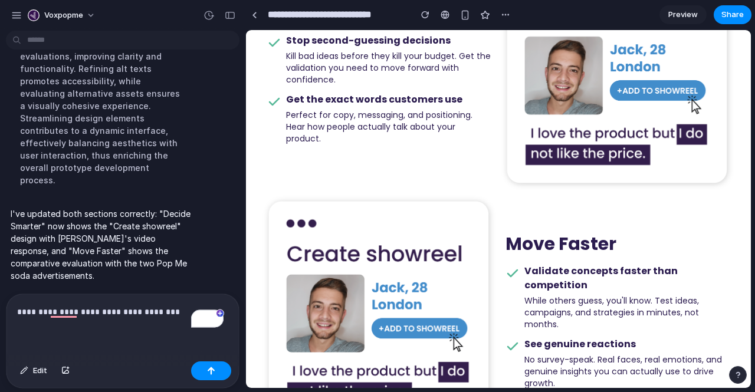
scroll to position [0, 0]
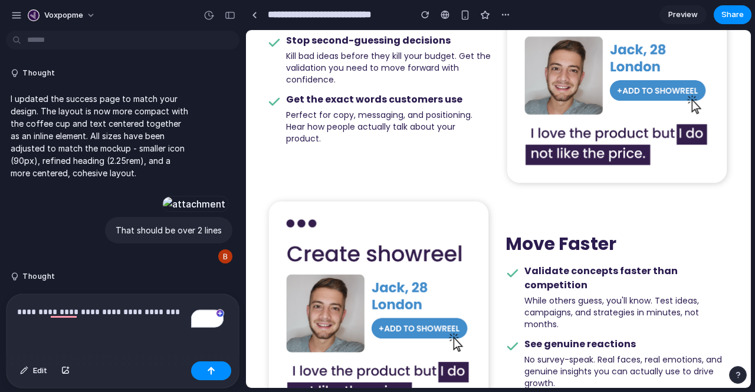
click at [681, 14] on span "Preview" at bounding box center [683, 15] width 30 height 12
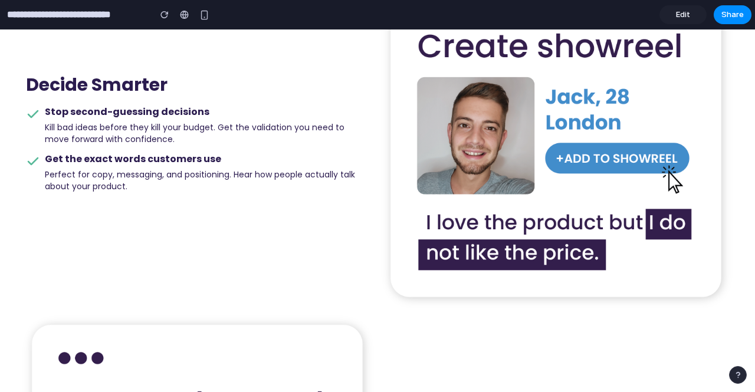
click at [677, 41] on img at bounding box center [557, 133] width 359 height 358
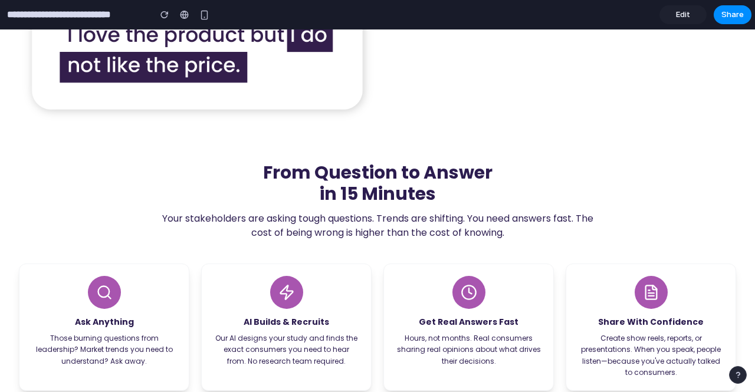
scroll to position [1110, 0]
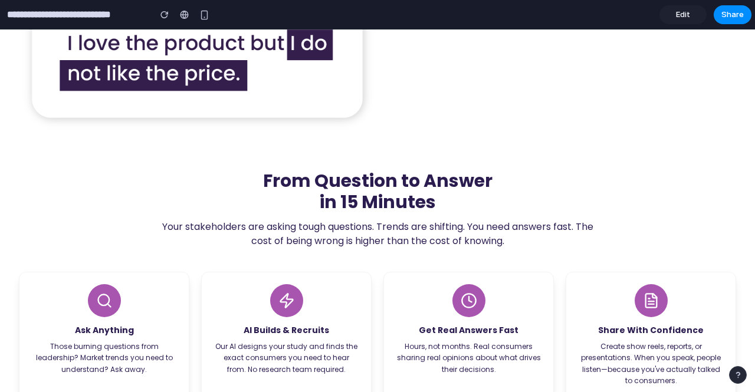
click at [680, 16] on span "Edit" at bounding box center [683, 15] width 14 height 12
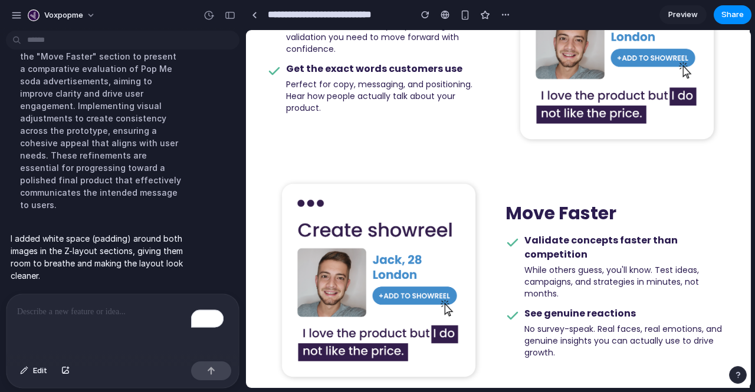
scroll to position [604, 0]
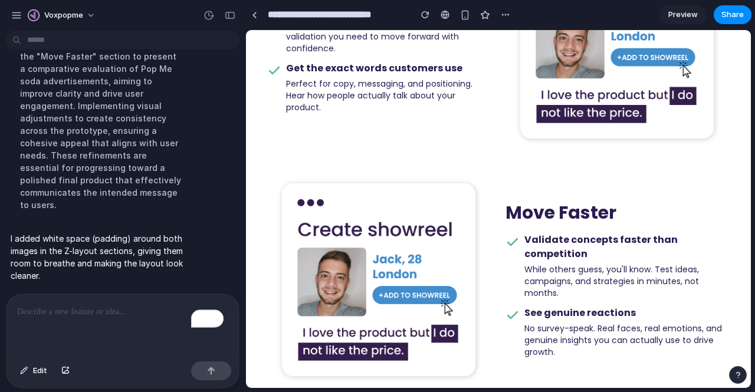
click at [675, 14] on span "Preview" at bounding box center [683, 15] width 30 height 12
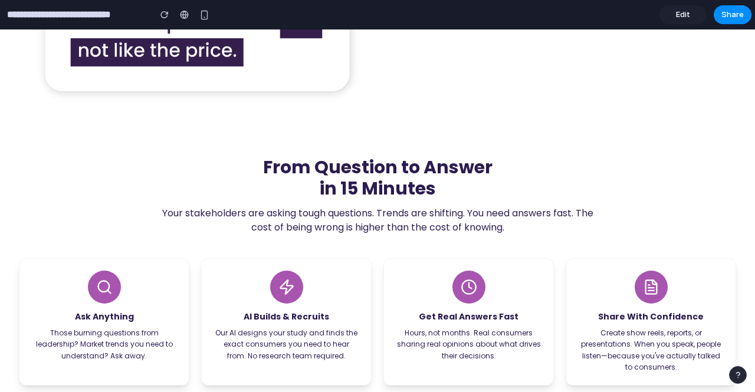
scroll to position [1116, 0]
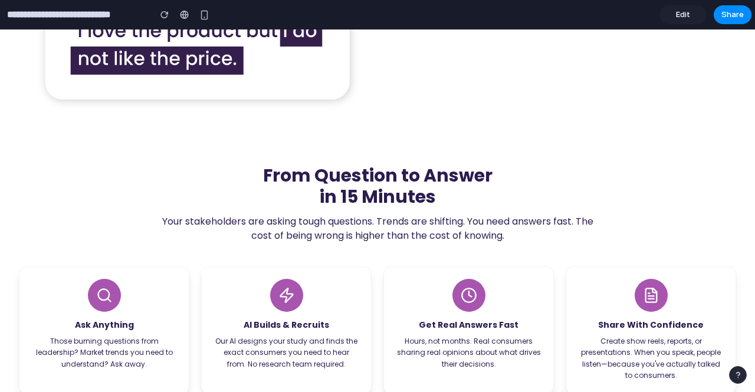
click at [683, 12] on span "Edit" at bounding box center [683, 15] width 14 height 12
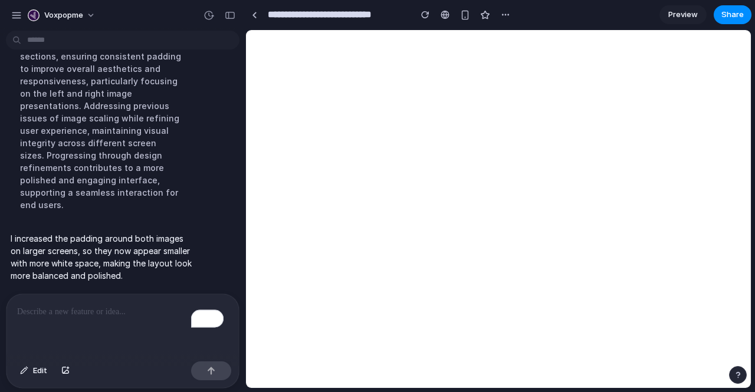
scroll to position [5123, 0]
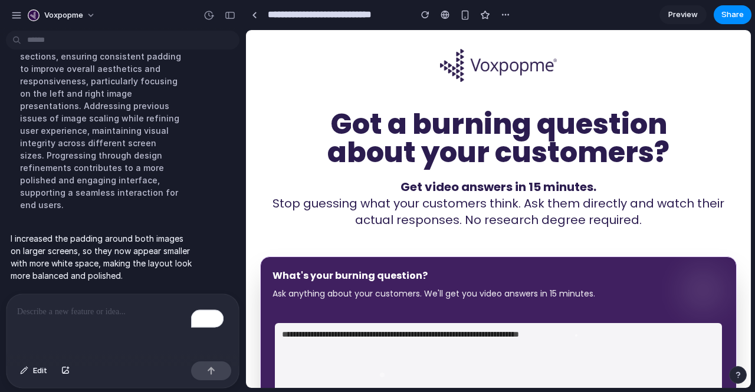
click at [677, 11] on span "Preview" at bounding box center [683, 15] width 30 height 12
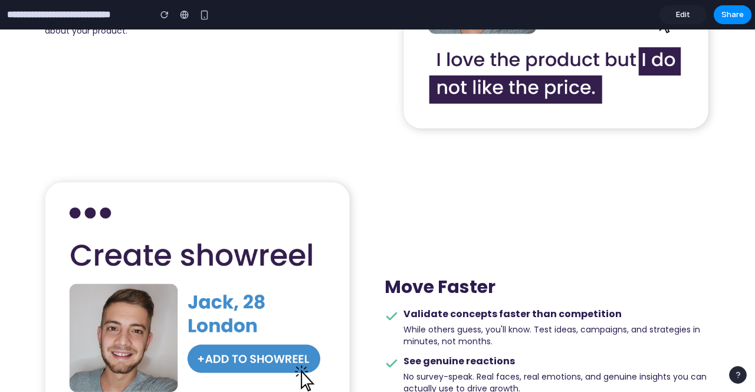
scroll to position [726, 0]
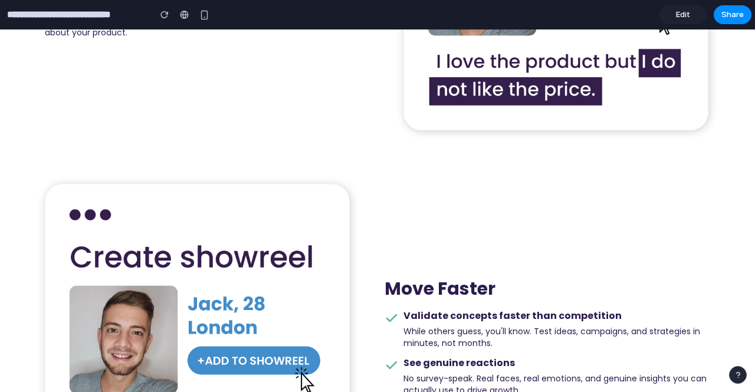
click at [679, 12] on span "Edit" at bounding box center [683, 15] width 14 height 12
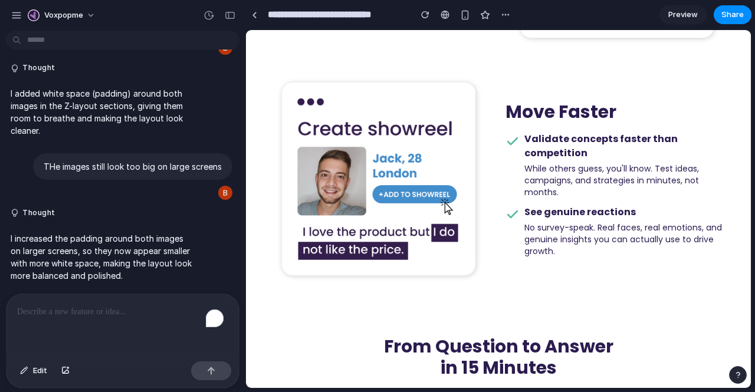
scroll to position [680, 0]
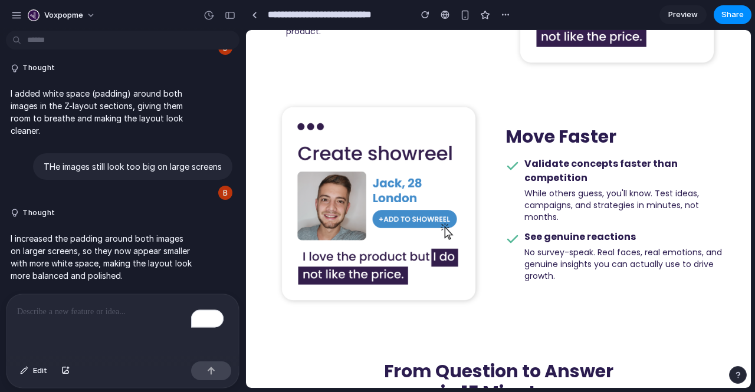
click at [114, 305] on p "To enrich screen reader interactions, please activate Accessibility in Grammarl…" at bounding box center [122, 312] width 211 height 14
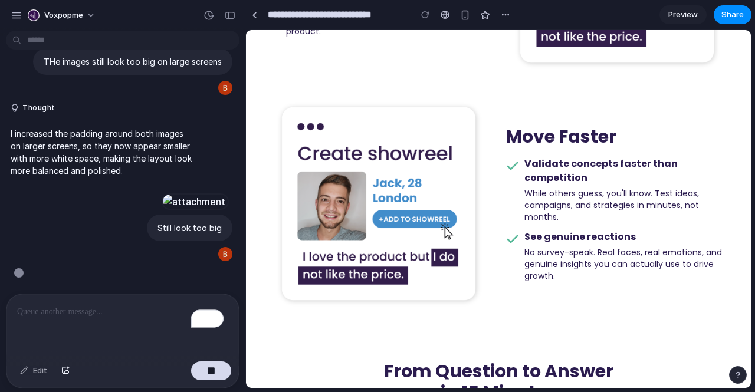
scroll to position [5145, 0]
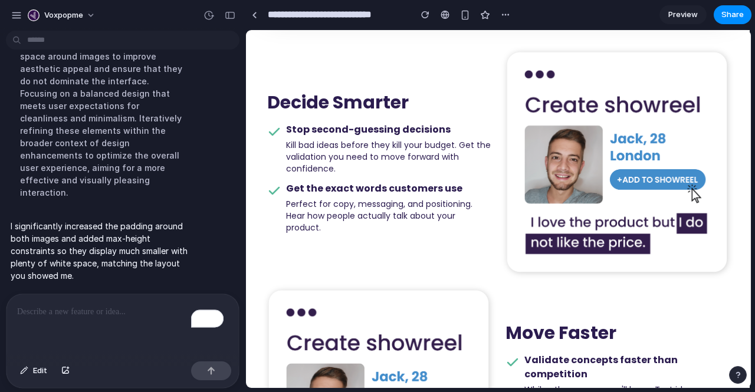
scroll to position [484, 0]
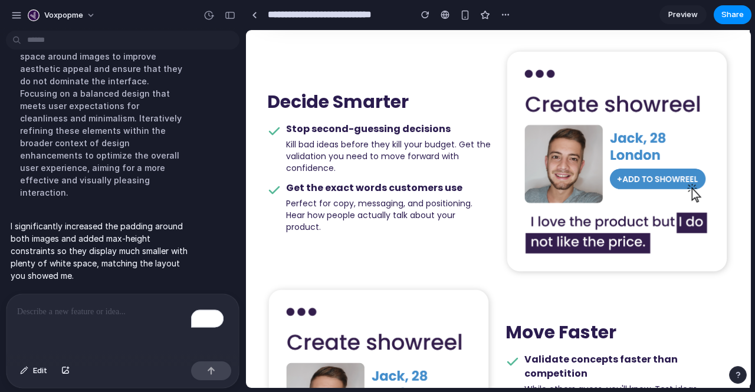
click at [679, 21] on link "Preview" at bounding box center [683, 14] width 47 height 19
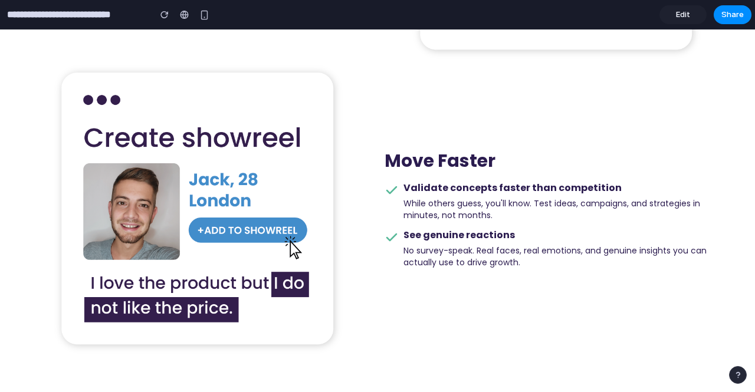
scroll to position [762, 0]
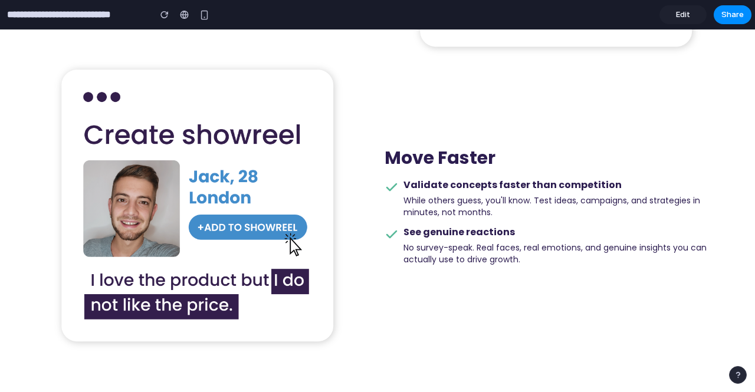
click at [685, 15] on span "Edit" at bounding box center [683, 15] width 14 height 12
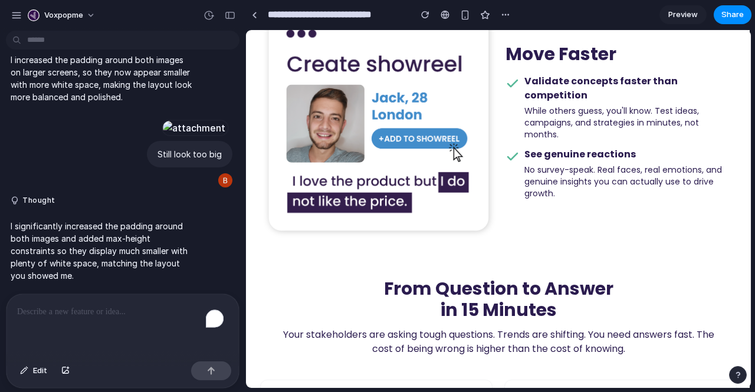
scroll to position [5000, 0]
click at [42, 369] on span "Edit" at bounding box center [40, 371] width 14 height 12
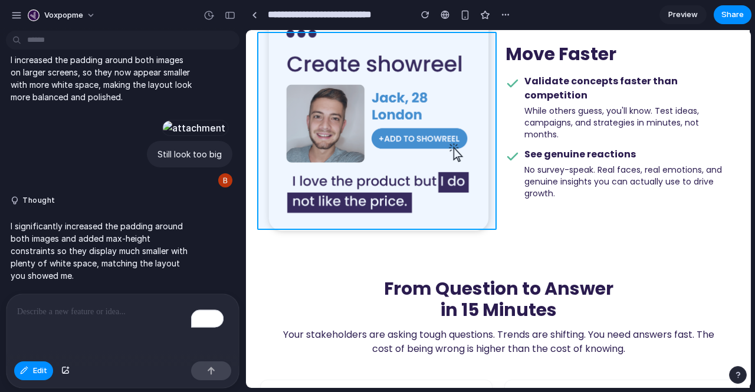
click at [297, 122] on div at bounding box center [498, 209] width 504 height 358
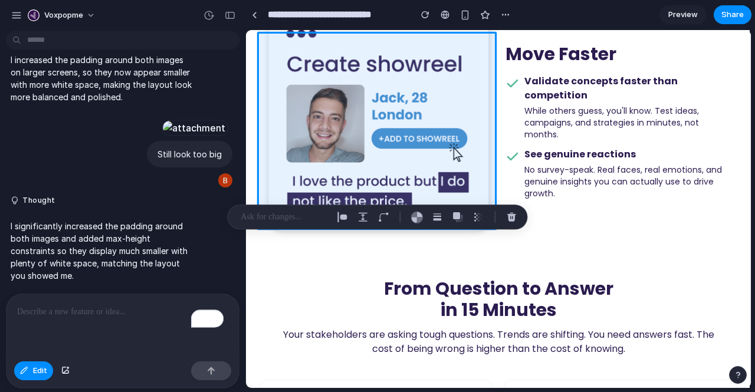
click at [91, 298] on div "To enrich screen reader interactions, please activate Accessibility in Grammarl…" at bounding box center [122, 325] width 232 height 63
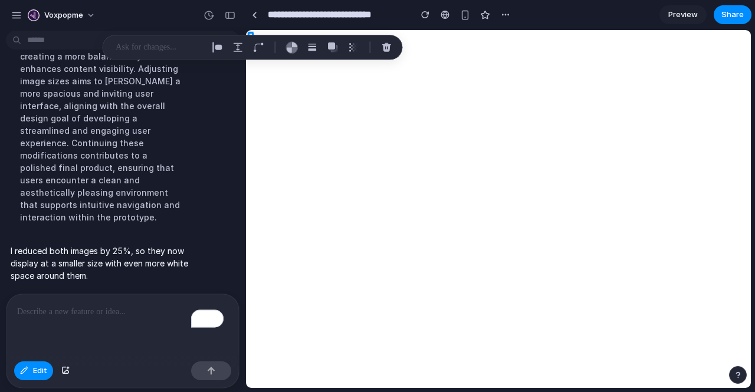
scroll to position [5155, 0]
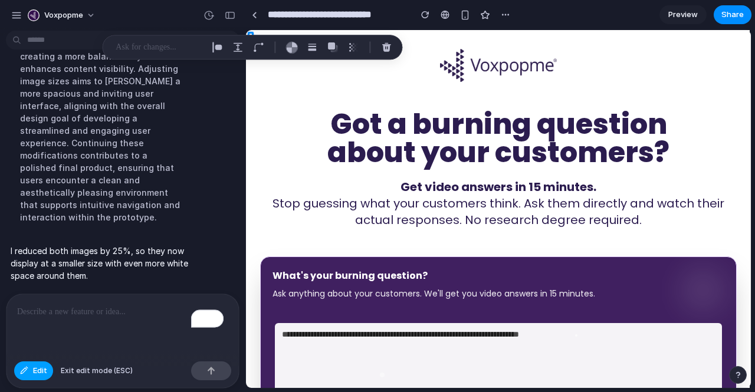
click at [47, 372] on span "Edit" at bounding box center [40, 371] width 14 height 12
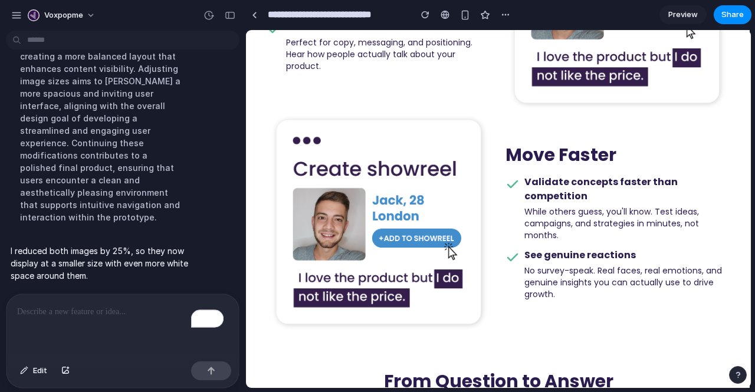
scroll to position [637, 0]
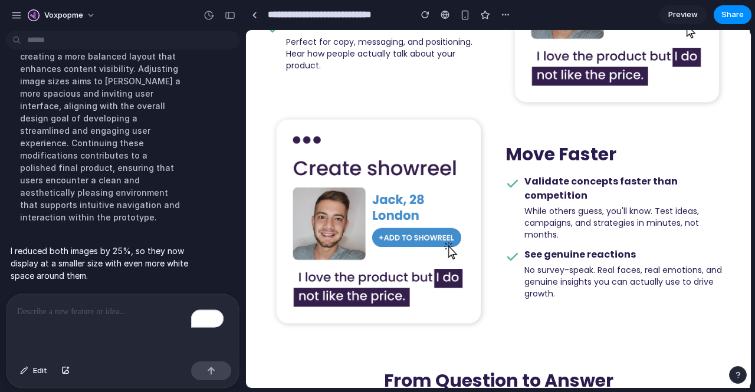
click at [681, 12] on span "Preview" at bounding box center [683, 15] width 30 height 12
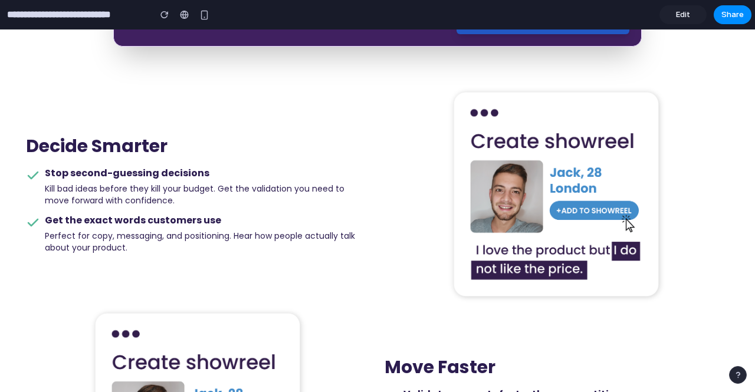
scroll to position [443, 0]
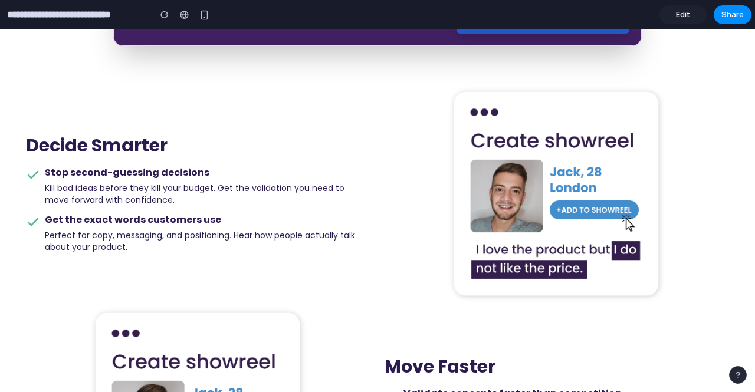
click at [689, 14] on span "Edit" at bounding box center [683, 15] width 14 height 12
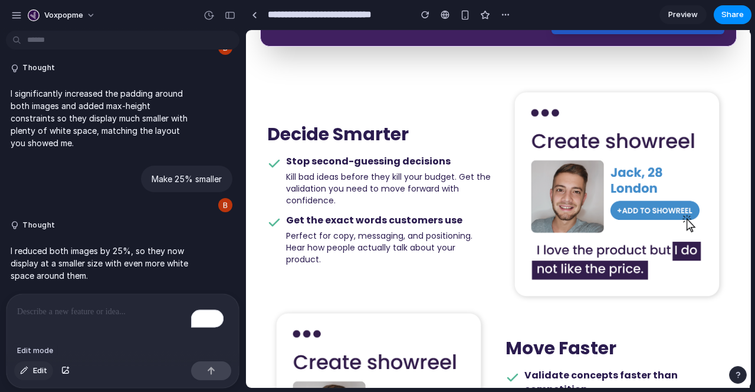
click at [37, 372] on span "Edit" at bounding box center [40, 371] width 14 height 12
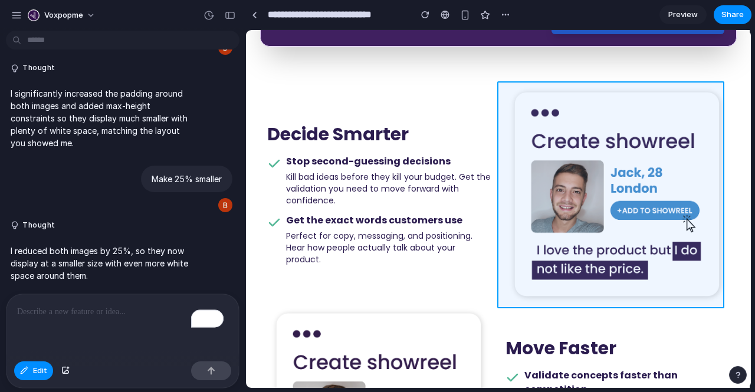
click at [567, 192] on div at bounding box center [498, 209] width 504 height 358
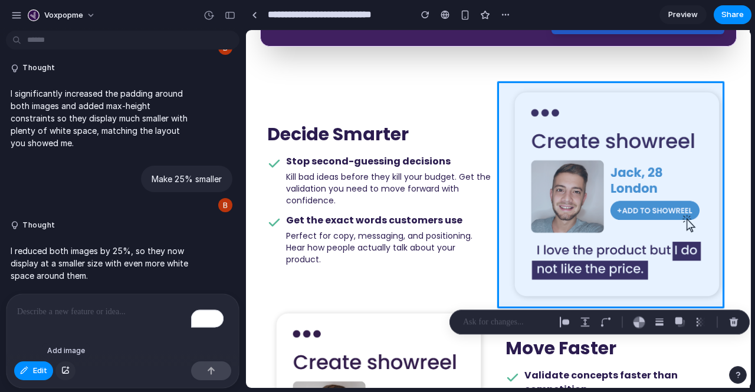
click at [71, 373] on button "button" at bounding box center [65, 371] width 20 height 19
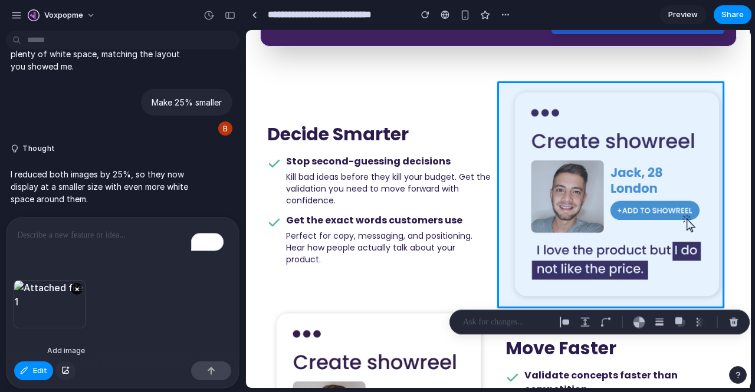
scroll to position [5014, 0]
click at [97, 228] on p "To enrich screen reader interactions, please activate Accessibility in Grammarl…" at bounding box center [122, 235] width 211 height 14
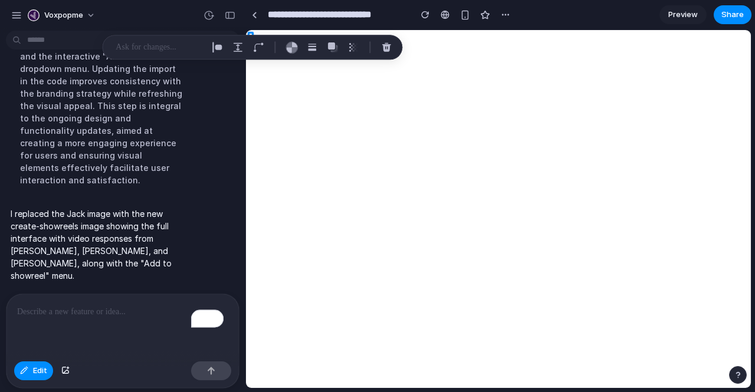
scroll to position [5340, 0]
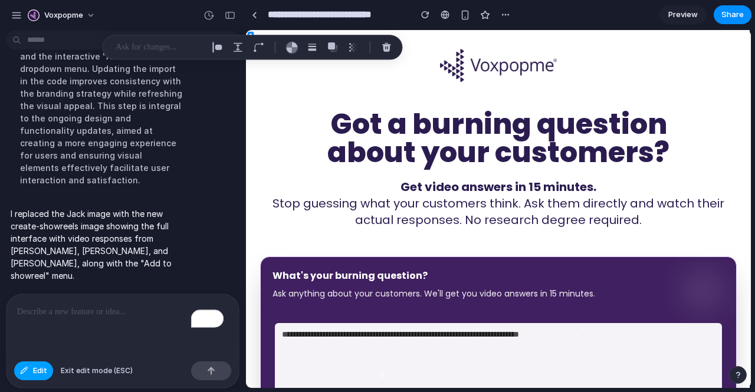
click at [38, 369] on span "Edit" at bounding box center [40, 371] width 14 height 12
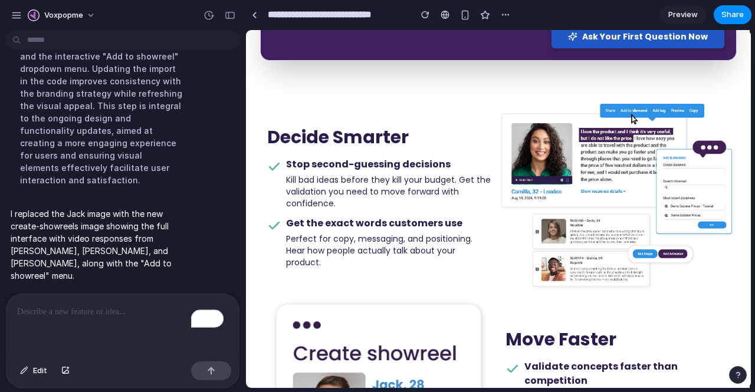
scroll to position [429, 0]
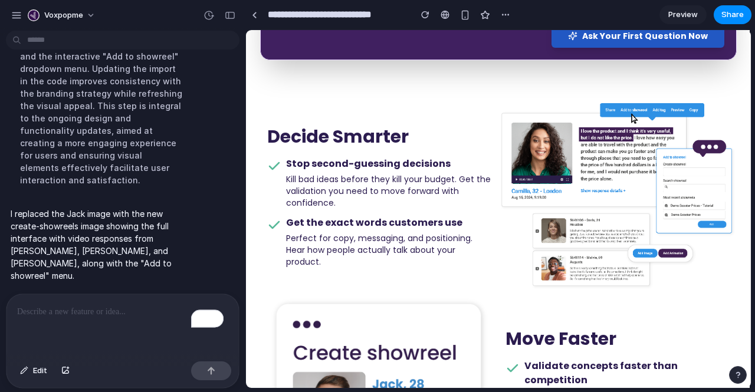
click at [668, 16] on link "Preview" at bounding box center [683, 14] width 47 height 19
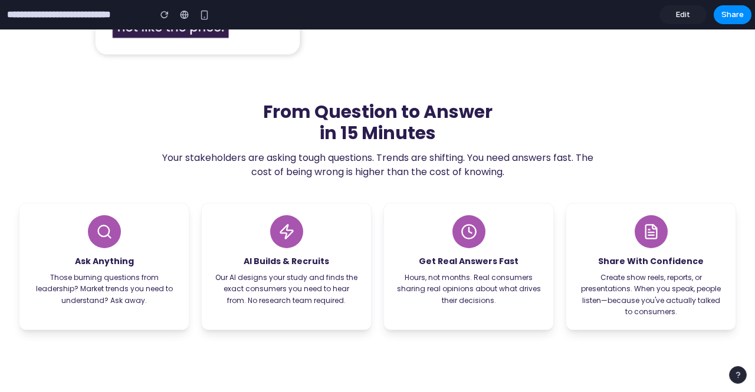
scroll to position [906, 0]
click at [691, 4] on section "**********" at bounding box center [376, 15] width 752 height 30
click at [683, 14] on span "Edit" at bounding box center [683, 15] width 14 height 12
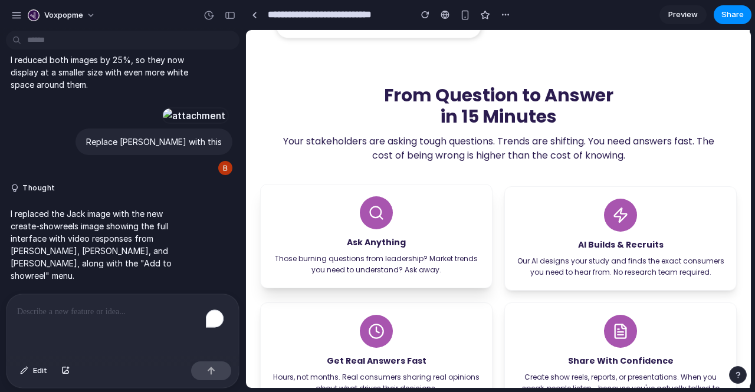
scroll to position [5123, 0]
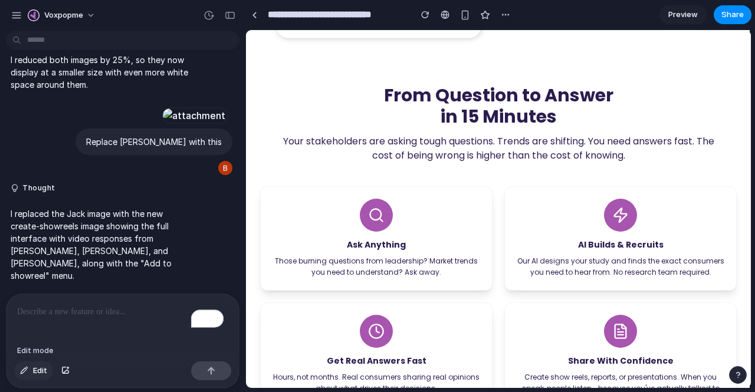
click at [41, 371] on span "Edit" at bounding box center [40, 371] width 14 height 12
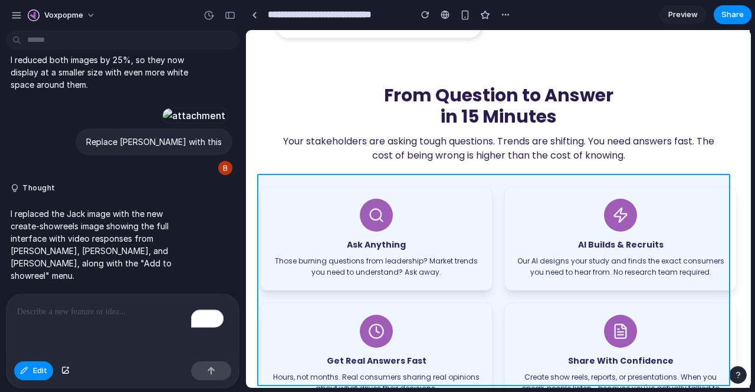
click at [489, 283] on div at bounding box center [498, 209] width 504 height 358
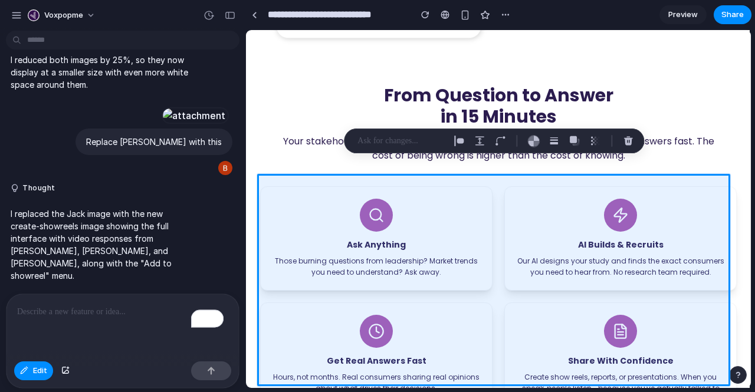
click at [76, 312] on p "To enrich screen reader interactions, please activate Accessibility in Grammarl…" at bounding box center [122, 312] width 211 height 14
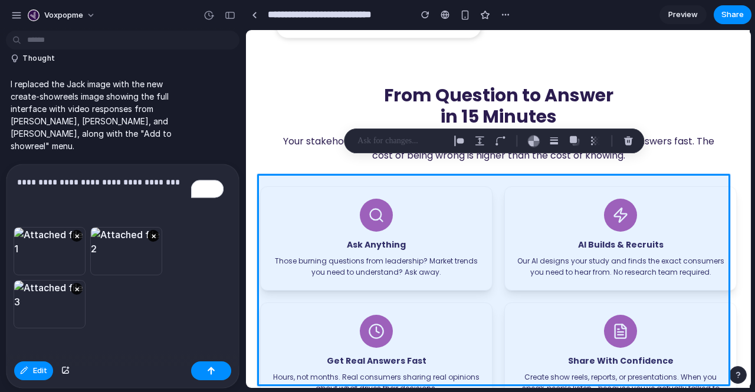
click at [156, 231] on button "×" at bounding box center [154, 236] width 12 height 12
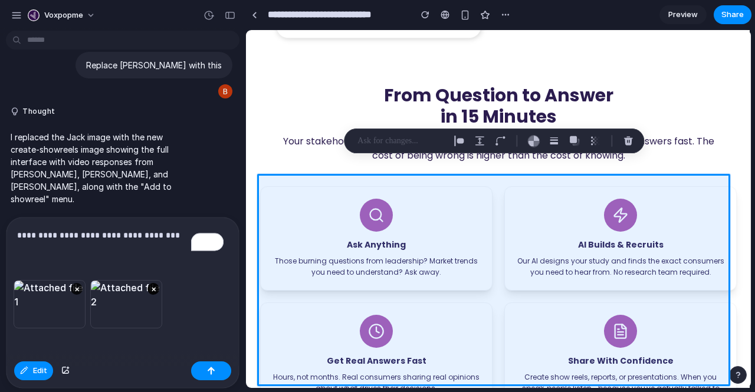
click at [152, 285] on button "×" at bounding box center [154, 289] width 12 height 12
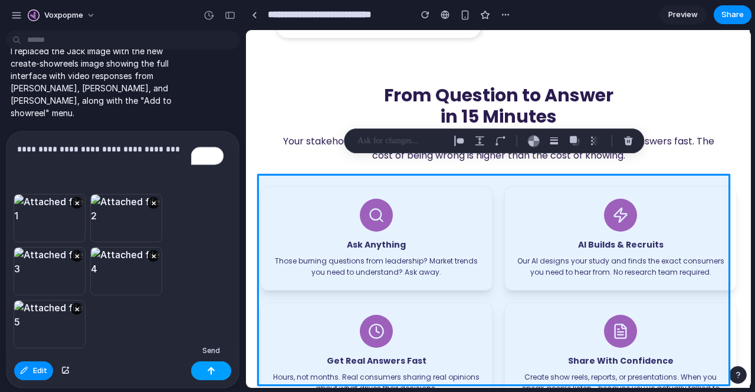
click at [203, 373] on button "button" at bounding box center [211, 371] width 40 height 19
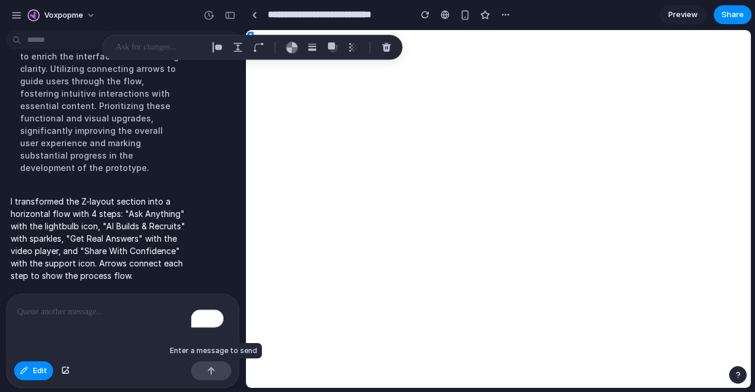
scroll to position [6356, 0]
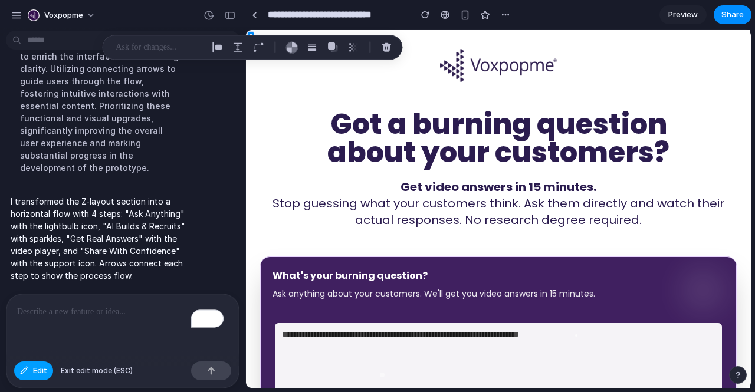
click at [28, 372] on button "Edit" at bounding box center [33, 371] width 39 height 19
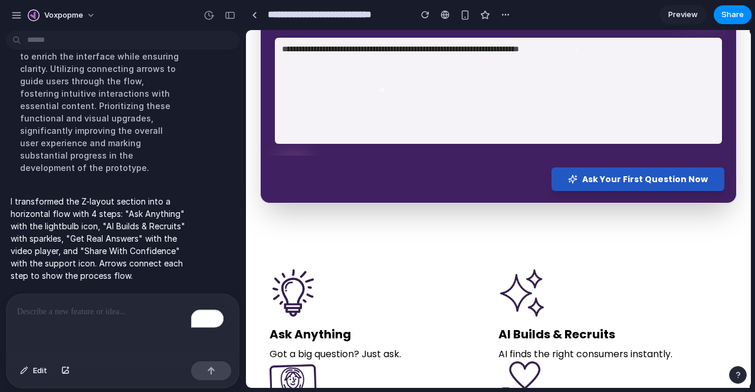
scroll to position [286, 0]
click at [76, 307] on p "To enrich screen reader interactions, please activate Accessibility in Grammarl…" at bounding box center [120, 312] width 207 height 14
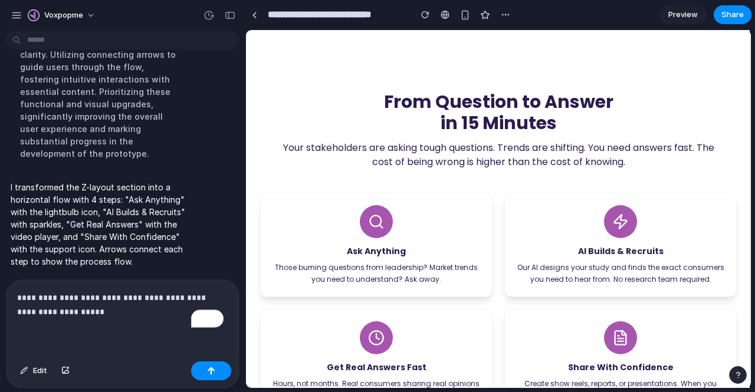
scroll to position [715, 0]
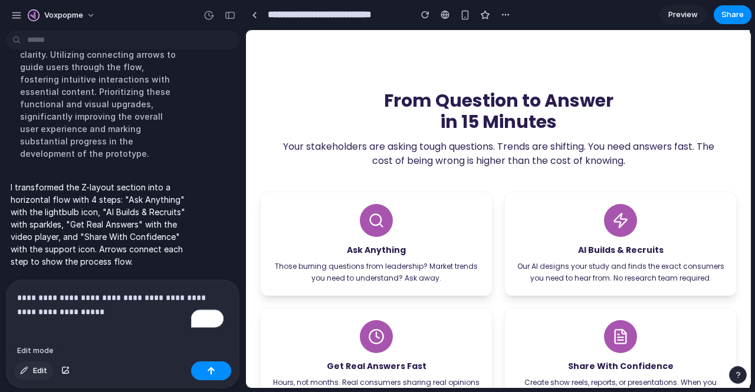
click at [44, 368] on span "Edit" at bounding box center [40, 371] width 14 height 12
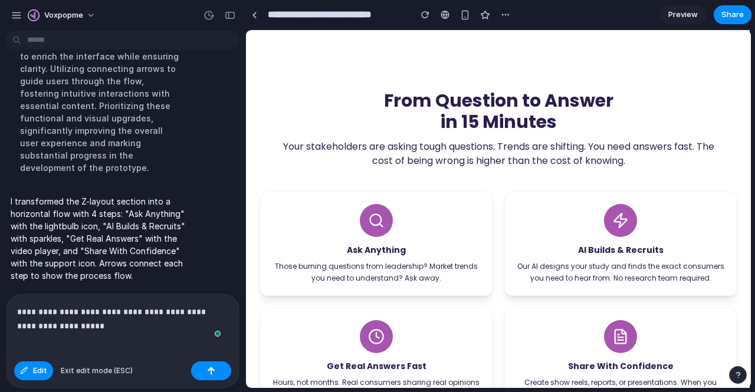
scroll to position [6370, 0]
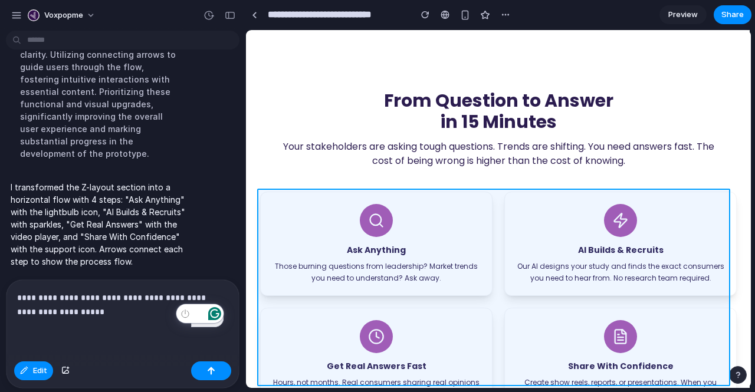
click at [497, 299] on div at bounding box center [498, 209] width 504 height 358
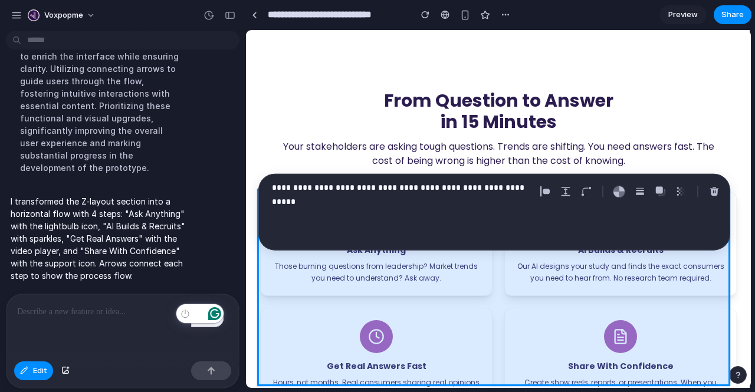
scroll to position [6356, 0]
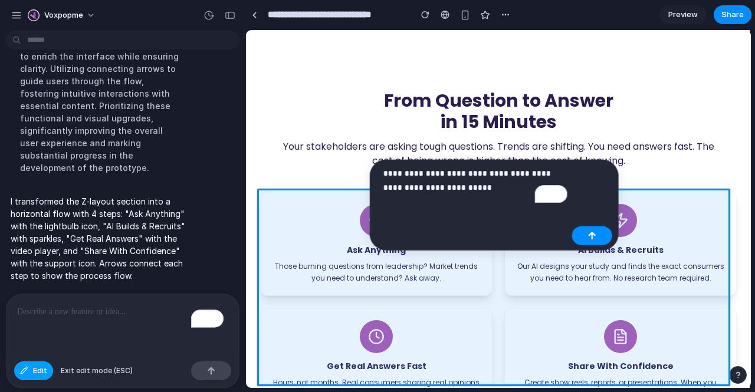
click at [22, 376] on button "Edit" at bounding box center [33, 371] width 39 height 19
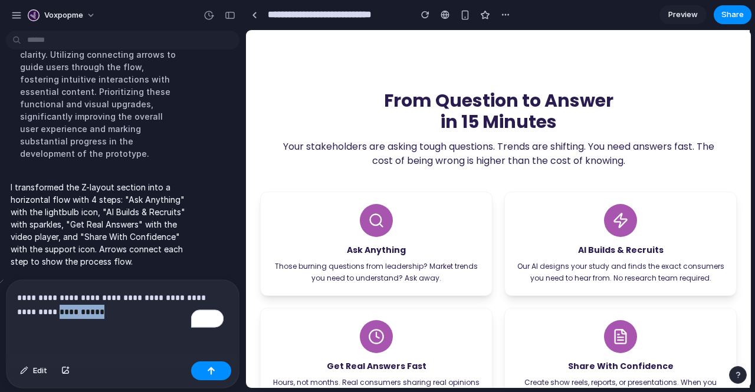
drag, startPoint x: 86, startPoint y: 306, endPoint x: 27, endPoint y: 305, distance: 59.6
click at [27, 305] on p "**********" at bounding box center [120, 305] width 207 height 28
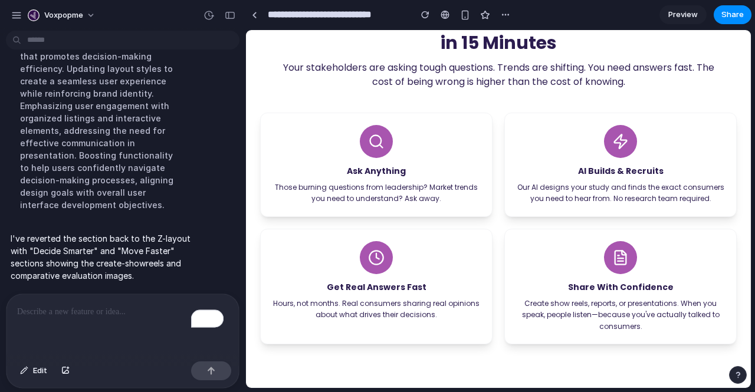
scroll to position [985, 0]
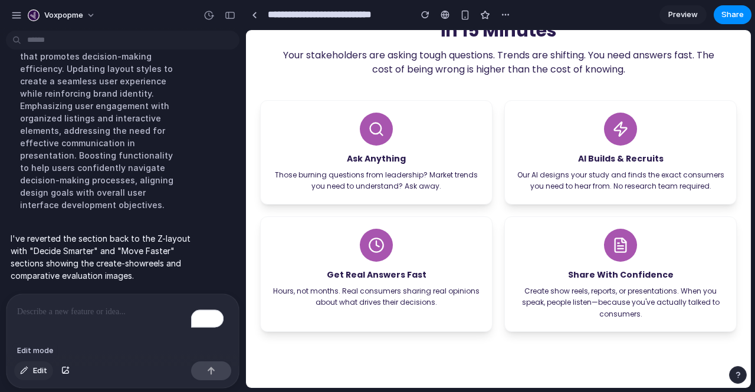
click at [40, 369] on span "Edit" at bounding box center [40, 371] width 14 height 12
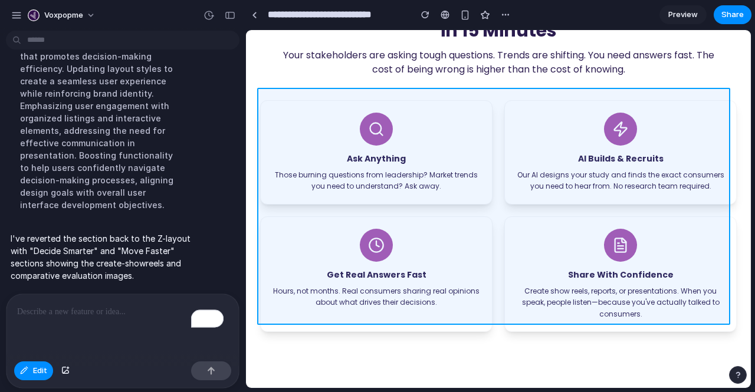
click at [499, 201] on div at bounding box center [498, 209] width 504 height 358
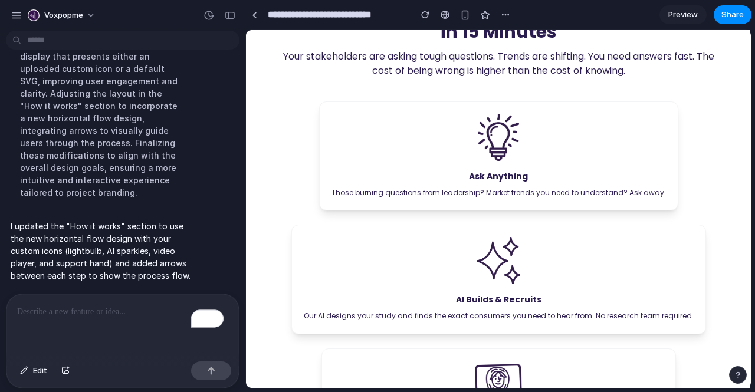
scroll to position [984, 0]
click at [30, 363] on button "Edit" at bounding box center [33, 371] width 39 height 19
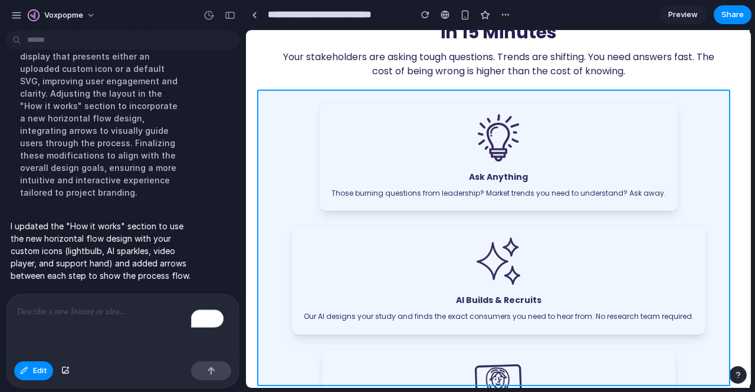
click at [289, 215] on div at bounding box center [498, 209] width 504 height 358
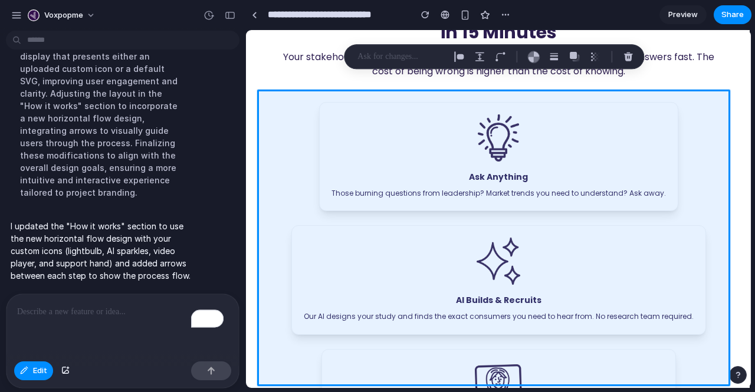
click at [104, 305] on p "To enrich screen reader interactions, please activate Accessibility in Grammarl…" at bounding box center [120, 312] width 207 height 14
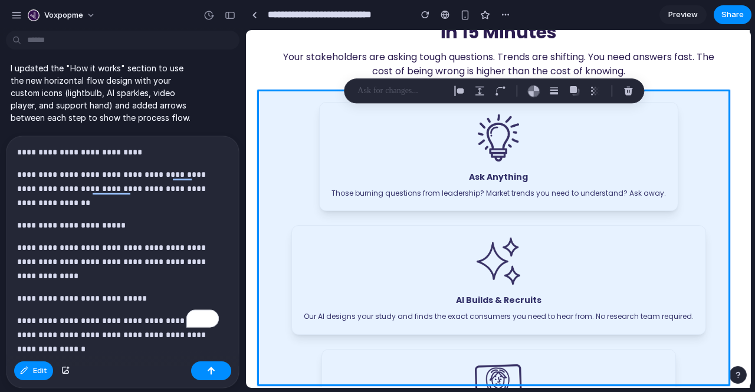
scroll to position [0, 0]
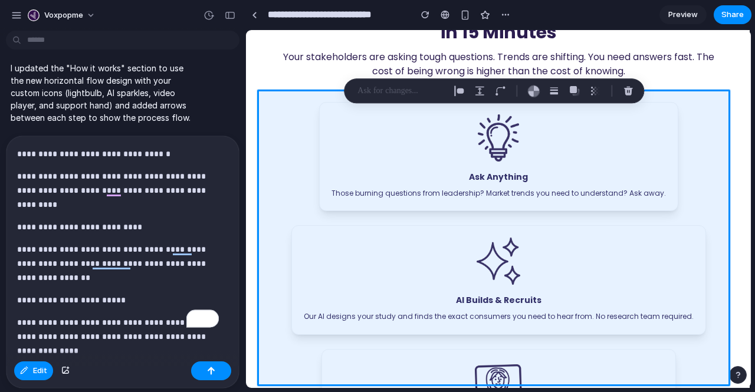
click at [81, 149] on p "**********" at bounding box center [118, 154] width 202 height 14
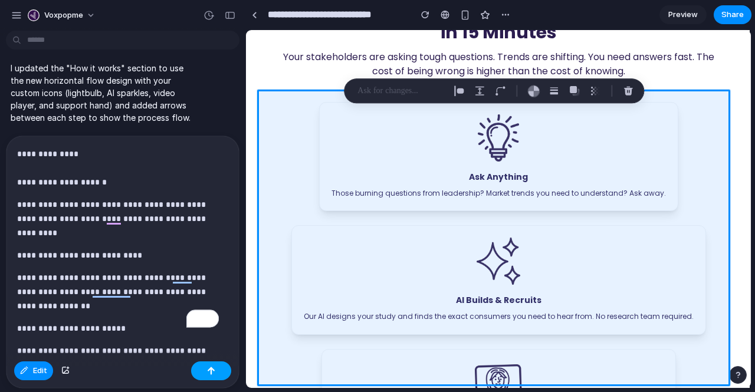
click at [202, 368] on button "button" at bounding box center [211, 371] width 40 height 19
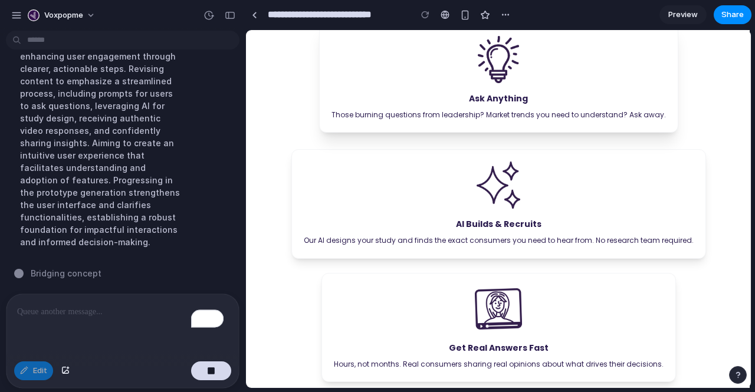
scroll to position [1057, 0]
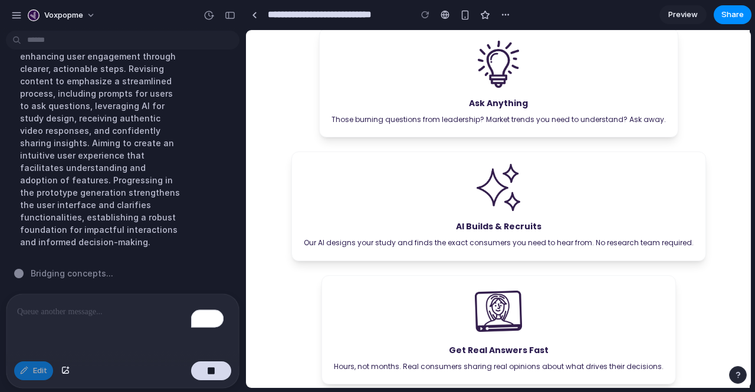
click at [674, 18] on span "Preview" at bounding box center [683, 15] width 30 height 12
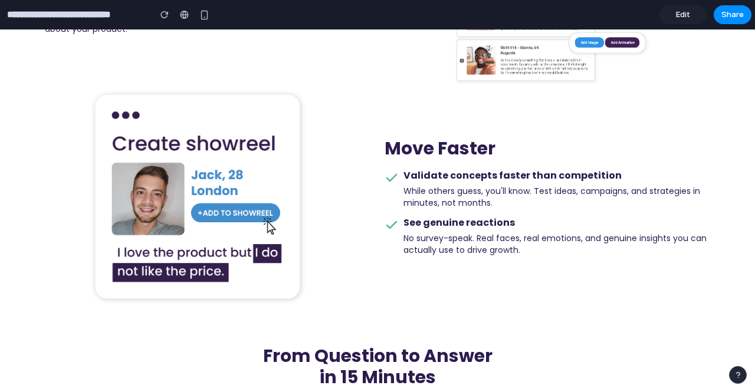
scroll to position [913, 0]
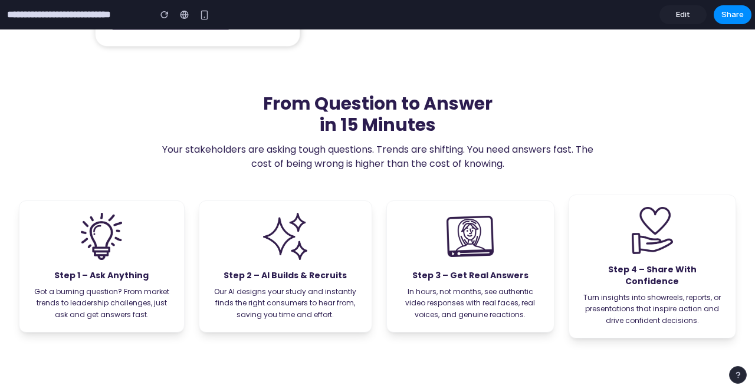
click at [691, 12] on link "Edit" at bounding box center [683, 14] width 47 height 19
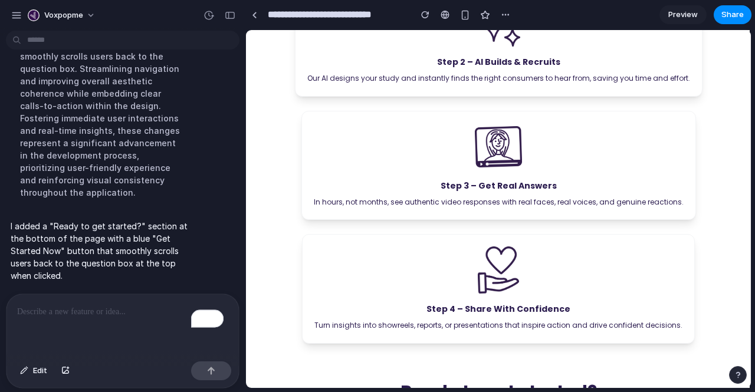
scroll to position [1335, 0]
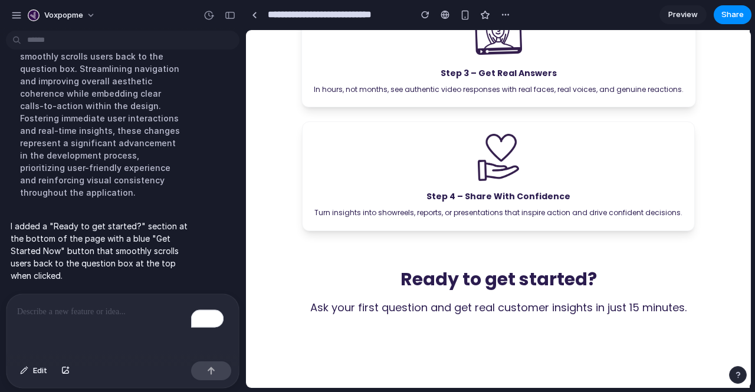
click at [90, 307] on p "To enrich screen reader interactions, please activate Accessibility in Grammarl…" at bounding box center [120, 312] width 207 height 14
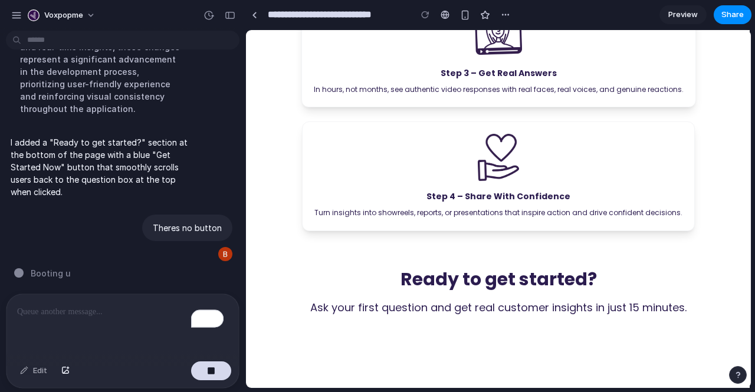
scroll to position [5898, 0]
